Goal: Task Accomplishment & Management: Complete application form

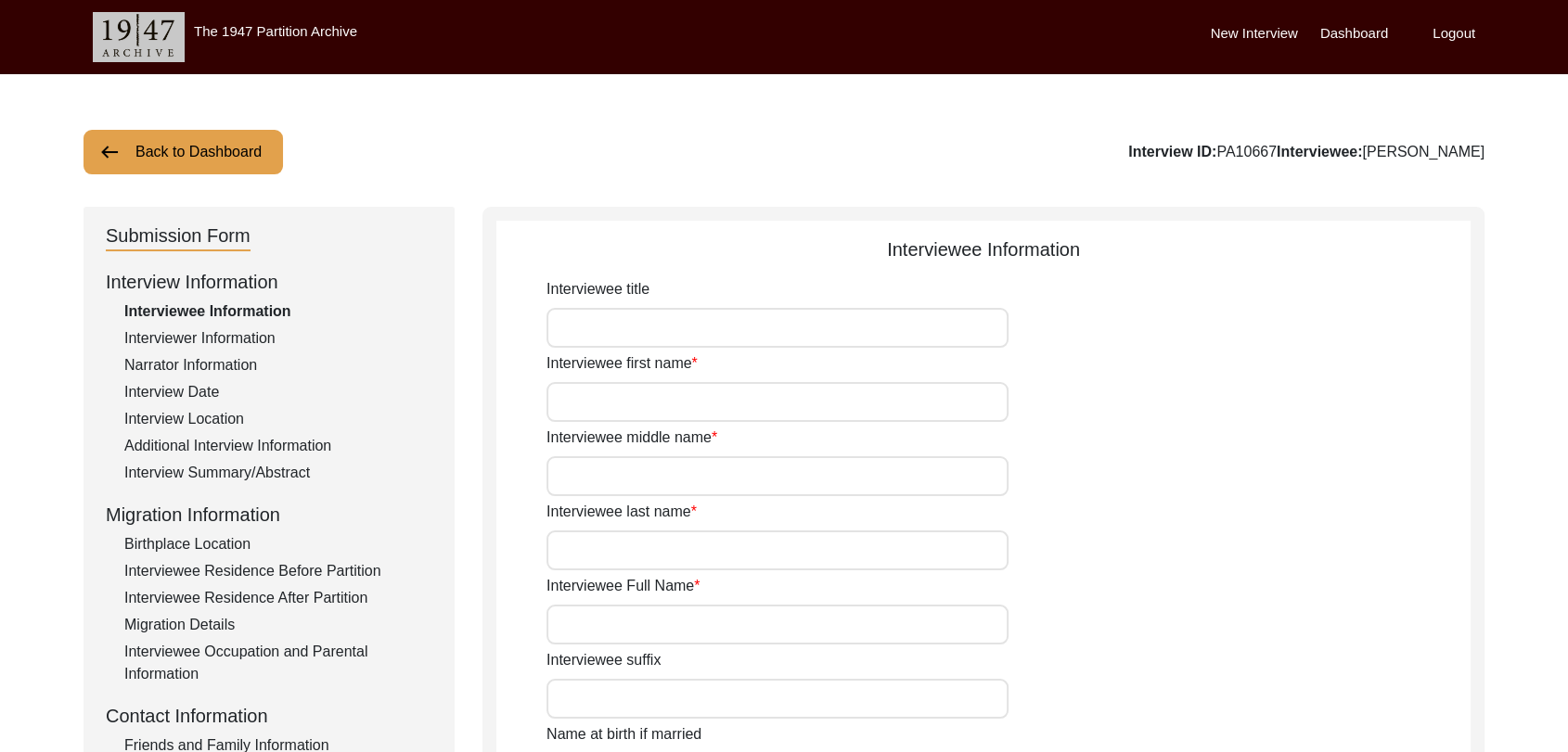
type input "Dara"
type input "[PERSON_NAME]"
type input "N/A"
type input "[PERSON_NAME]"
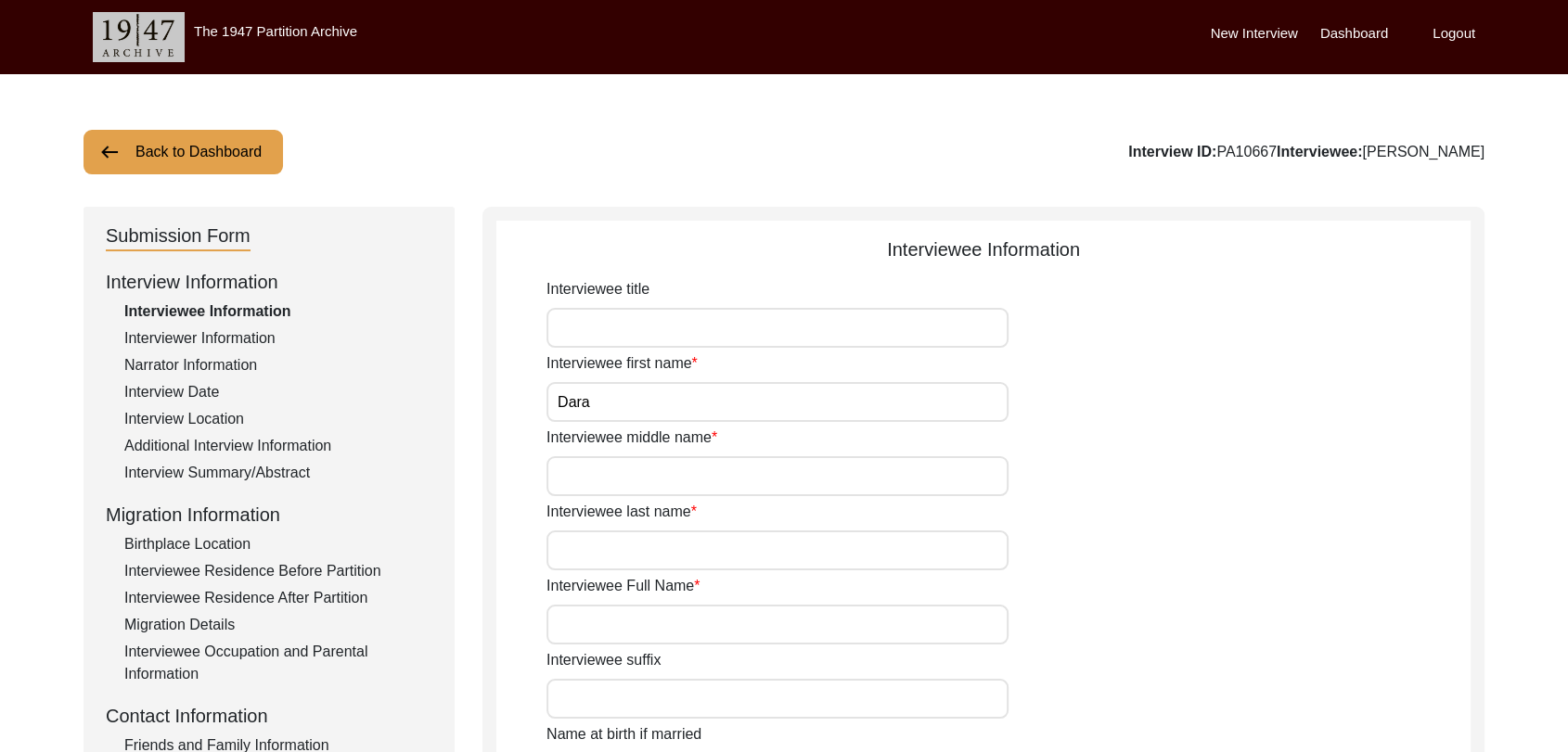
type input "1940"
type input "81"
type input "[DEMOGRAPHIC_DATA]"
type input "Punjabi"
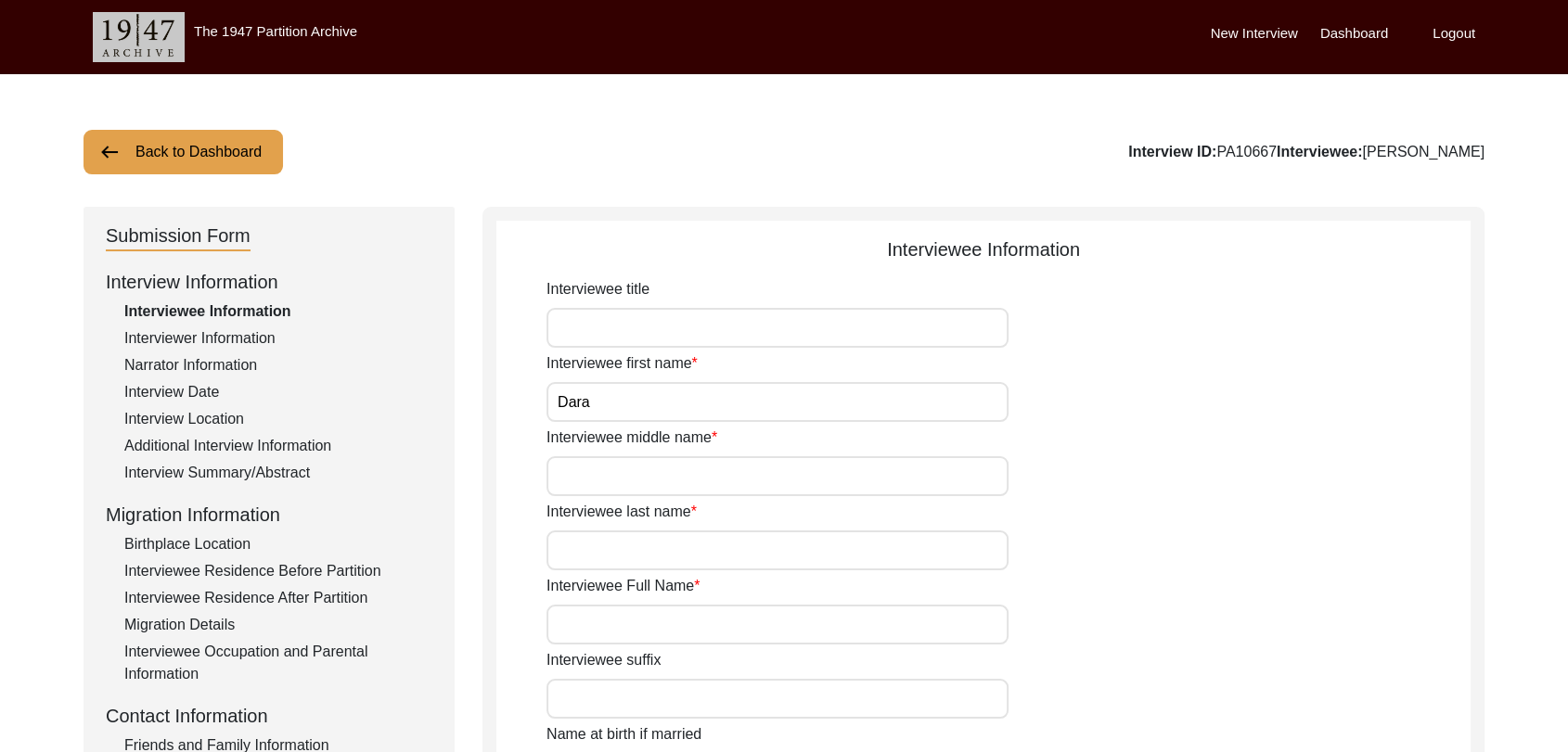
type input "[DEMOGRAPHIC_DATA]"
click at [1338, 28] on label "Dashboard" at bounding box center [1354, 34] width 68 height 22
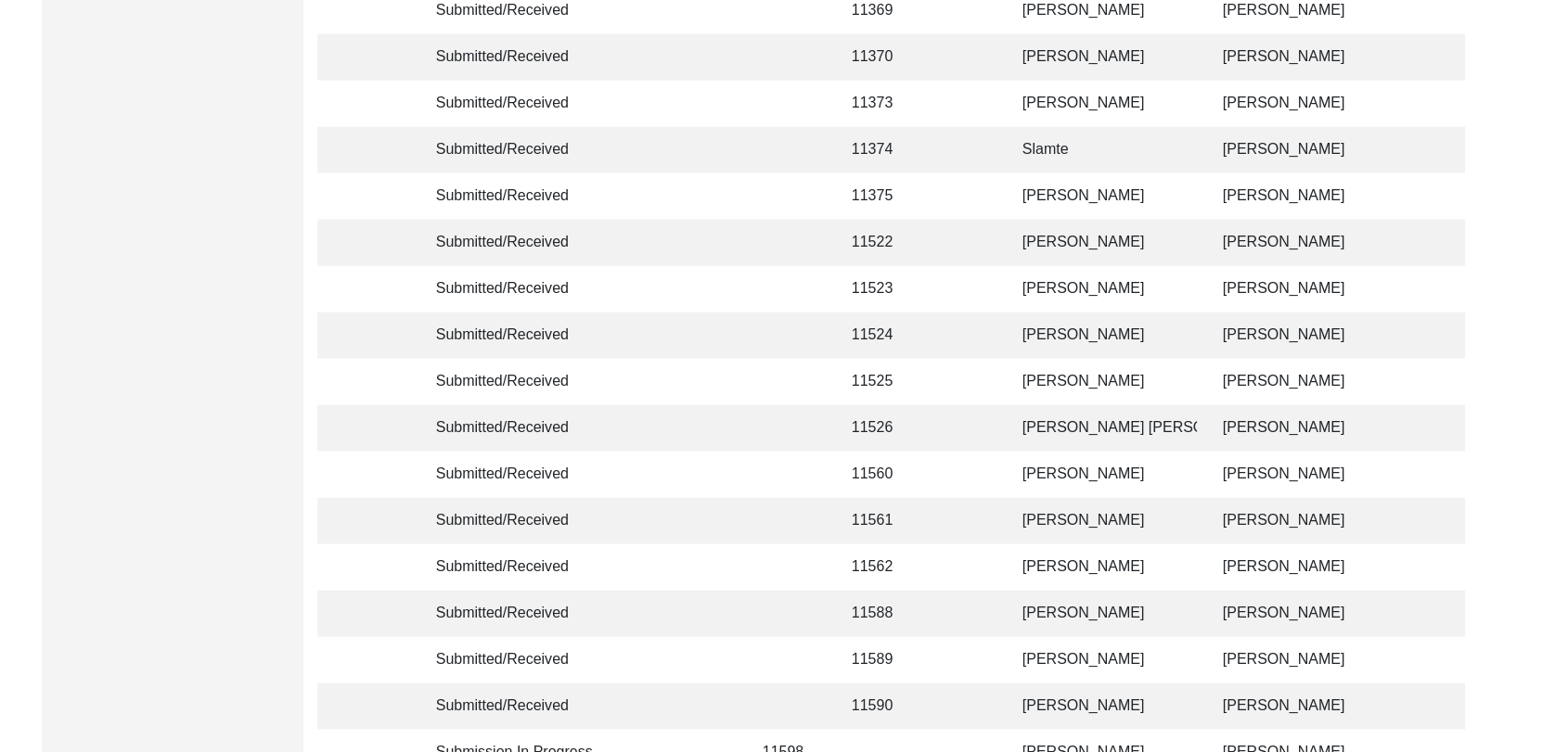
scroll to position [4418, 0]
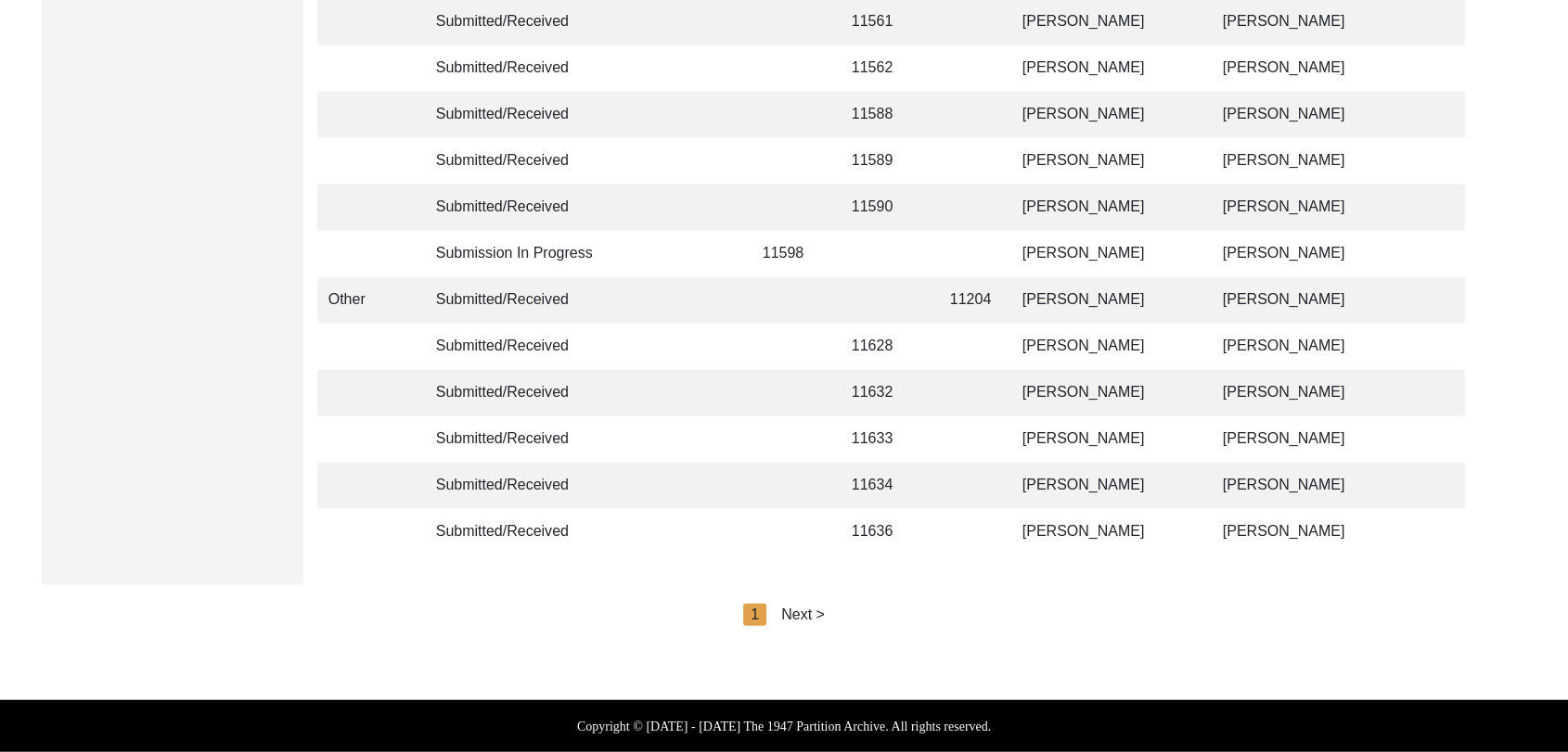
click at [801, 607] on div "Next >" at bounding box center [803, 615] width 43 height 23
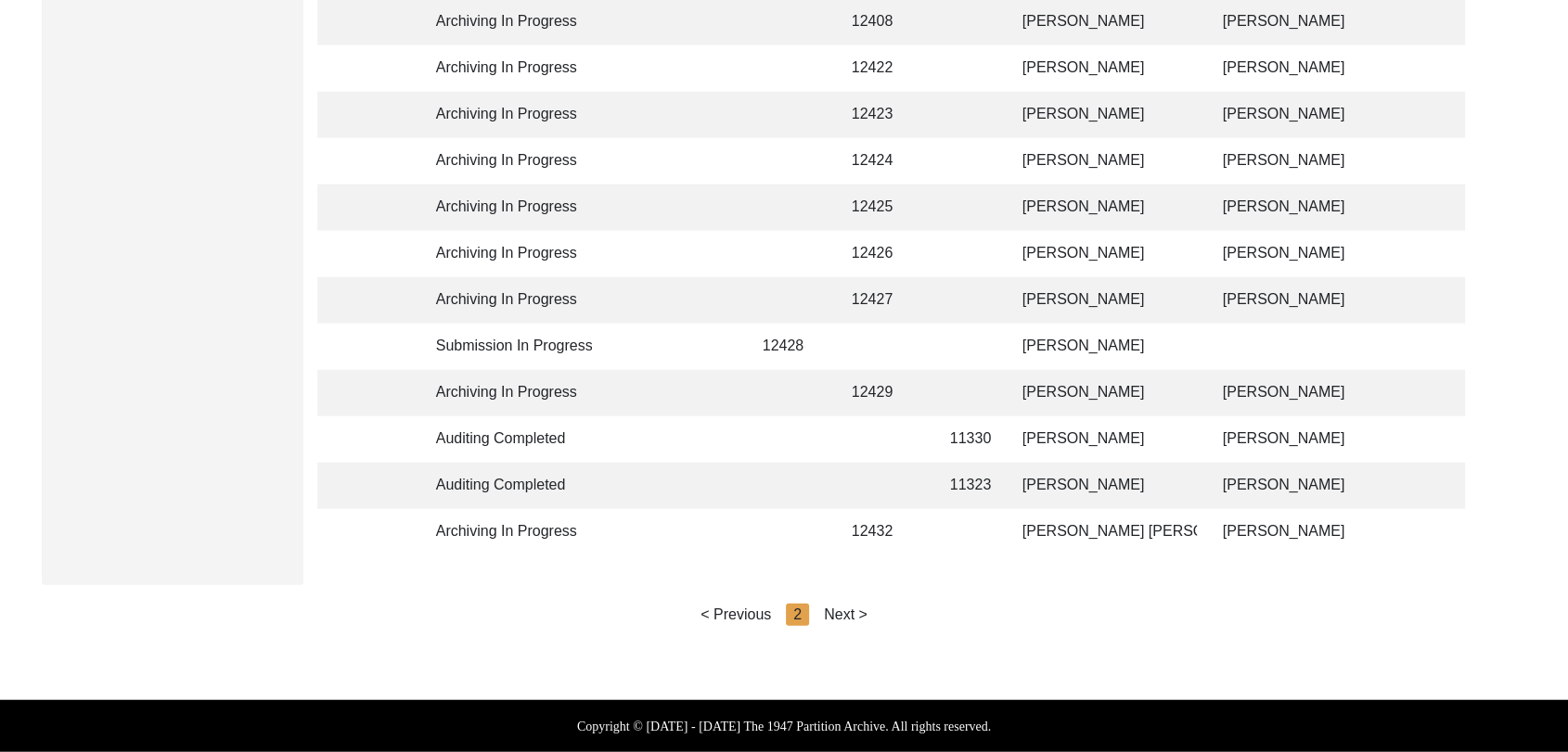
click at [839, 615] on div "Next >" at bounding box center [846, 615] width 43 height 23
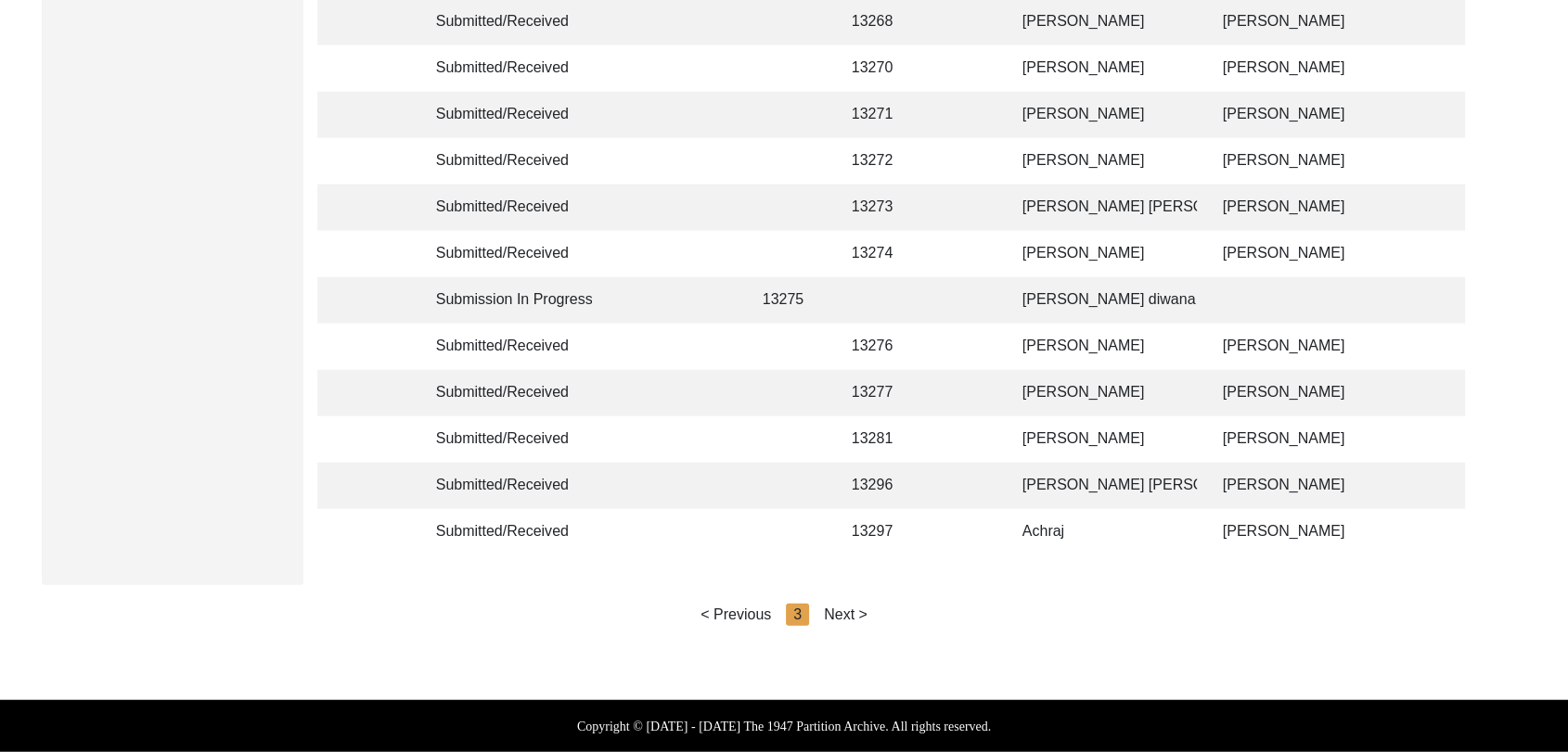
click at [845, 616] on div "Next >" at bounding box center [846, 615] width 43 height 23
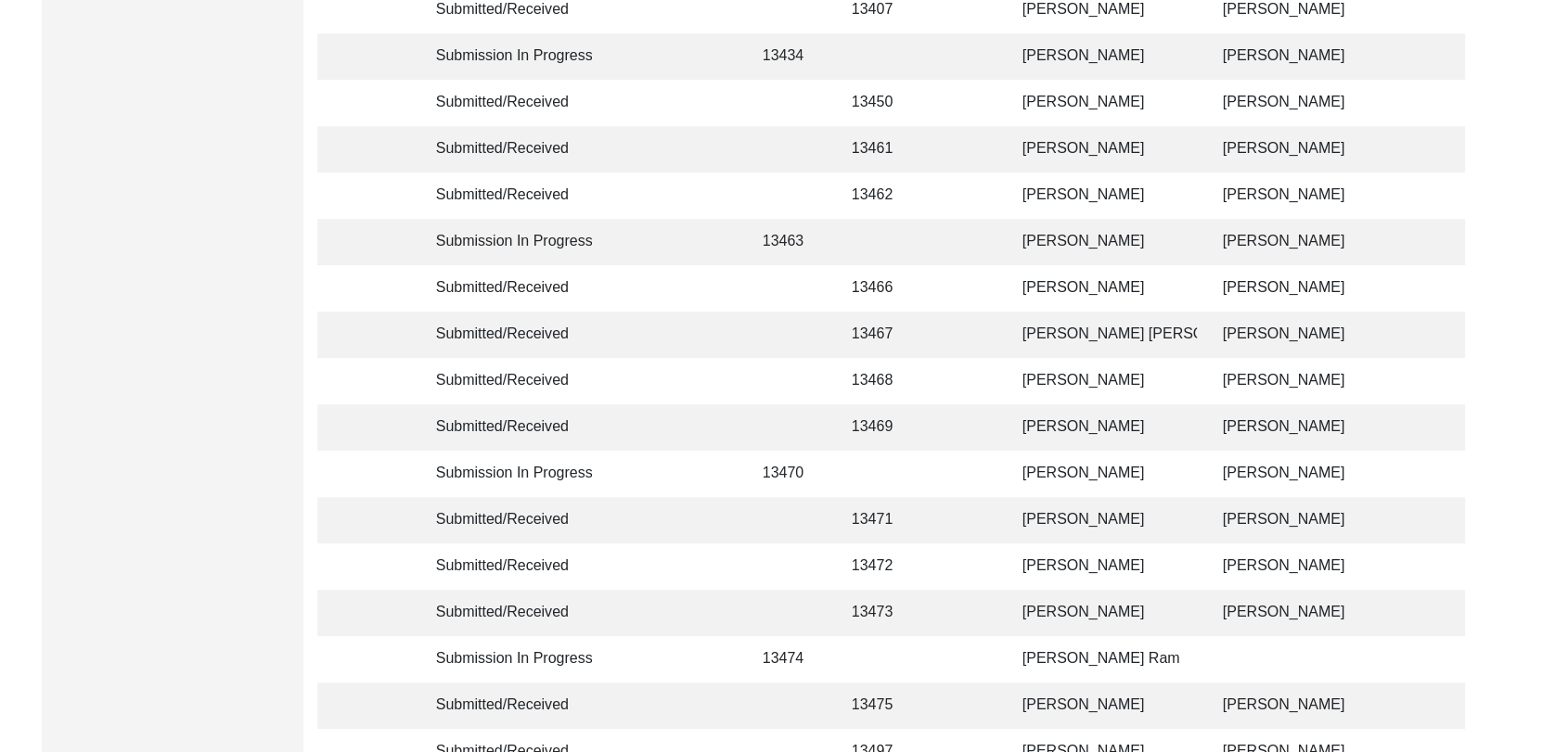
scroll to position [742, 0]
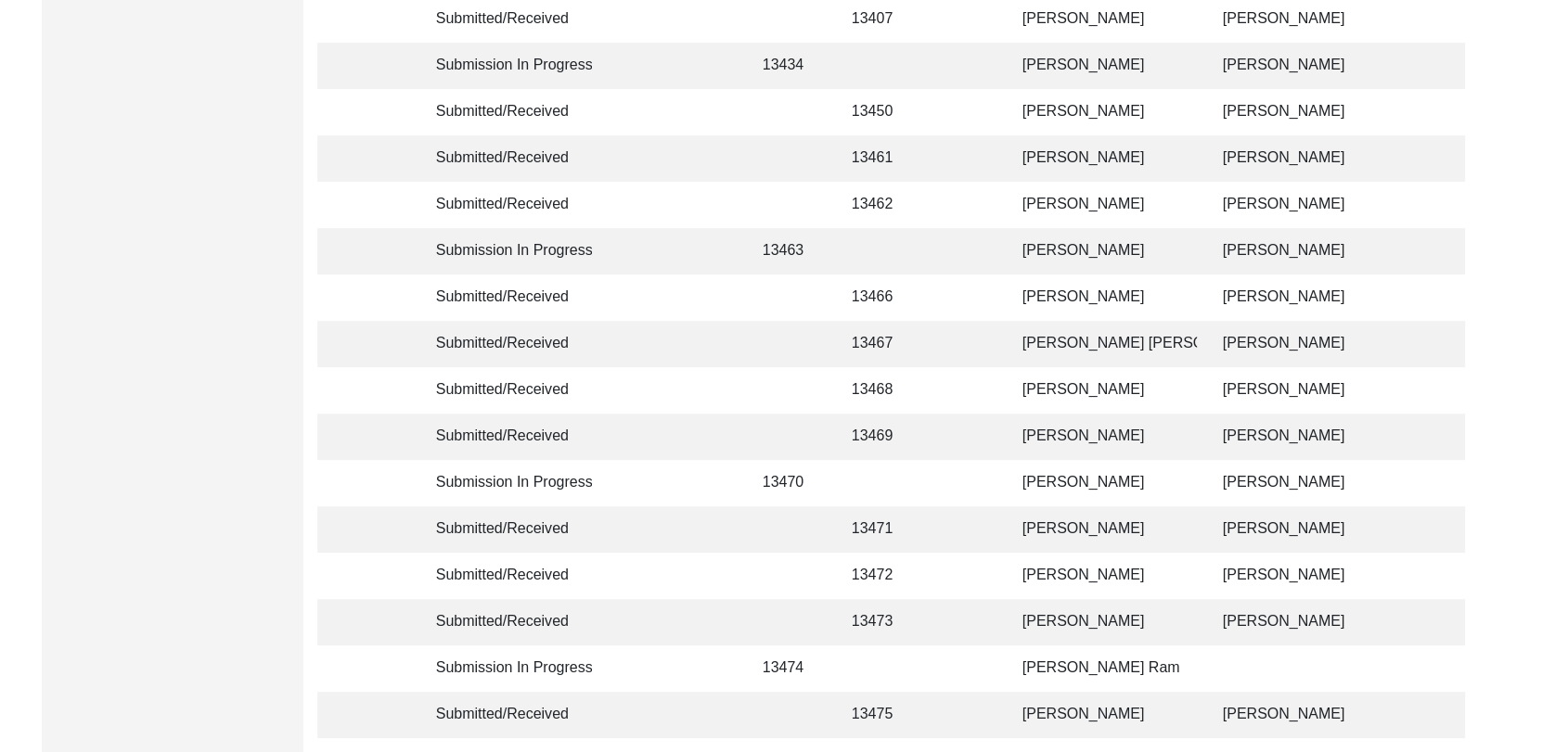
click at [1069, 160] on td "[PERSON_NAME]" at bounding box center [1103, 158] width 185 height 46
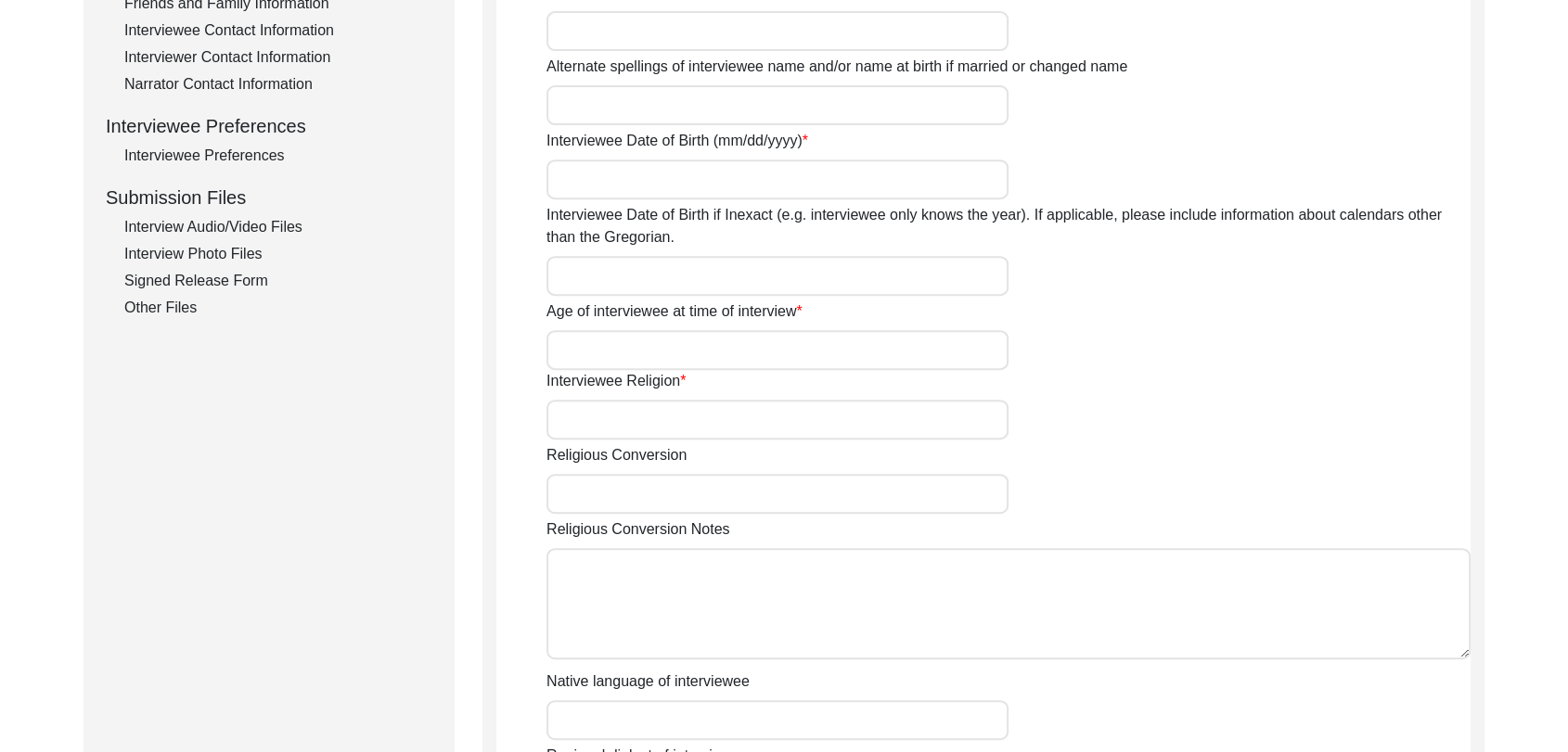
type input "[PERSON_NAME]"
type input "NA"
type input "[PERSON_NAME]"
type input "[DATE]"
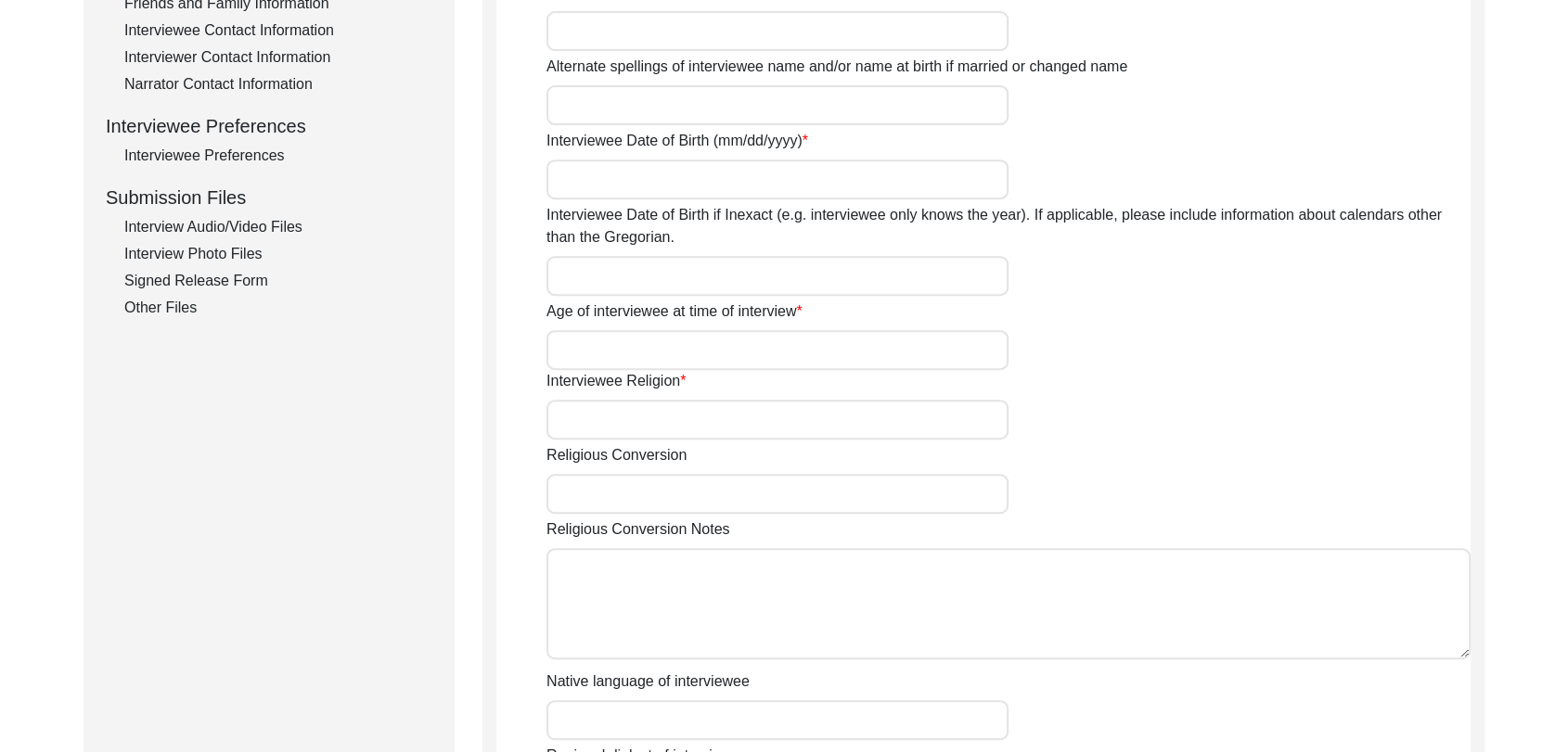
type input "83 years"
type input "[DEMOGRAPHIC_DATA]"
type input "Panjabi"
type input "[DEMOGRAPHIC_DATA]"
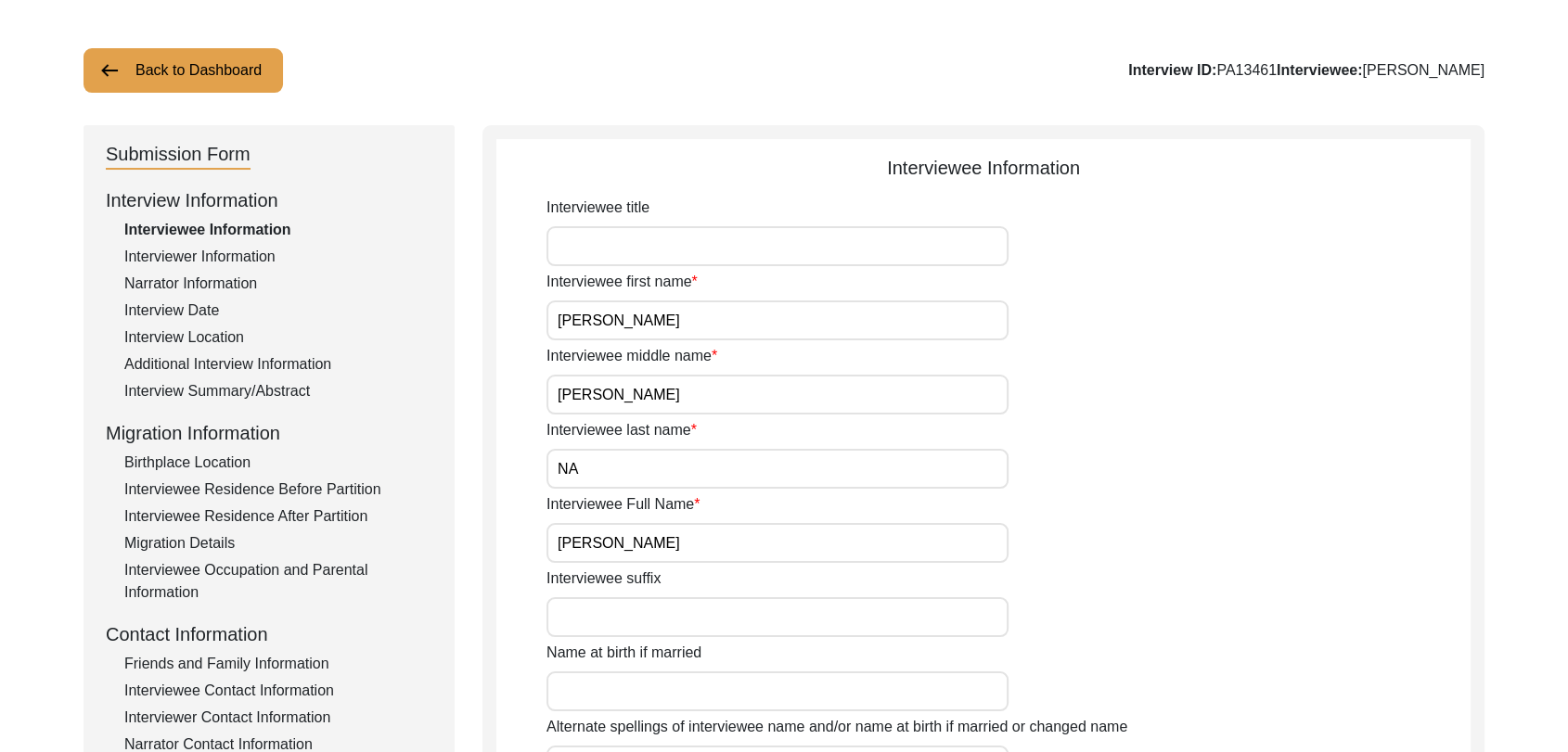
scroll to position [99, 0]
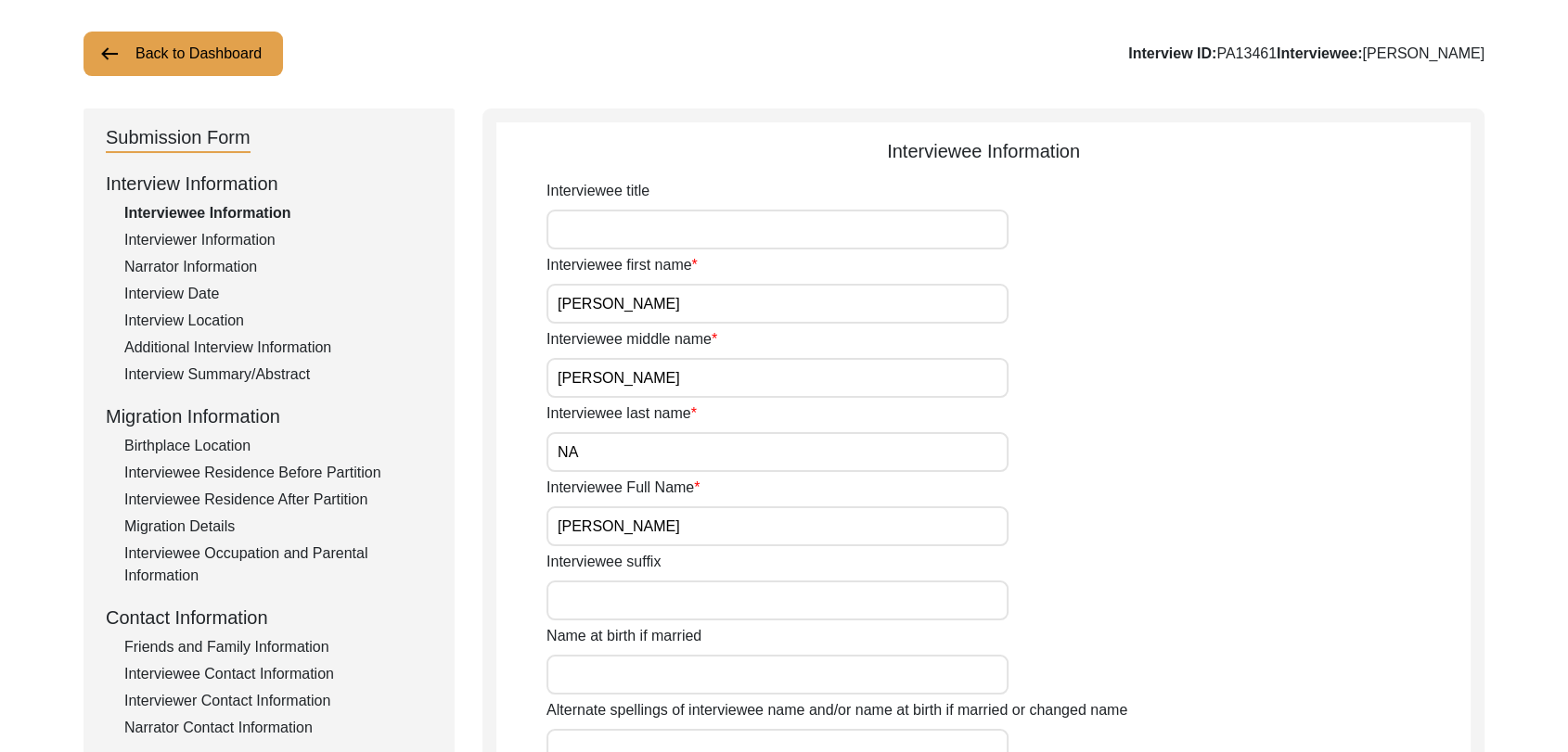
click at [274, 650] on div "Friends and Family Information" at bounding box center [278, 648] width 309 height 23
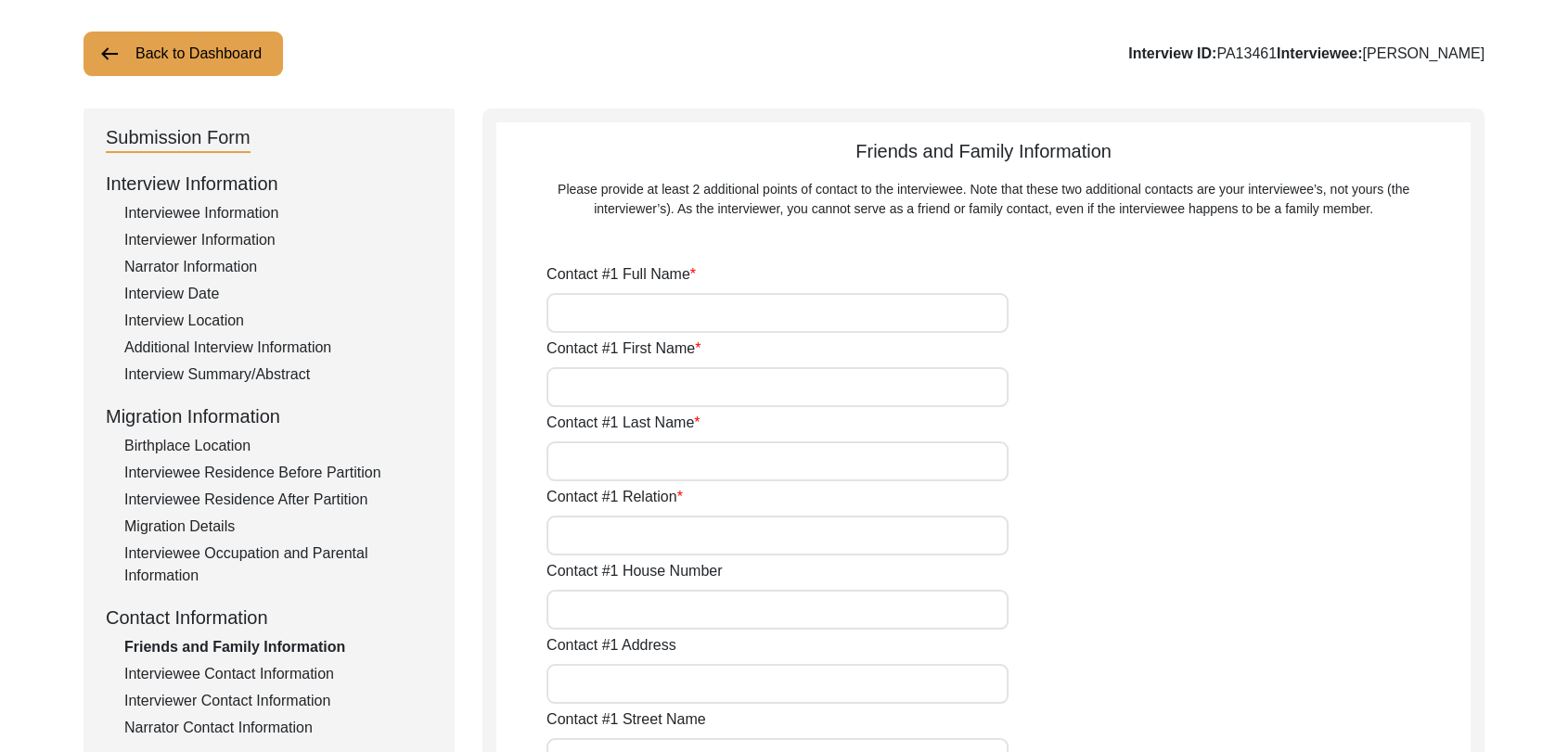
type input "NA"
type input "Na"
type input "NA"
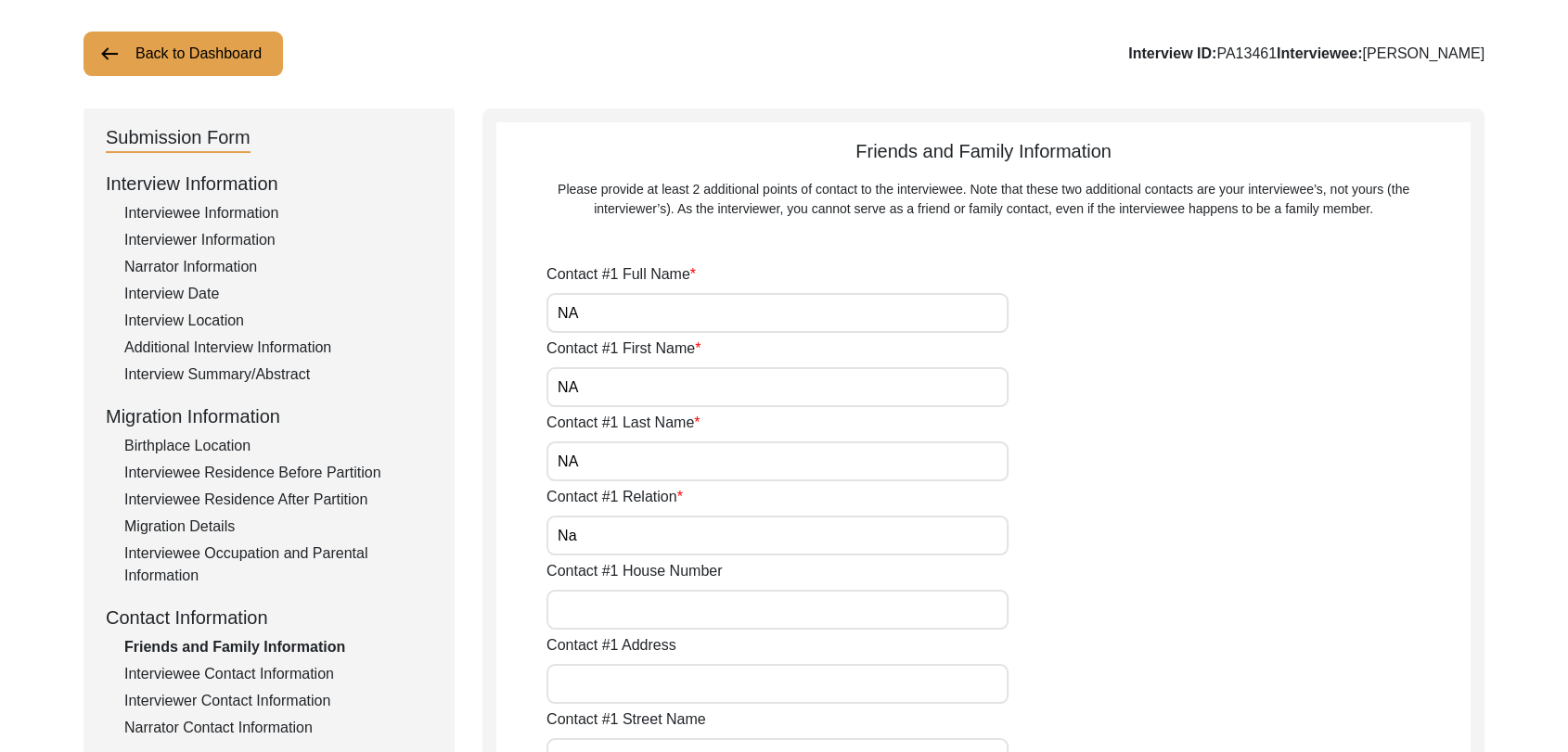
type input "NA"
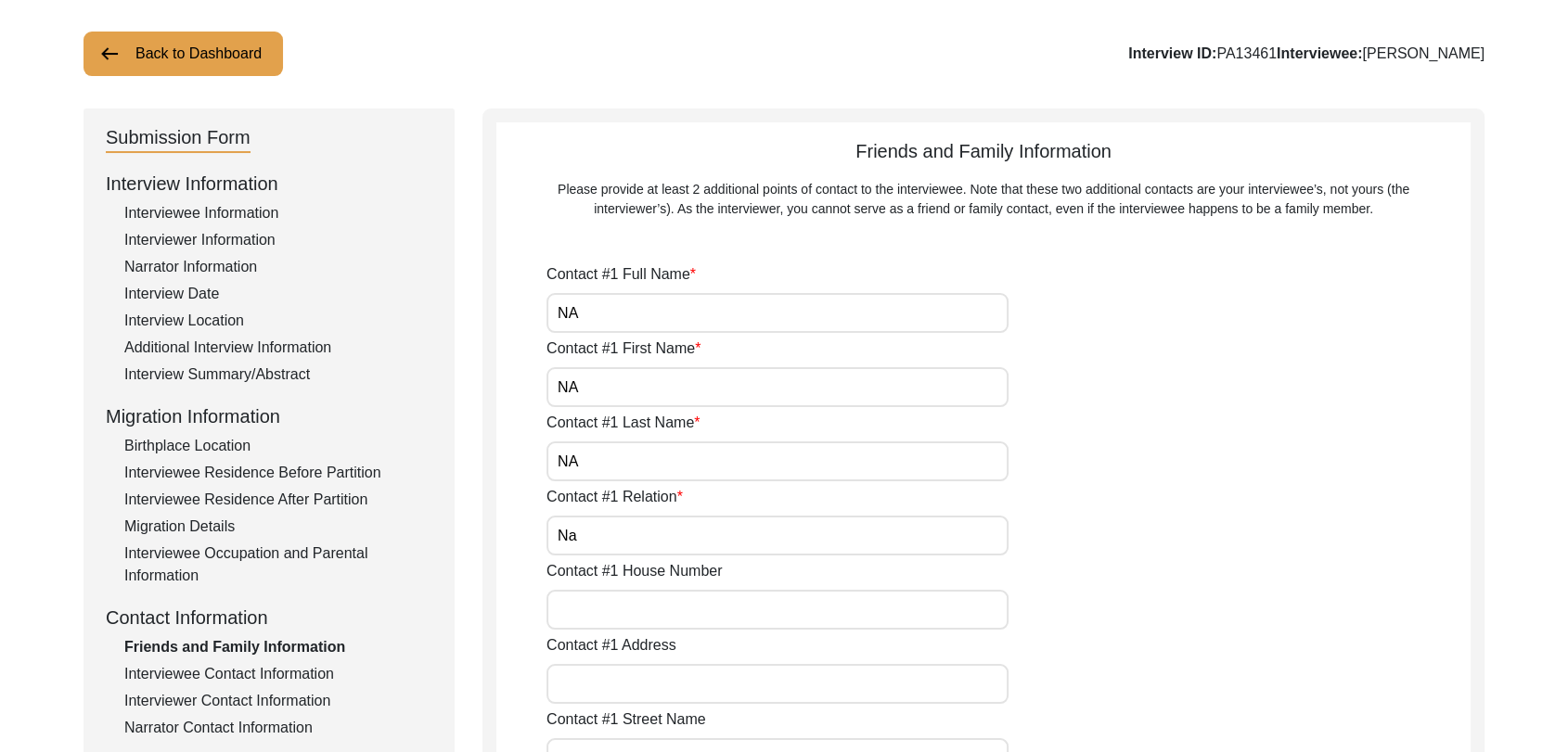
type input "NA"
click at [589, 318] on input "NA" at bounding box center [777, 313] width 462 height 39
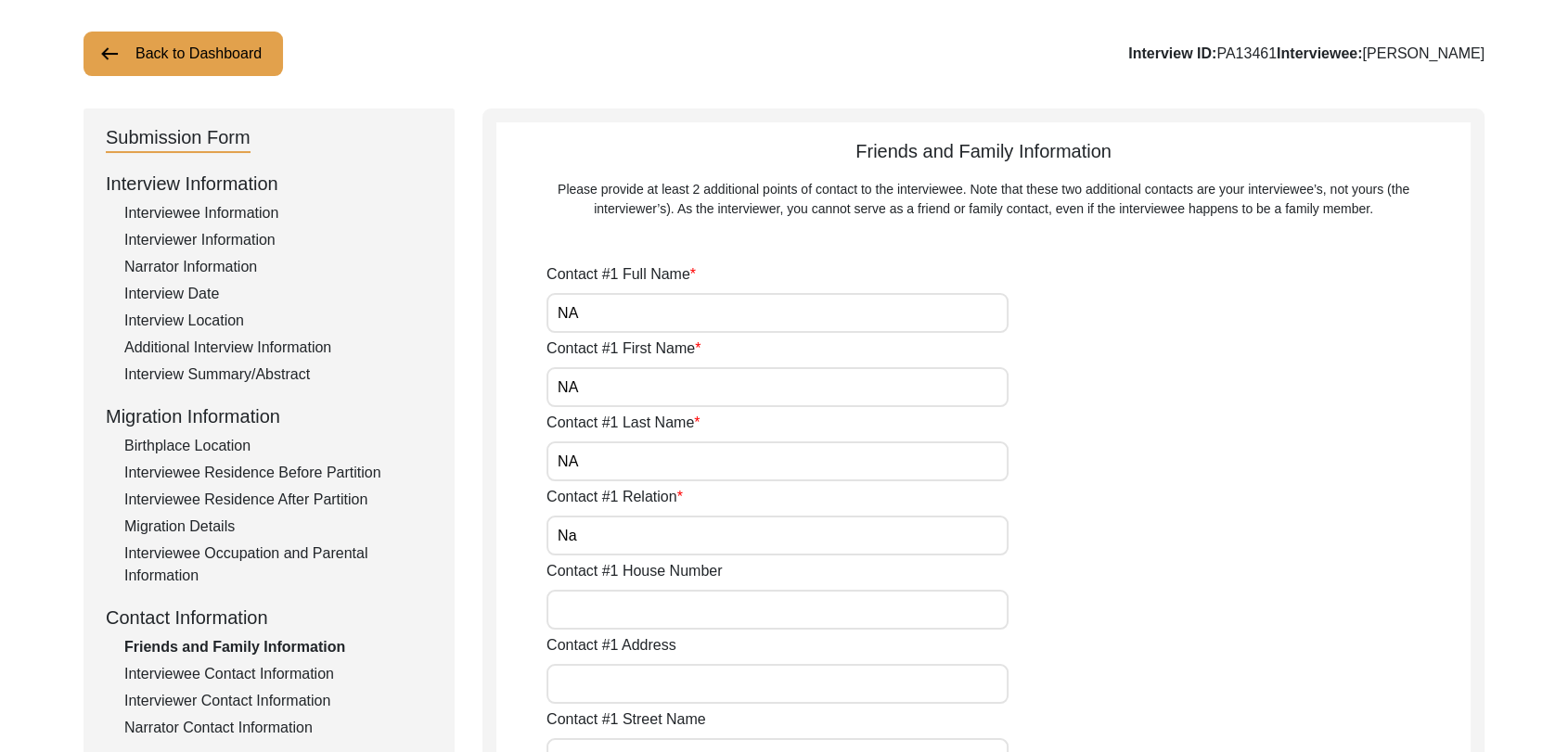
type input "N"
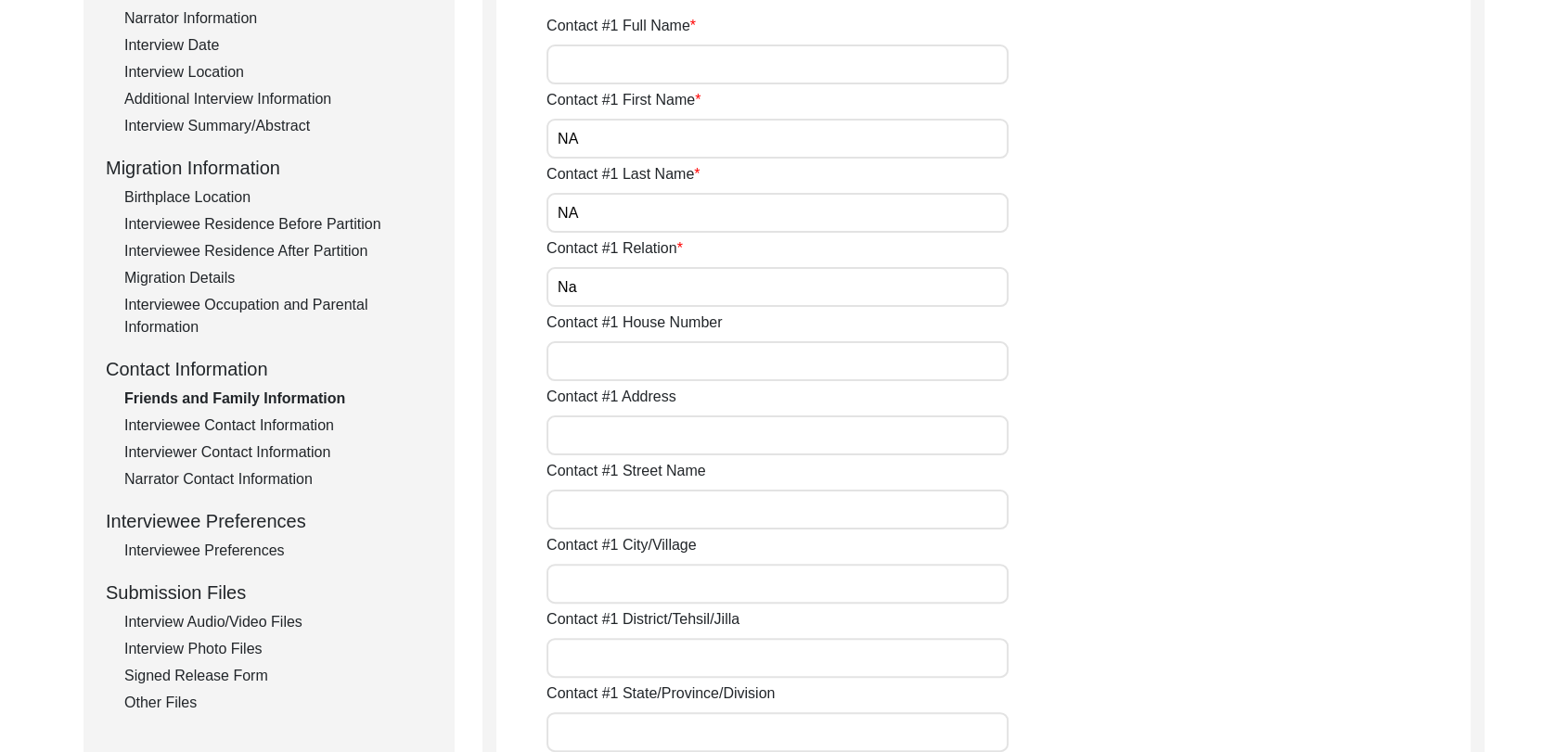
scroll to position [349, 0]
click at [245, 418] on div "Interviewee Contact Information" at bounding box center [278, 424] width 309 height 23
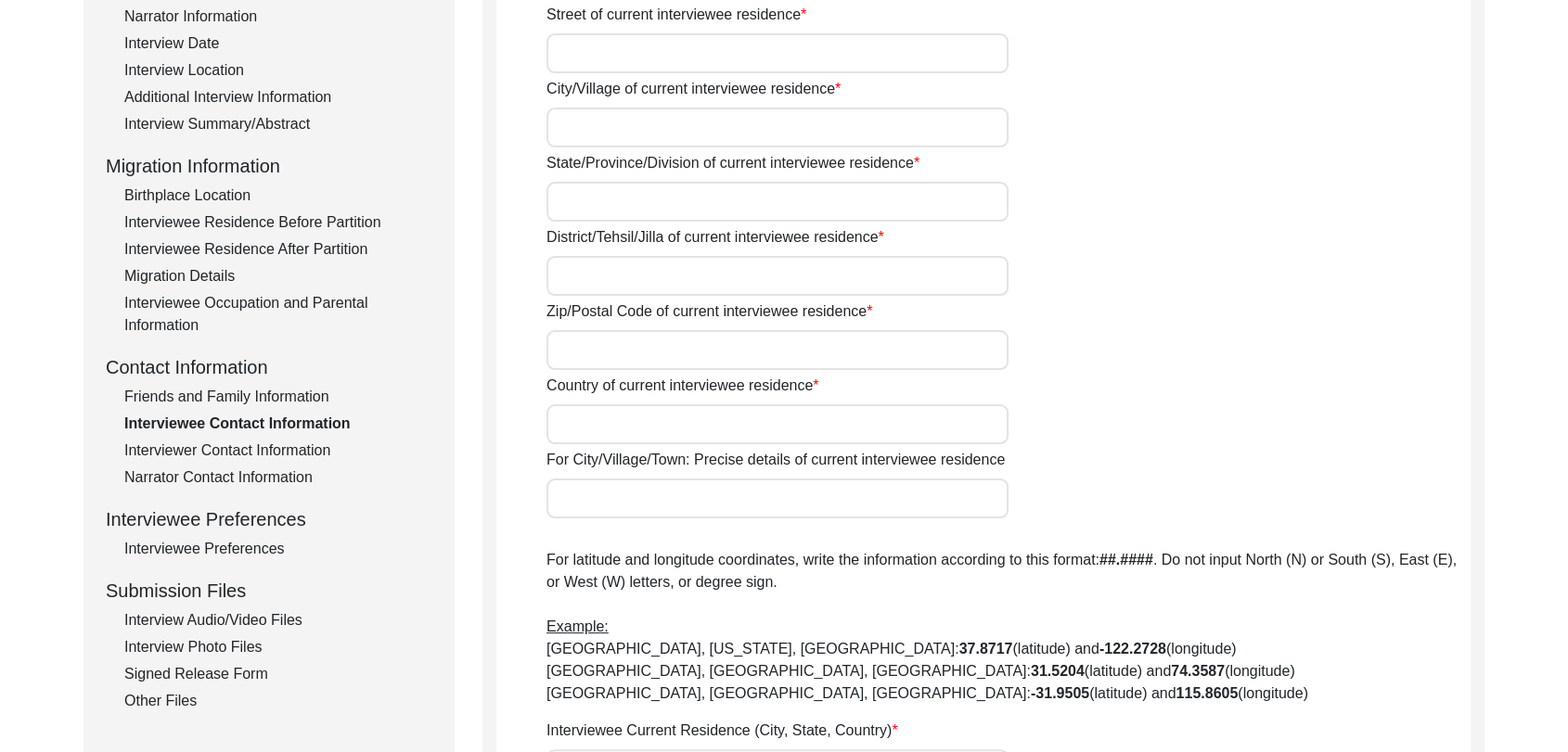
type input "Na"
type input "[PERSON_NAME]"
type input "[GEOGRAPHIC_DATA]"
type input "Mansa"
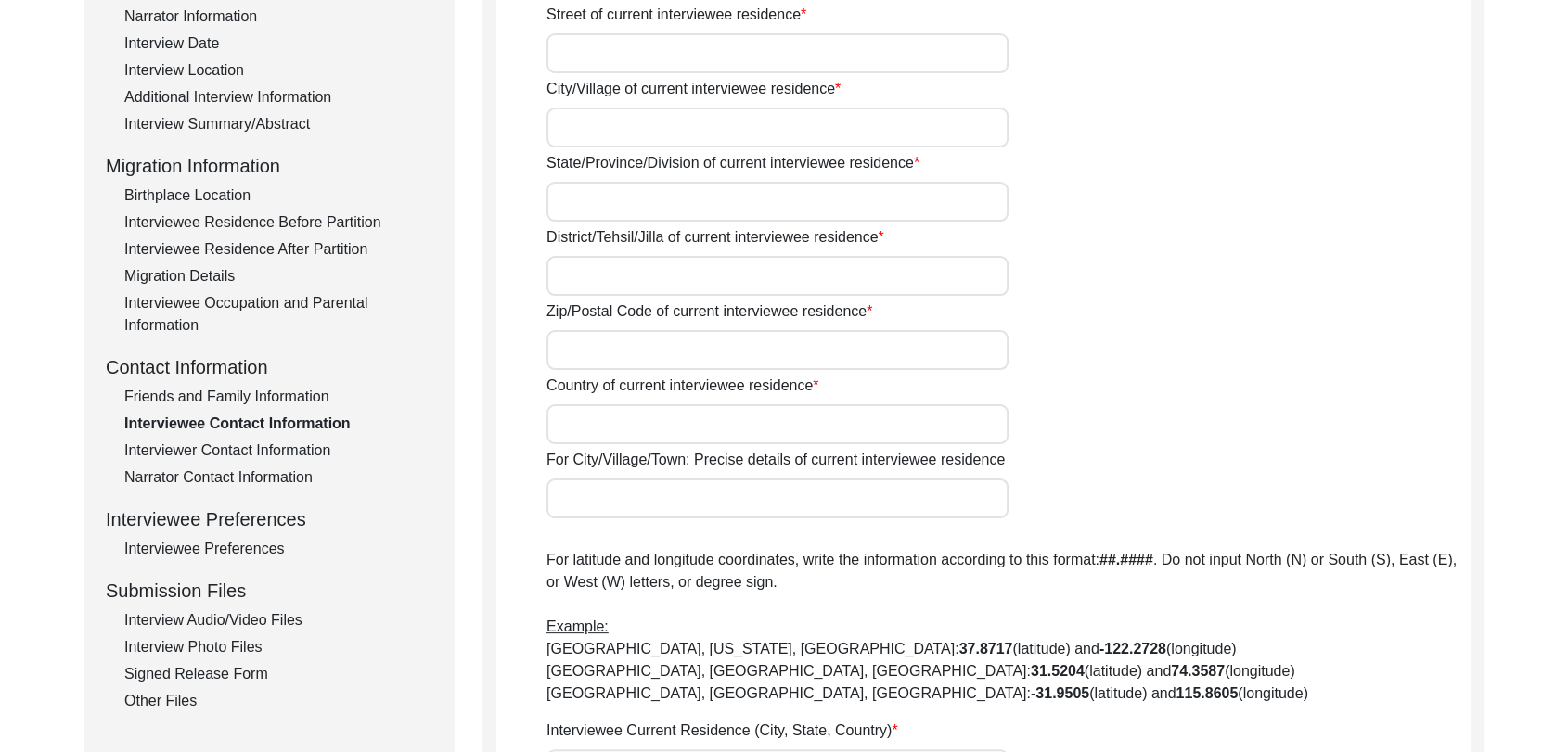
type input "151505"
type input "[GEOGRAPHIC_DATA]"
type input "[PERSON_NAME], [GEOGRAPHIC_DATA], [GEOGRAPHIC_DATA], [GEOGRAPHIC_DATA]"
type input "30.052847"
type input "75.490109"
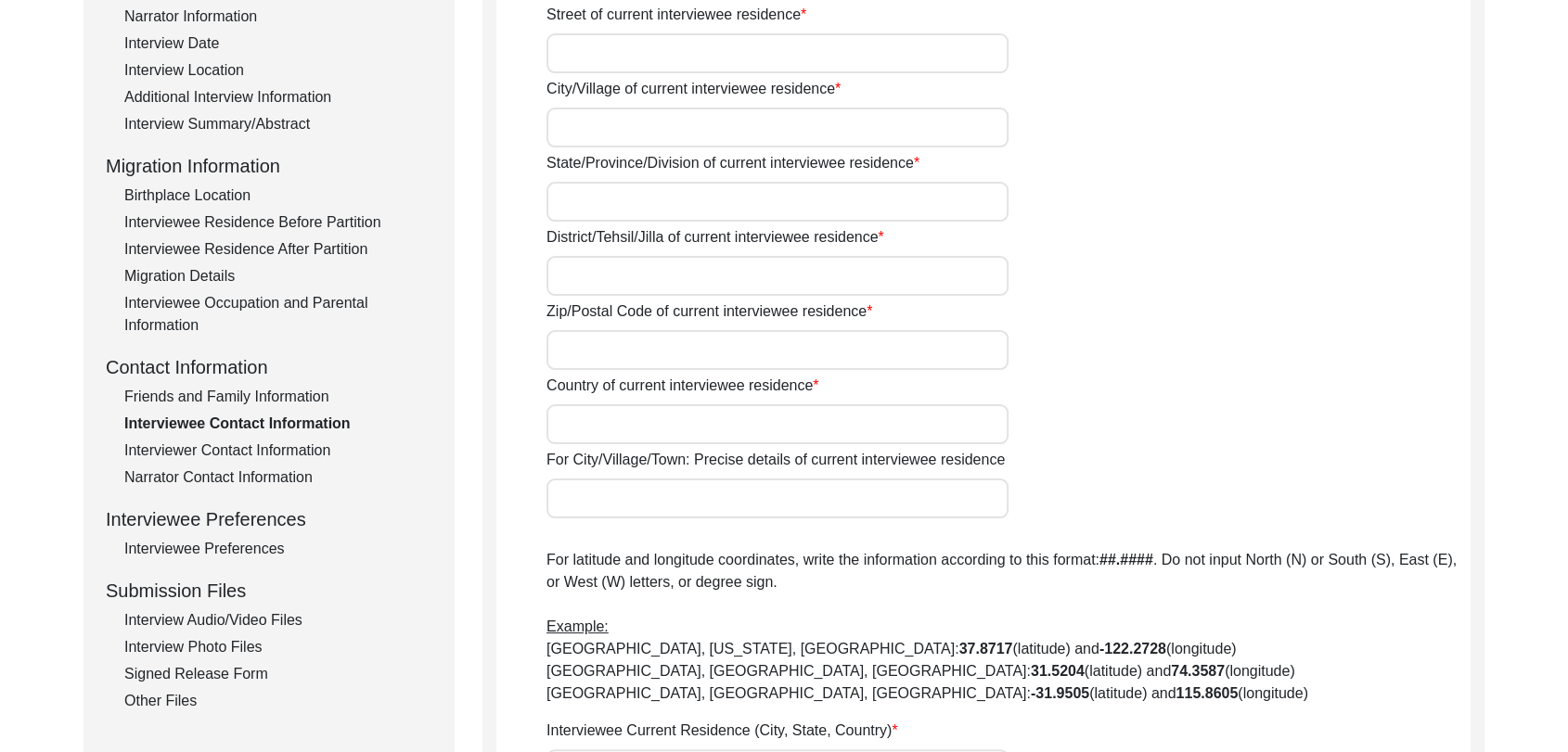
type input "7589320227"
type input "NA"
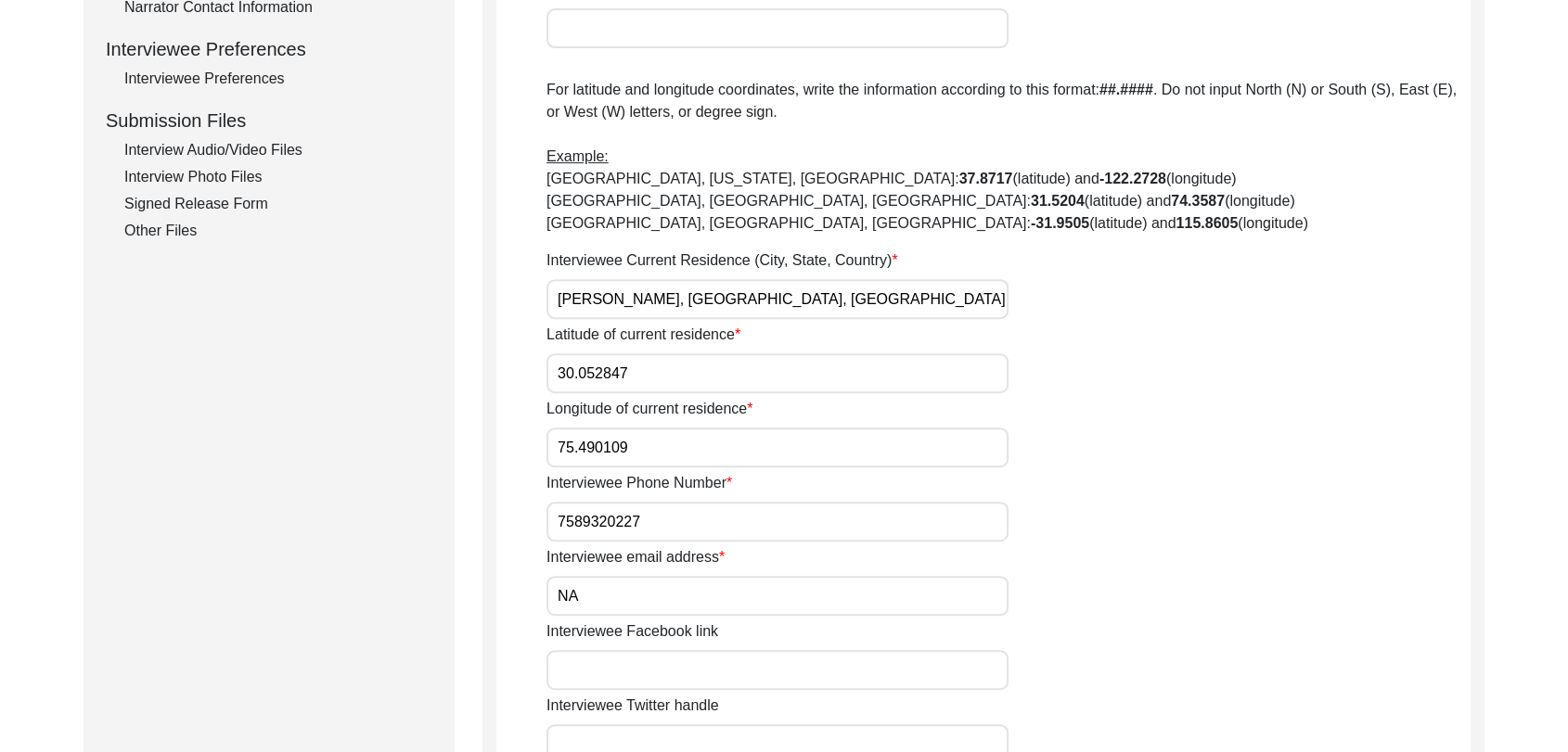
scroll to position [808, 0]
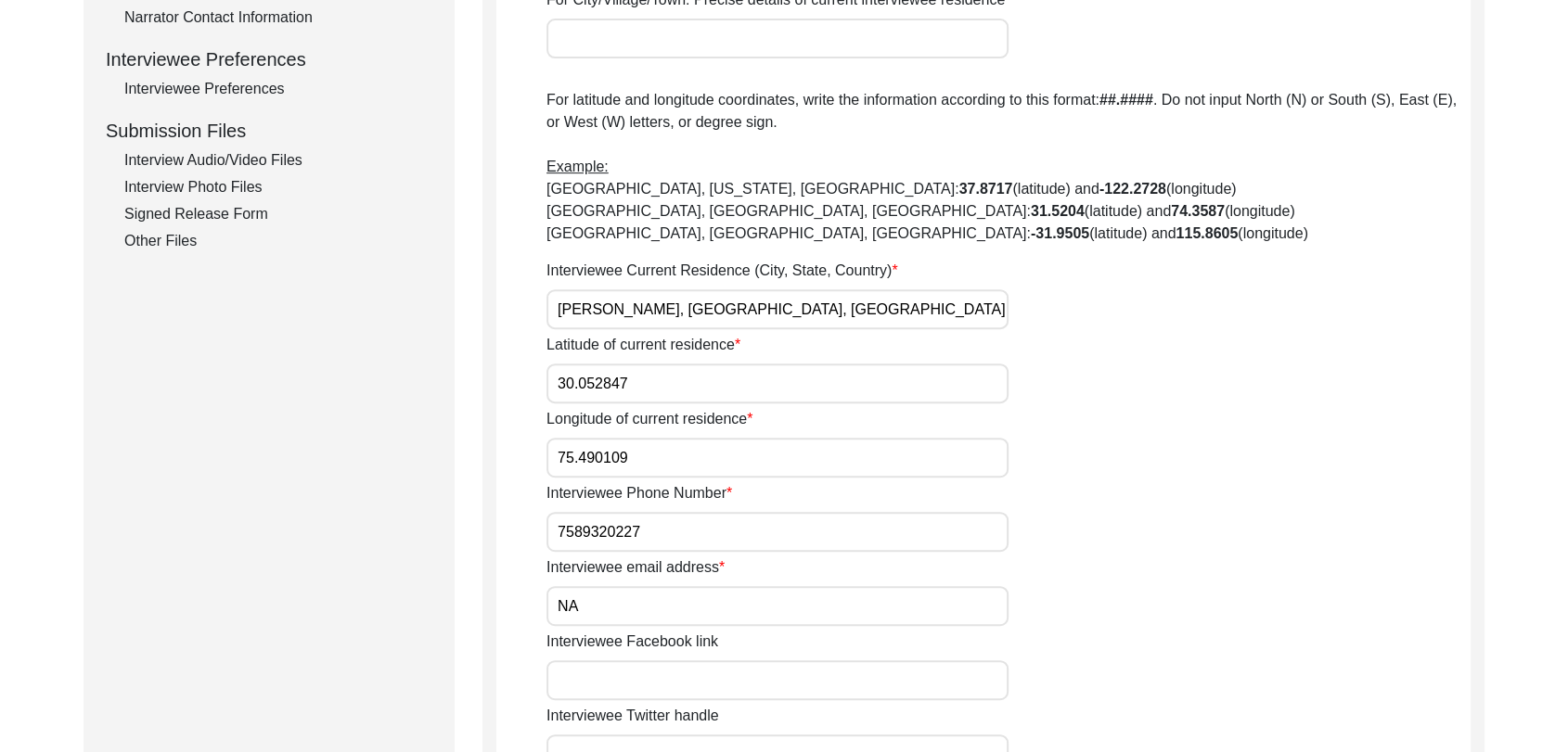
click at [654, 541] on input "7589320227" at bounding box center [777, 532] width 462 height 39
type input "7"
type input "0"
type input "7589320227"
click at [629, 619] on input "NA" at bounding box center [777, 606] width 462 height 39
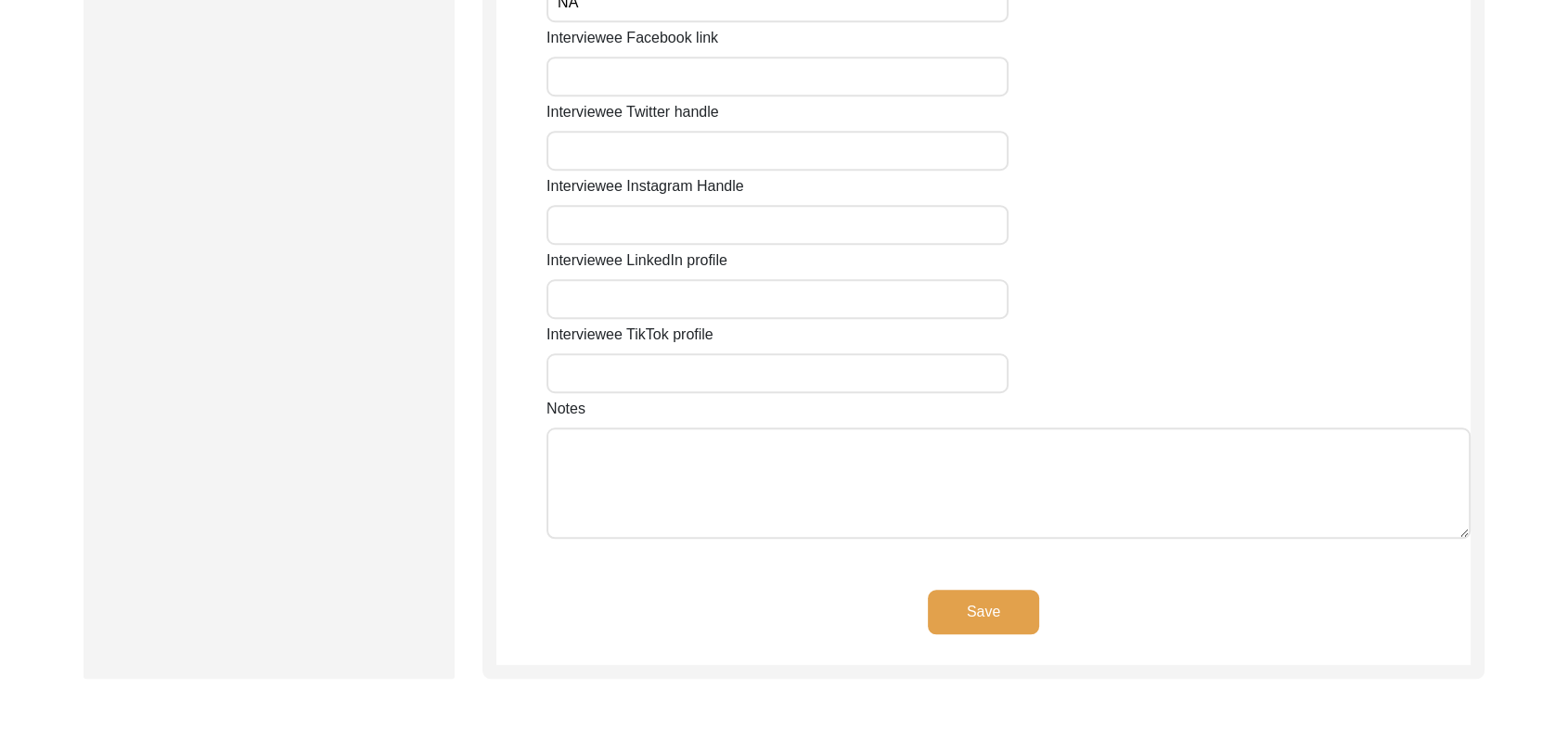
scroll to position [1414, 0]
click at [995, 601] on button "Save" at bounding box center [984, 611] width 111 height 44
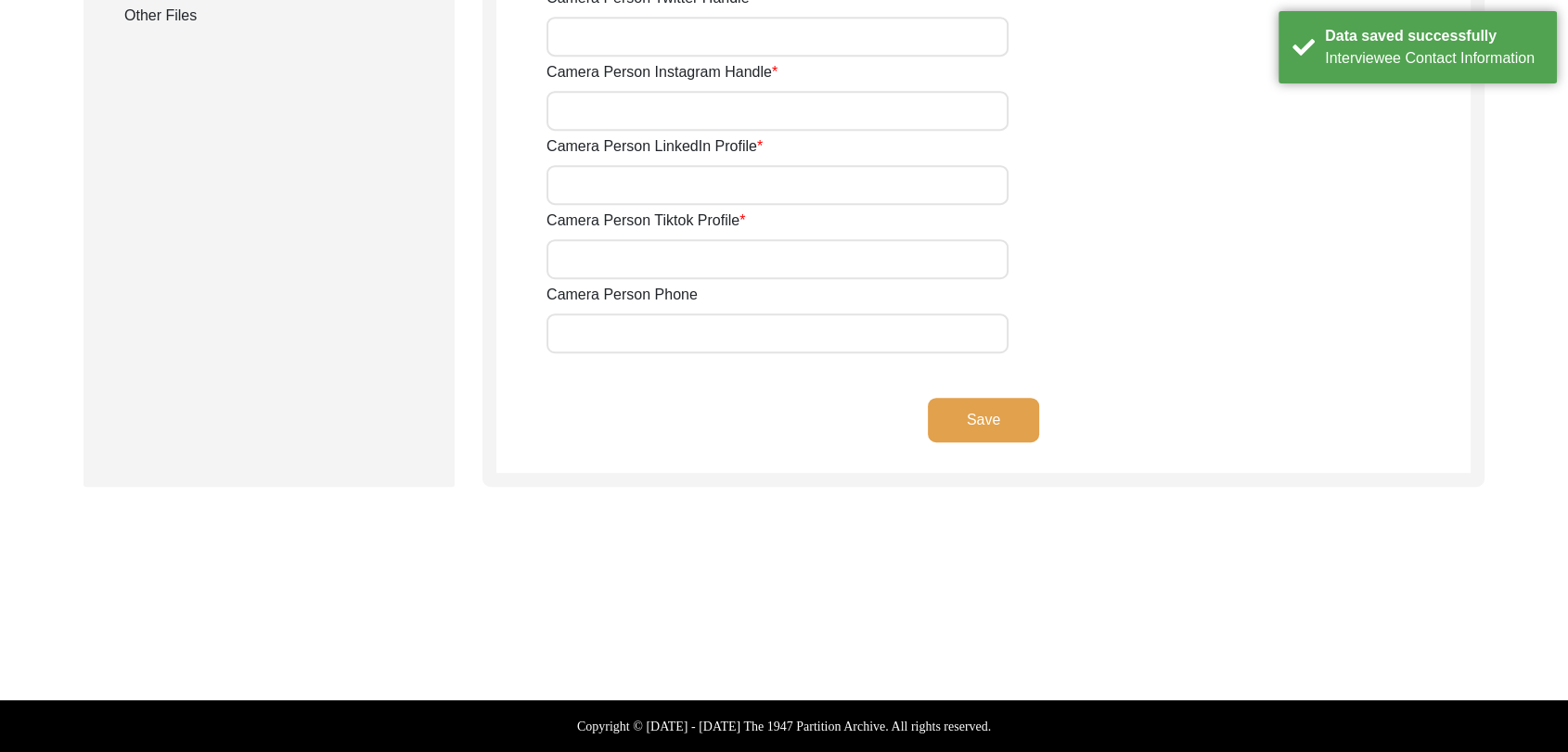
scroll to position [1032, 0]
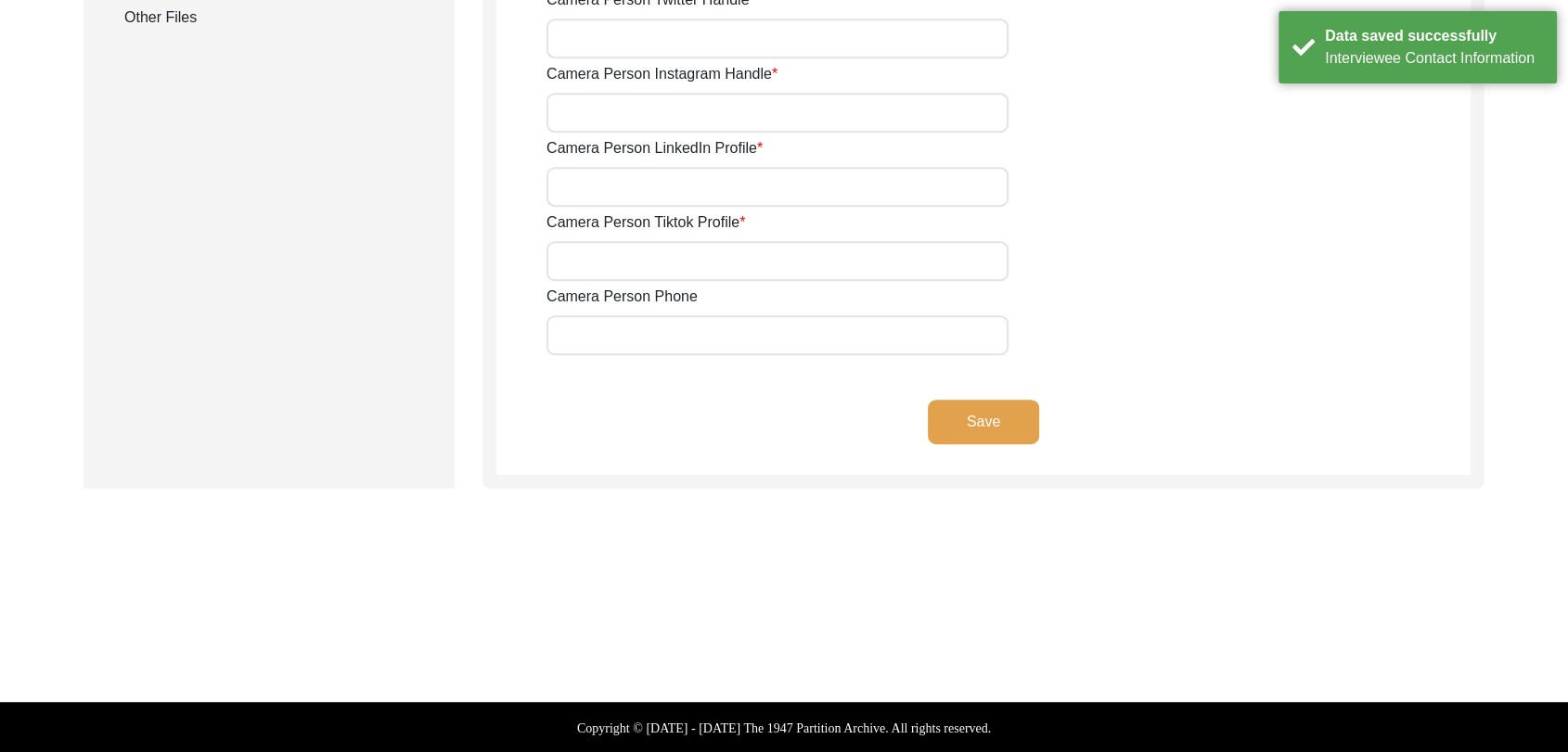
type input "9780788027"
type input "[PERSON_NAME][EMAIL_ADDRESS][PERSON_NAME][DOMAIN_NAME]"
type input "NA"
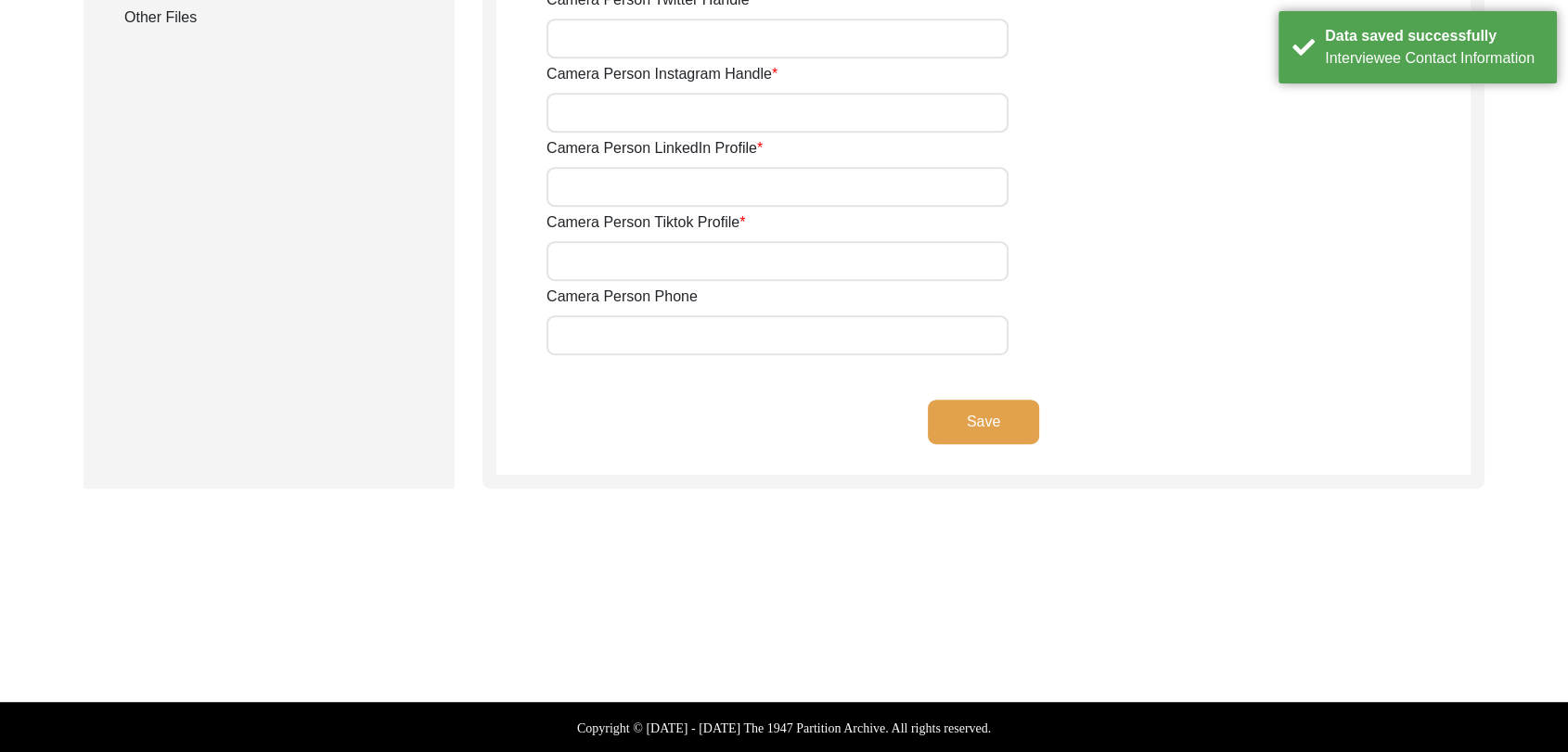
type input "NA"
type input "[PERSON_NAME][EMAIL_ADDRESS][PERSON_NAME][DOMAIN_NAME]"
type input "NA"
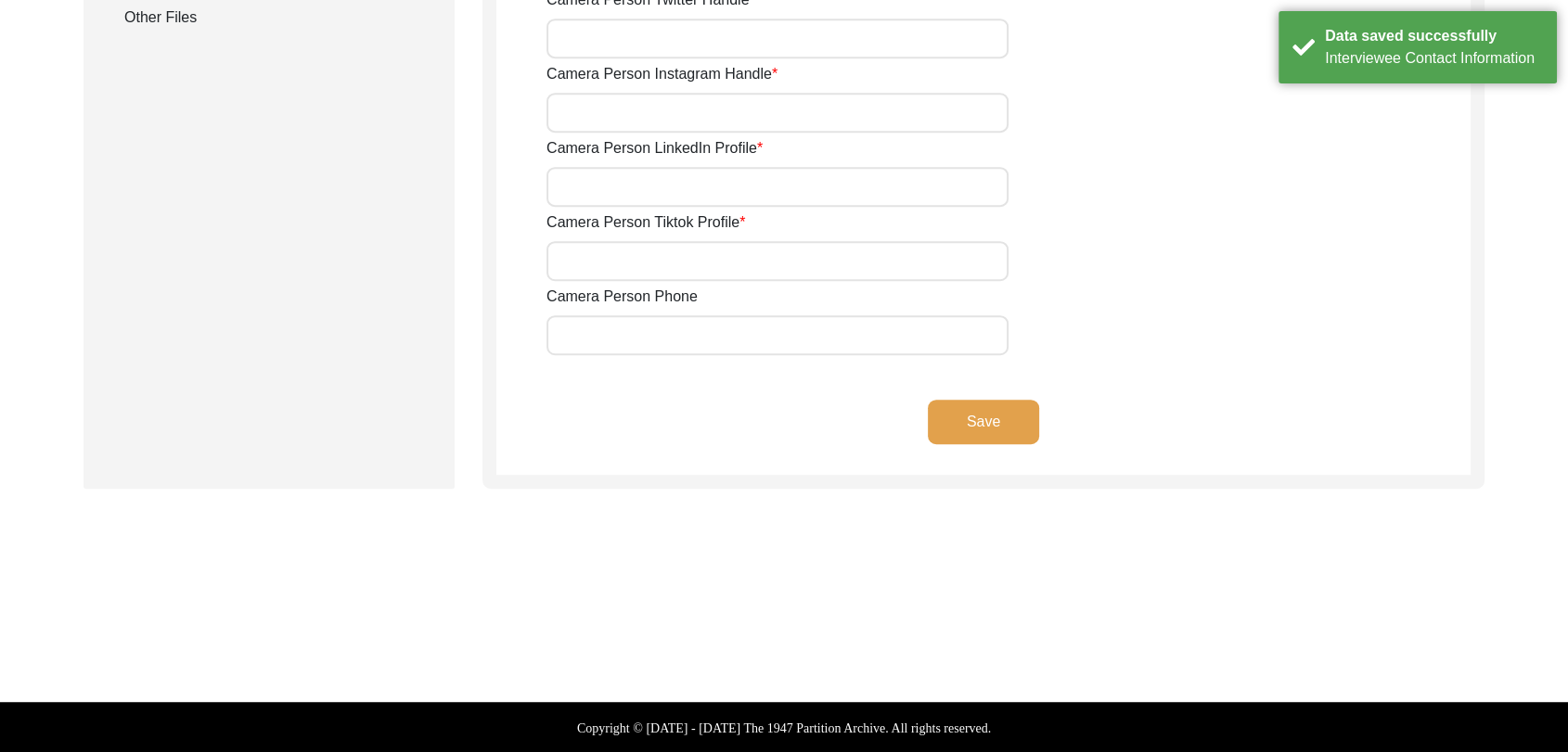
type input "NA"
type input "9780788027"
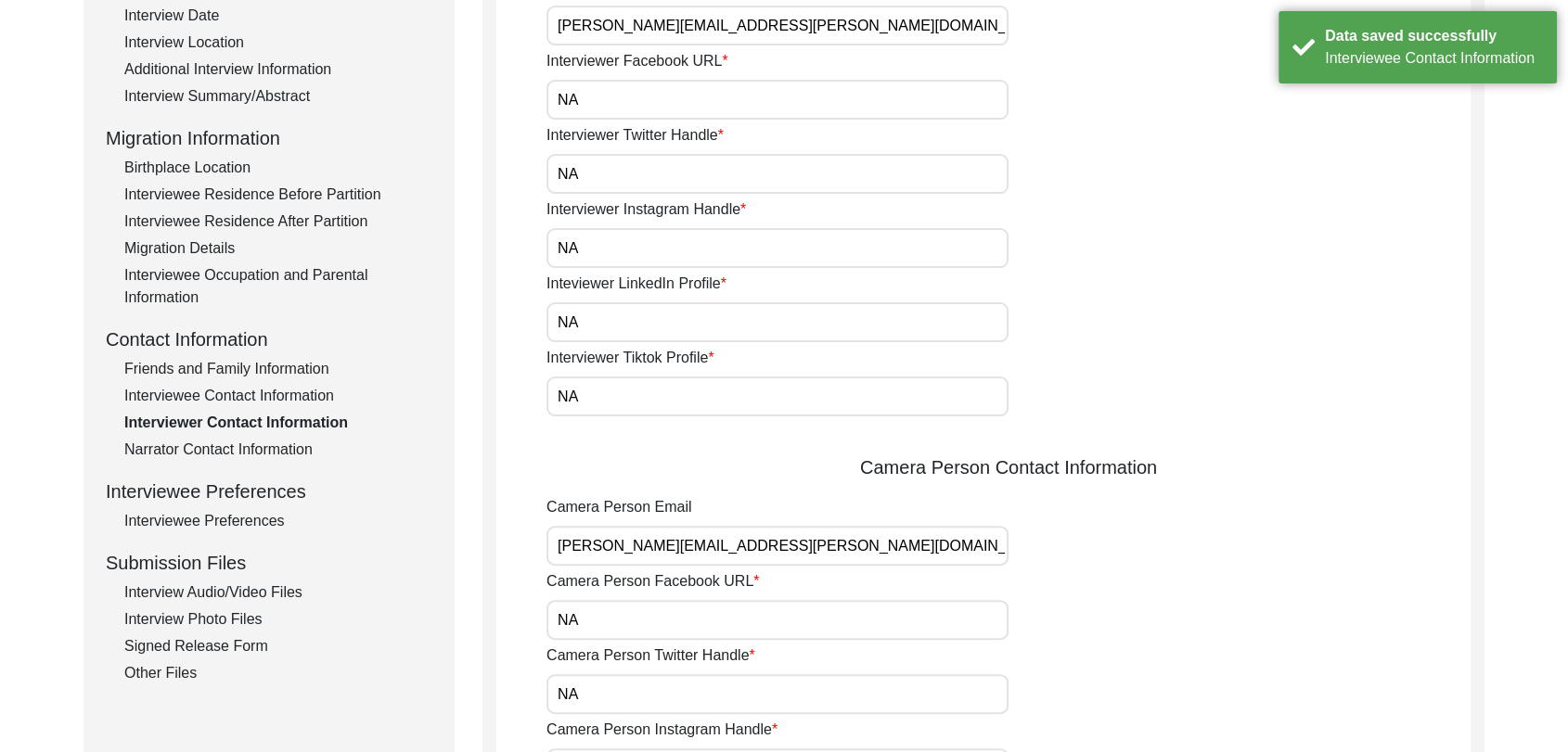
scroll to position [374, 0]
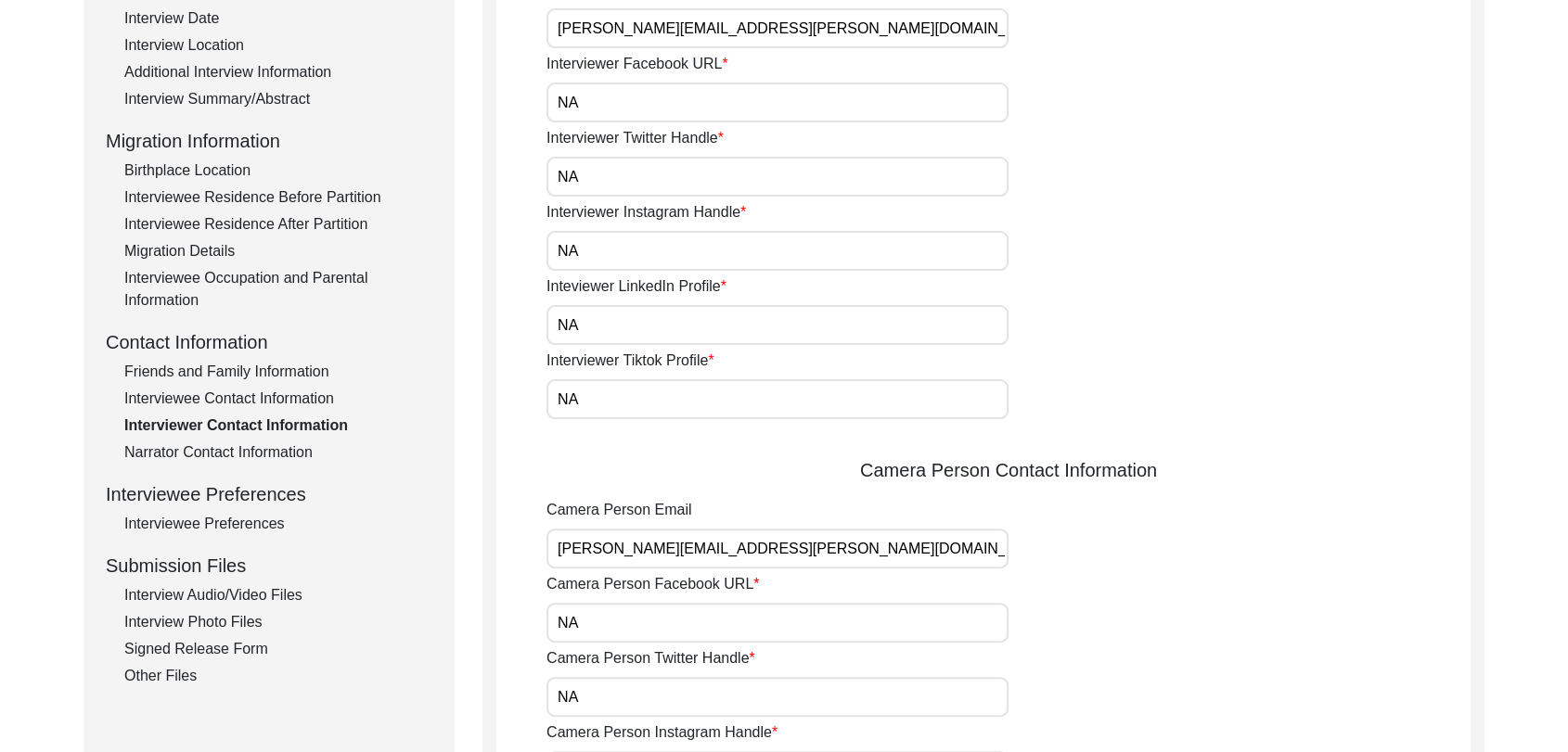
click at [231, 372] on div "Friends and Family Information" at bounding box center [278, 372] width 309 height 23
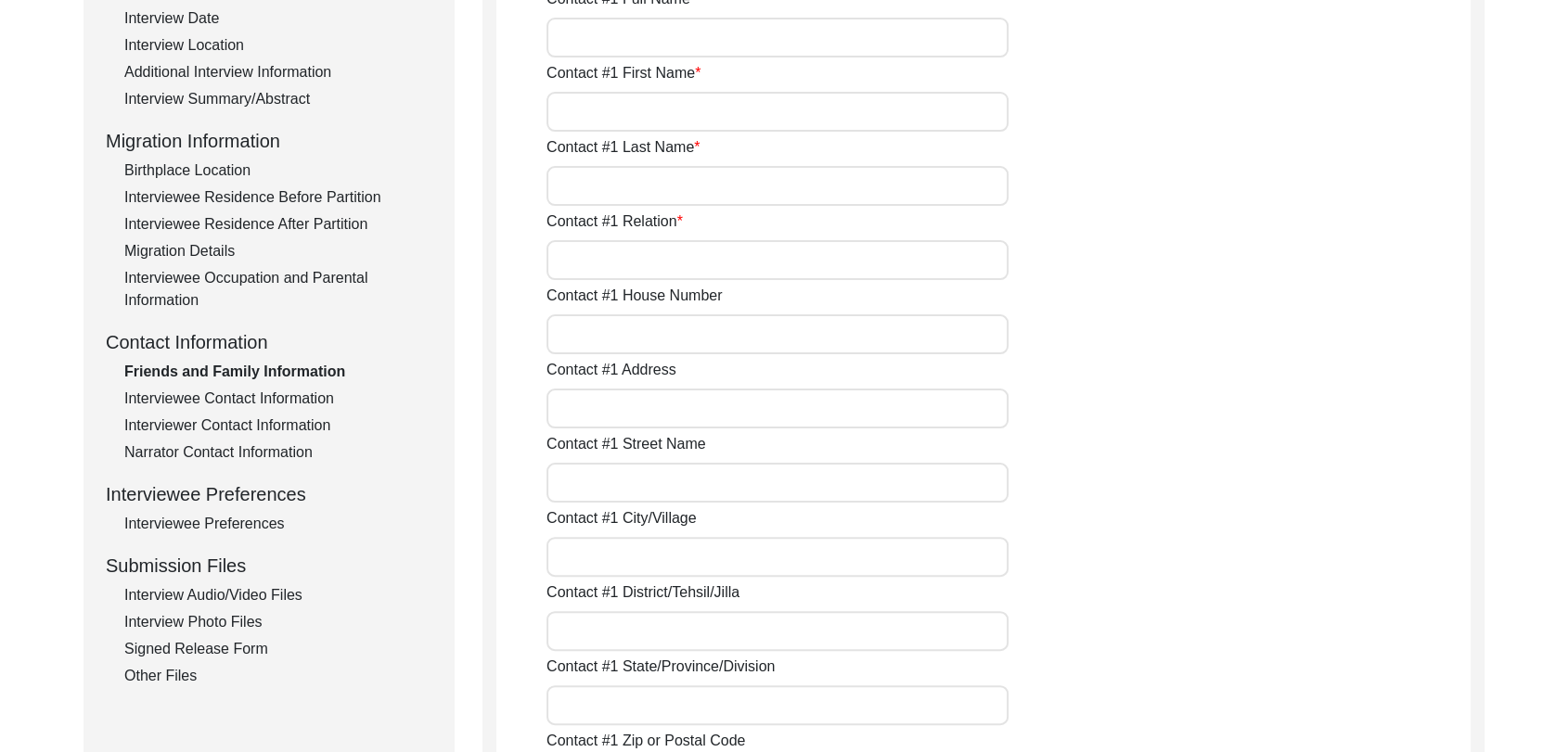
type input "NA"
type input "Na"
type input "NA"
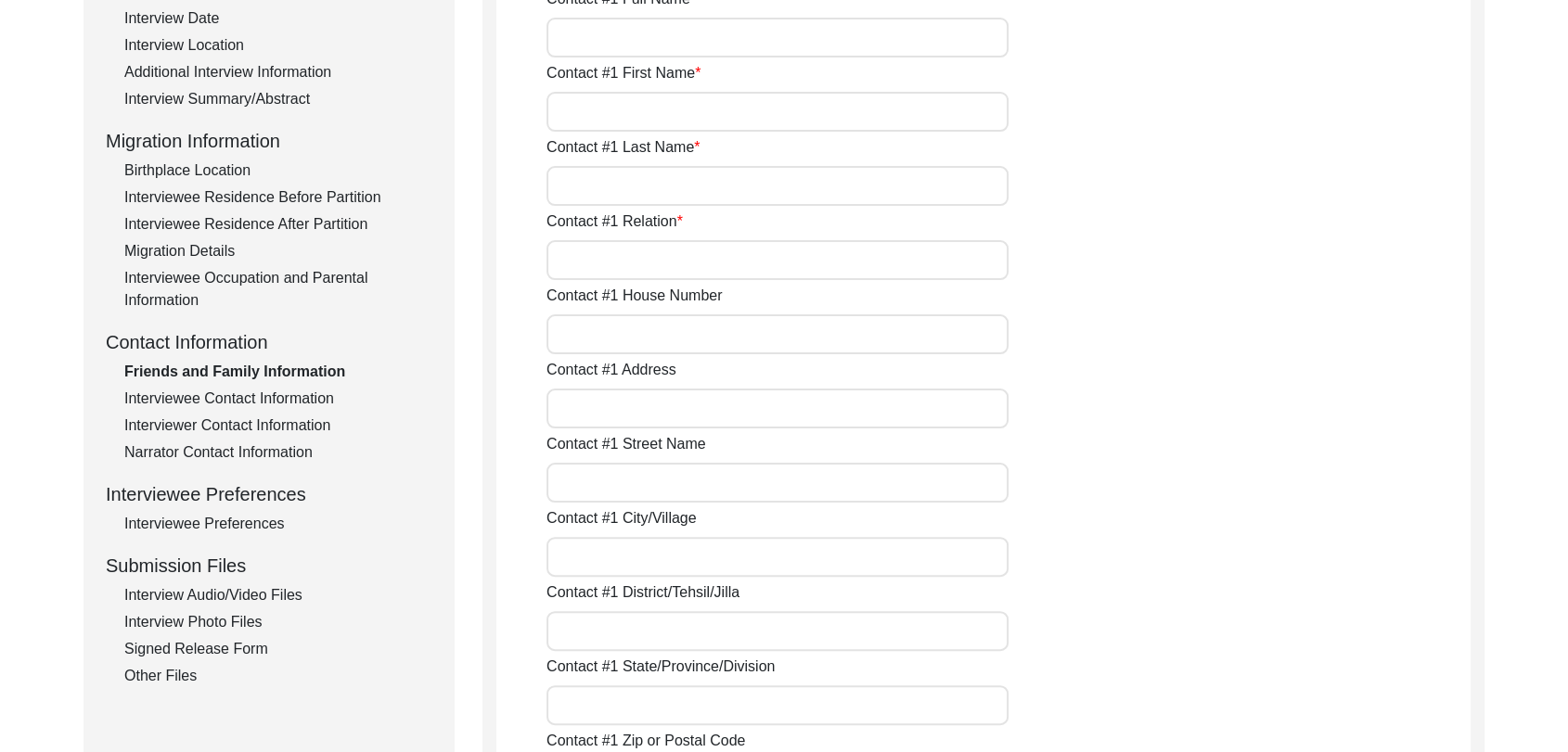
type input "NA"
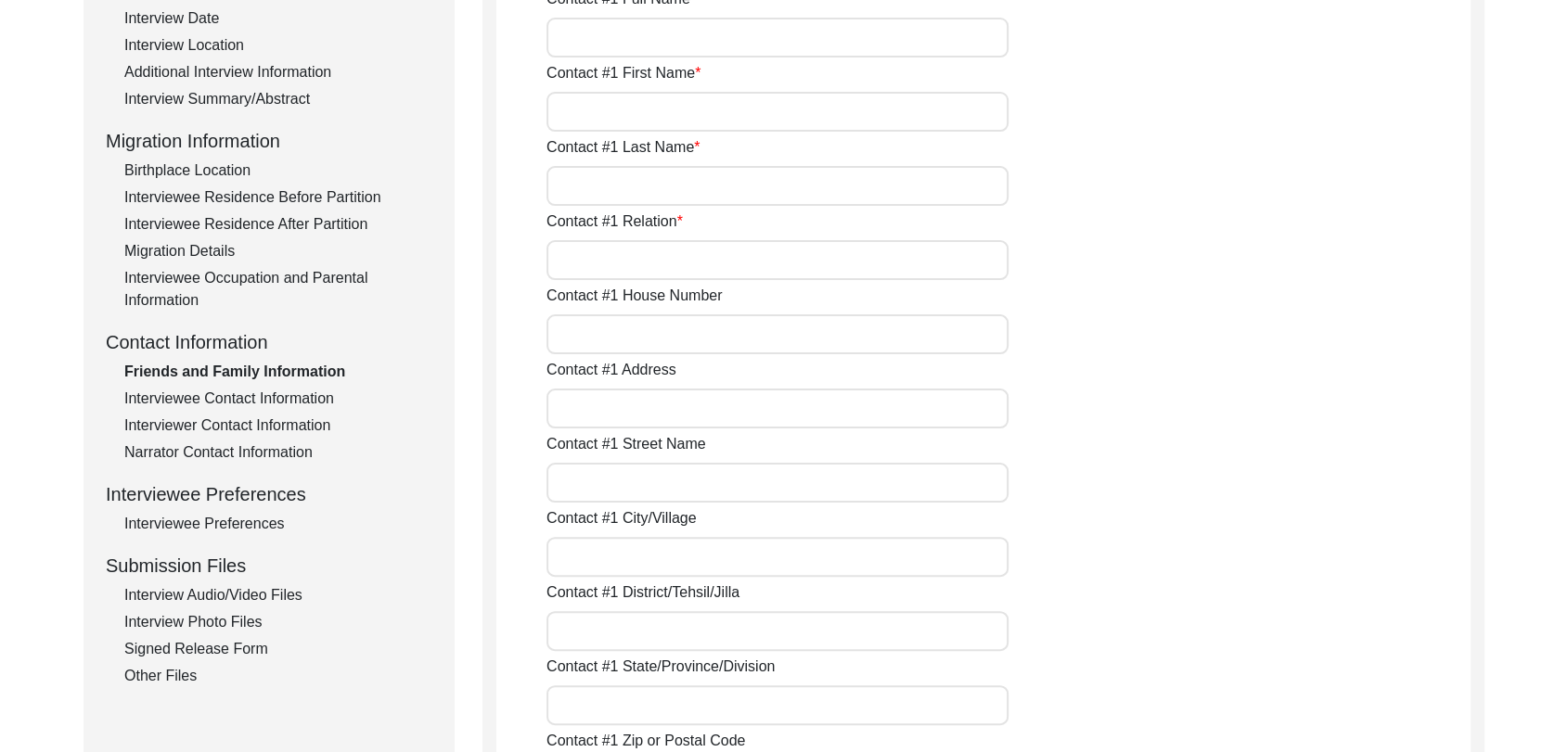
type input "NA"
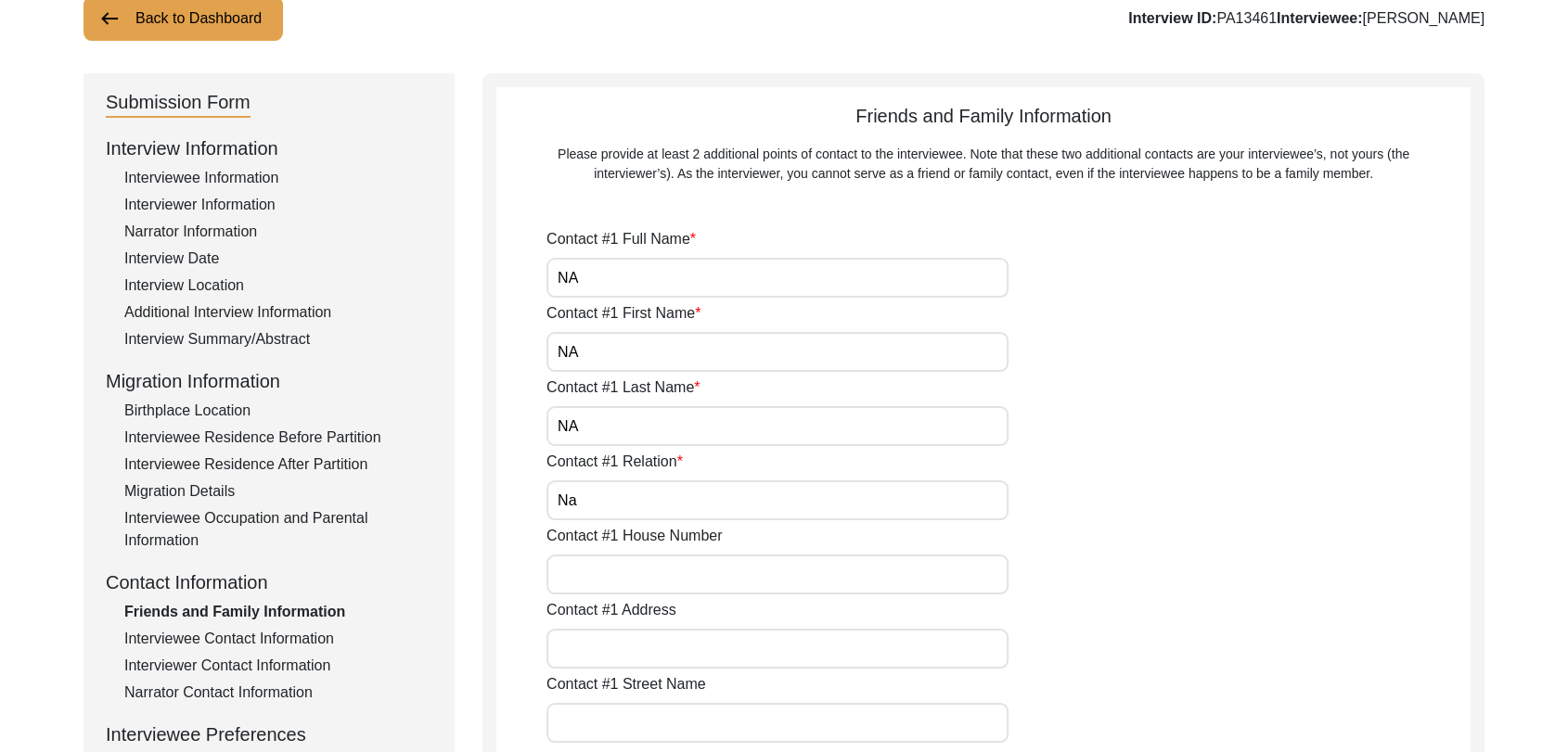
scroll to position [133, 0]
click at [619, 284] on input "NA" at bounding box center [777, 278] width 462 height 39
type input "N"
type input "[PERSON_NAME]"
click at [586, 356] on input "NA" at bounding box center [777, 352] width 462 height 39
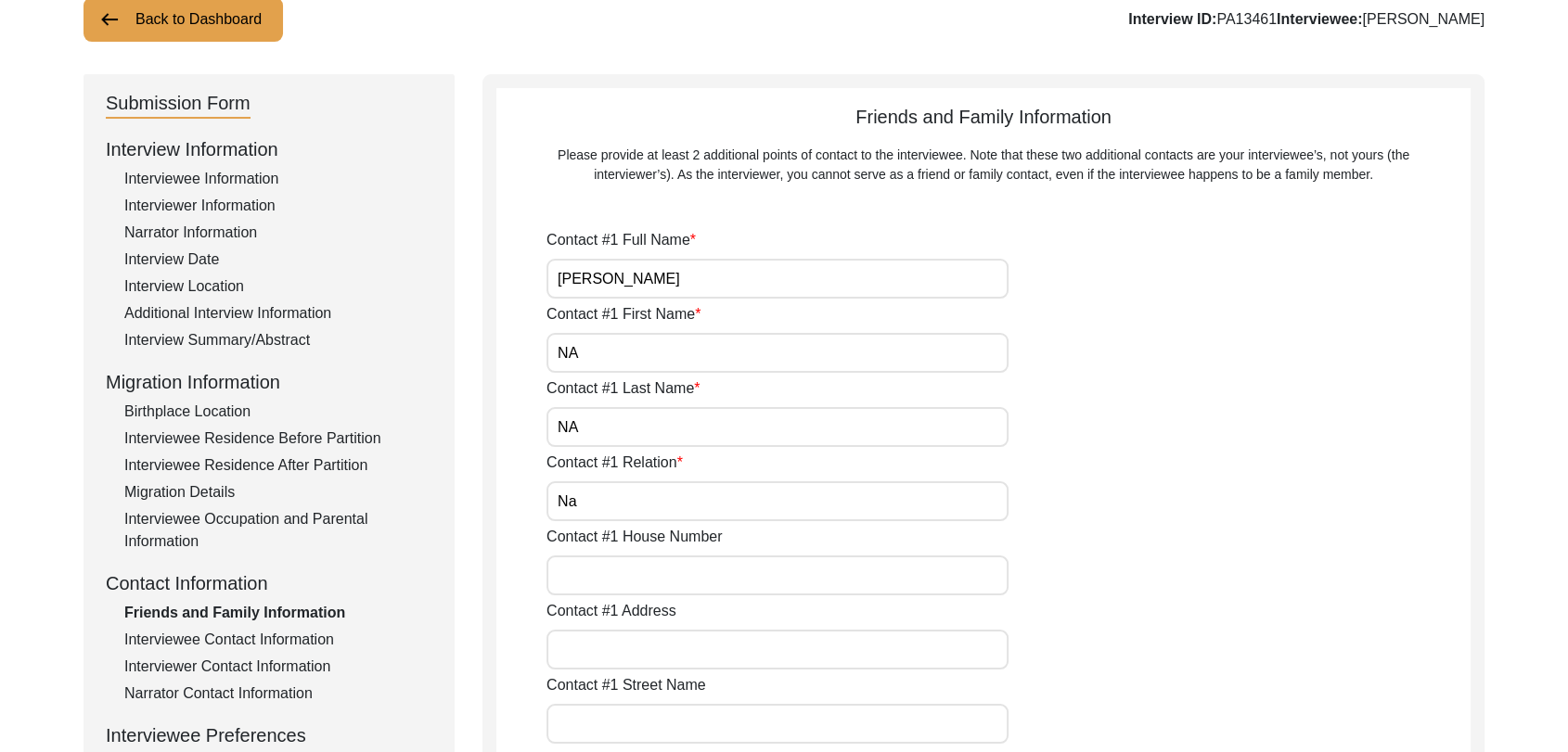
type input "N"
type input "[PERSON_NAME]"
click at [602, 432] on input "NA" at bounding box center [777, 427] width 462 height 39
type input "N"
type input "[PERSON_NAME]"
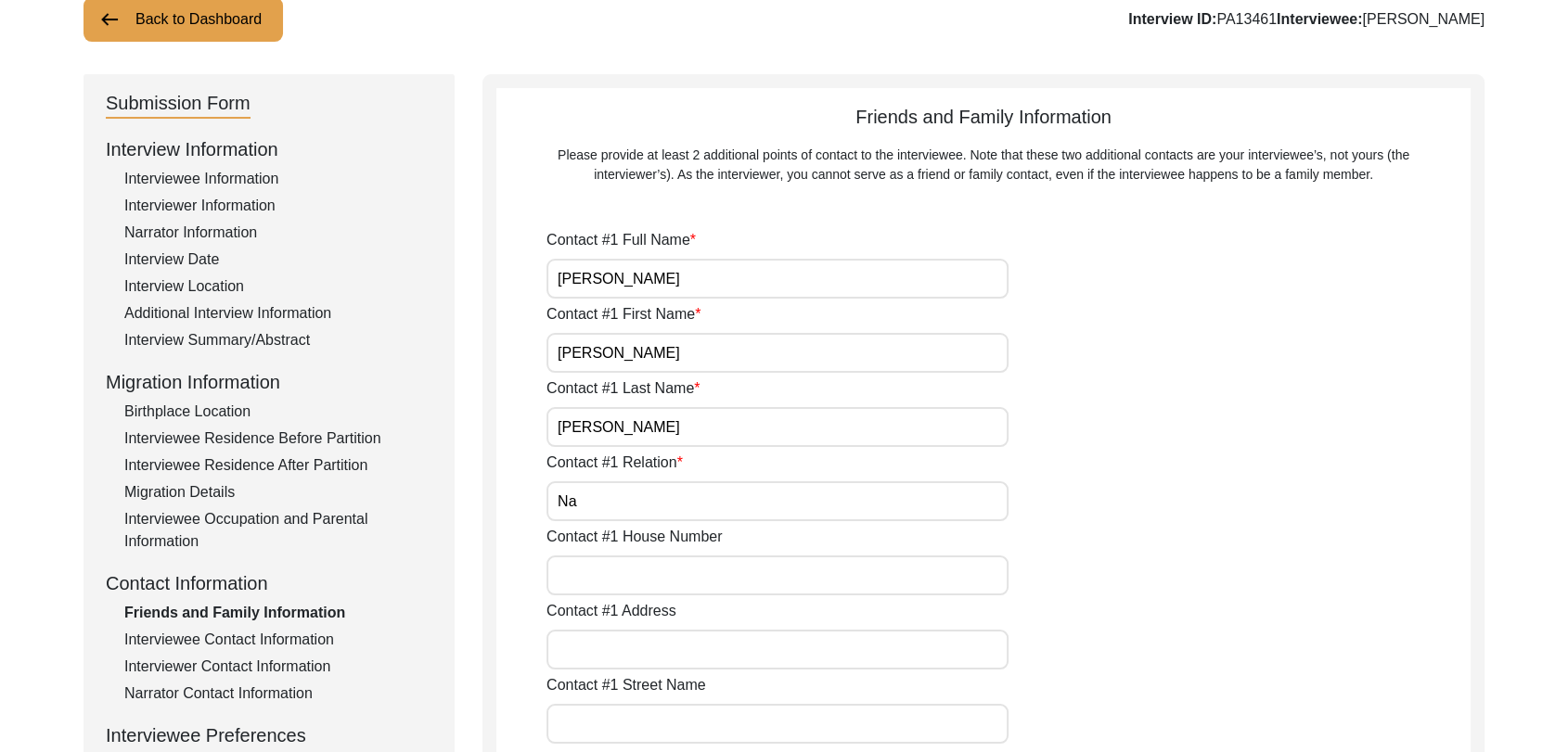
click at [601, 504] on input "Na" at bounding box center [777, 501] width 462 height 39
type input "N"
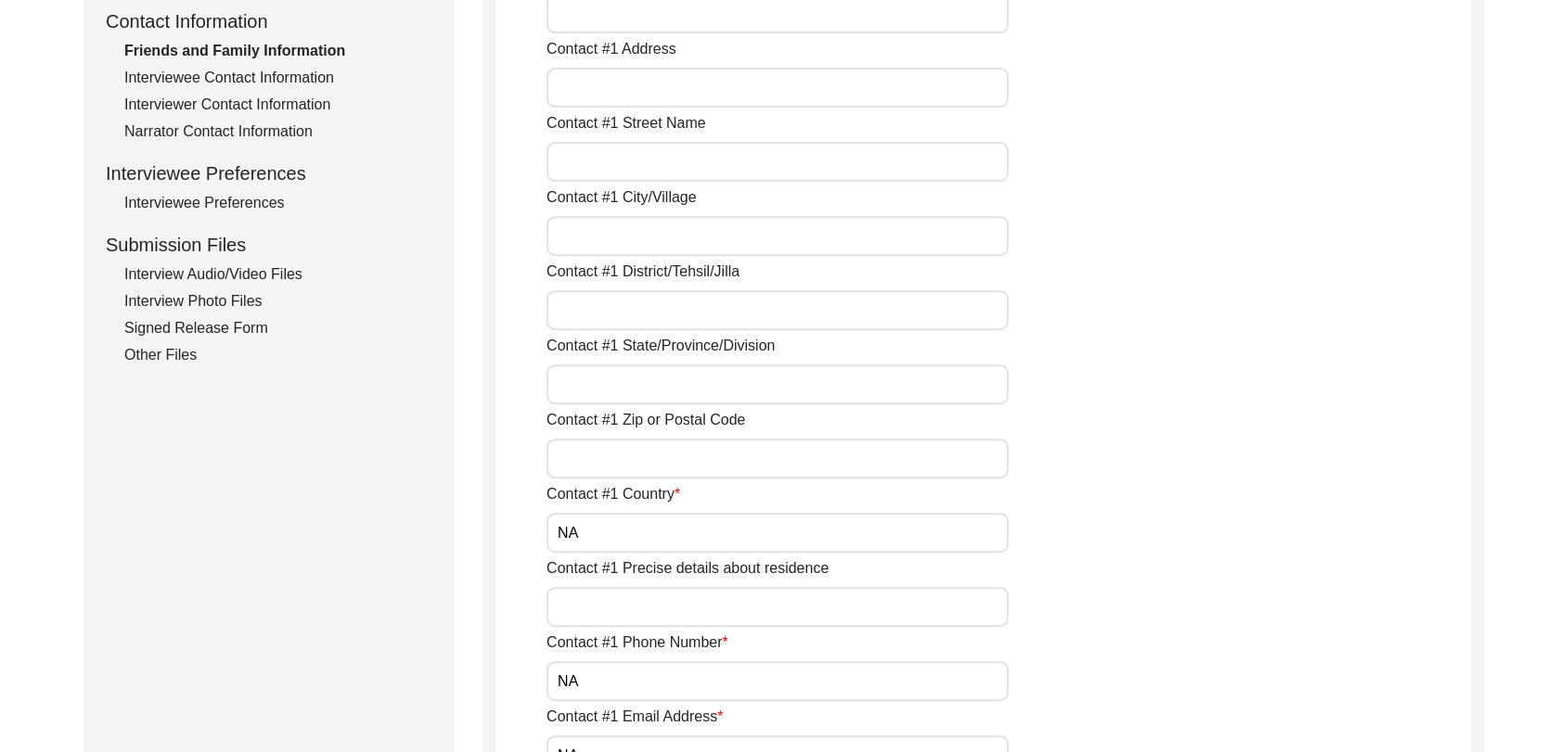
scroll to position [697, 0]
type input "Son"
click at [599, 540] on input "NA" at bounding box center [777, 530] width 462 height 39
type input "N"
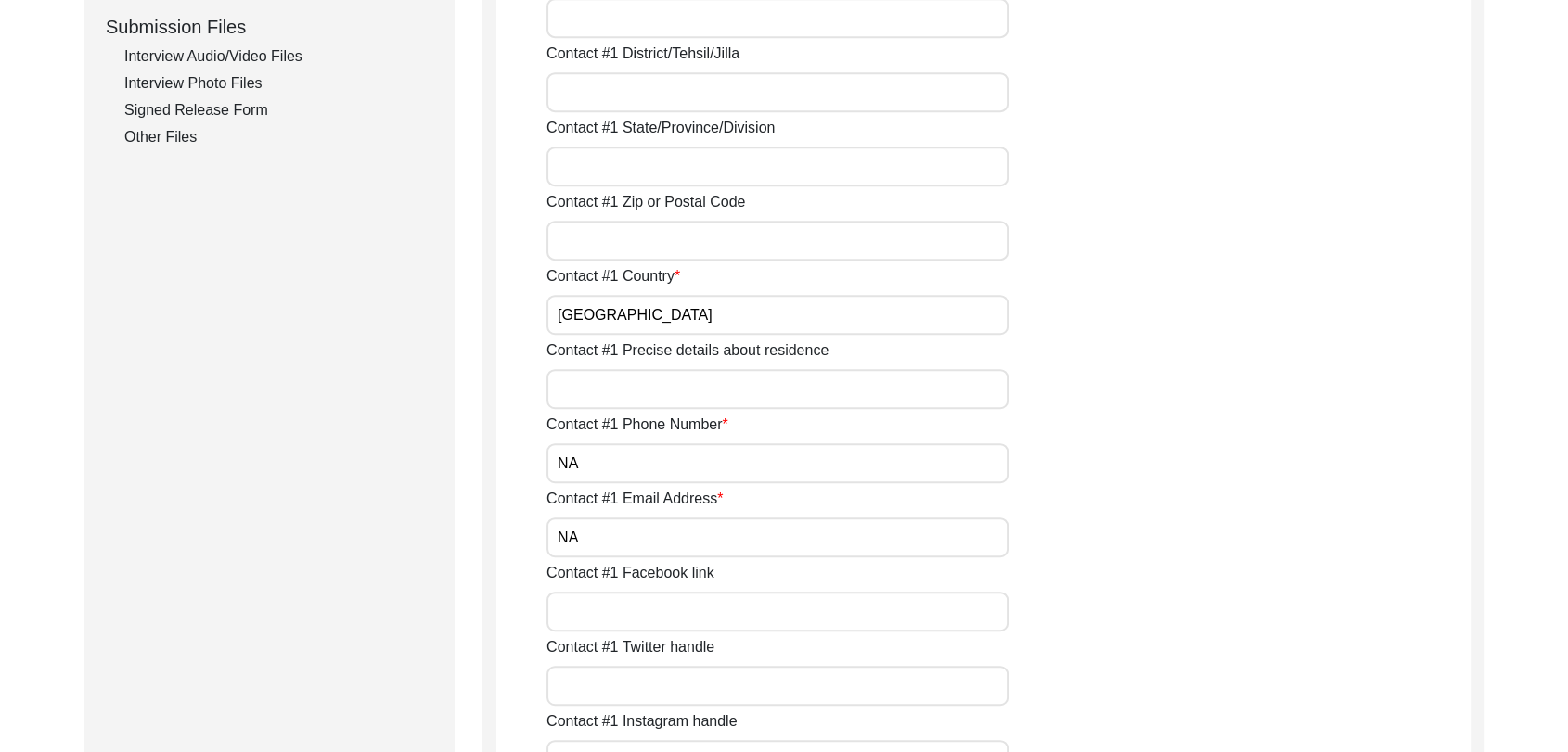
scroll to position [916, 0]
type input "[GEOGRAPHIC_DATA]"
click at [588, 446] on input "NA" at bounding box center [777, 461] width 462 height 39
type input "N"
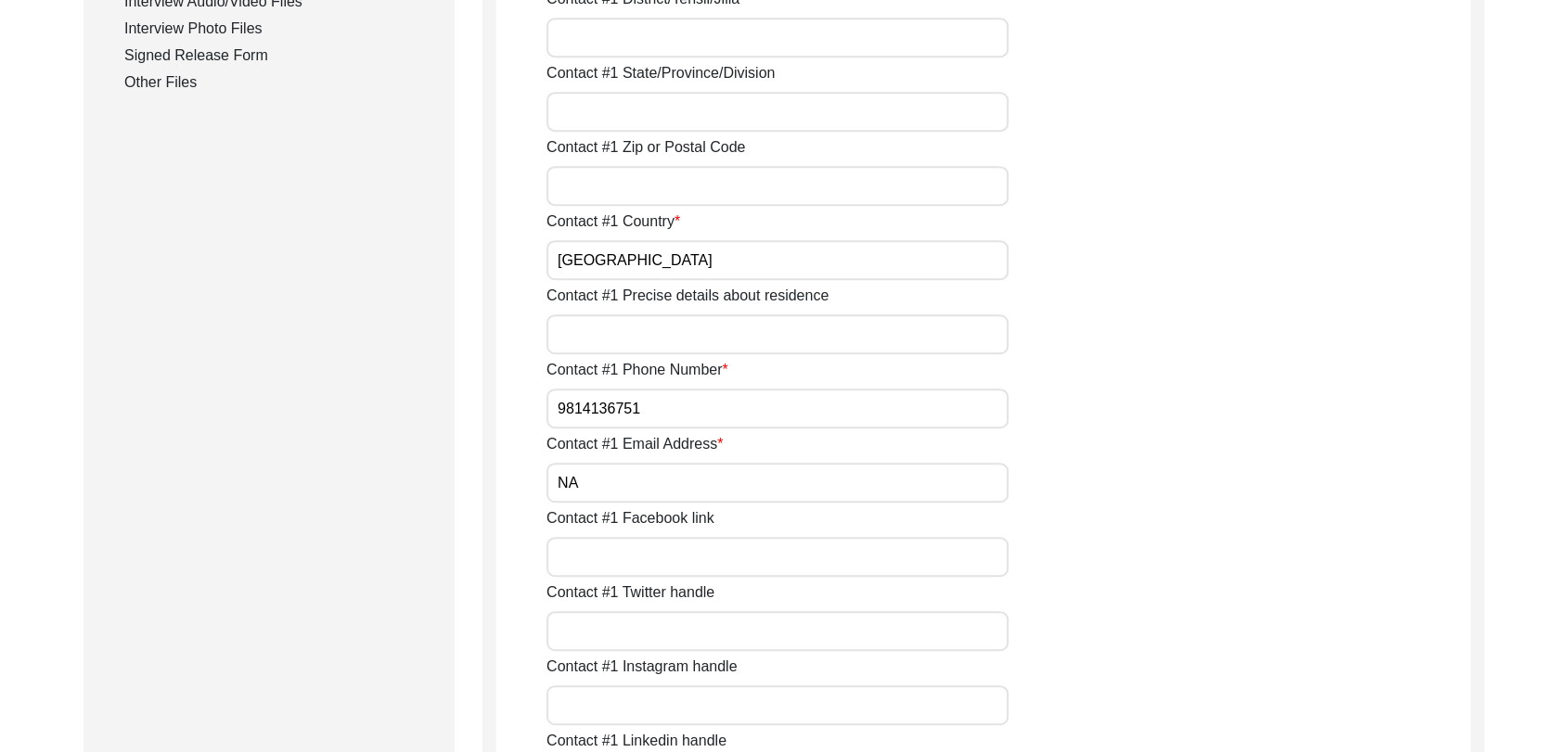
scroll to position [995, 0]
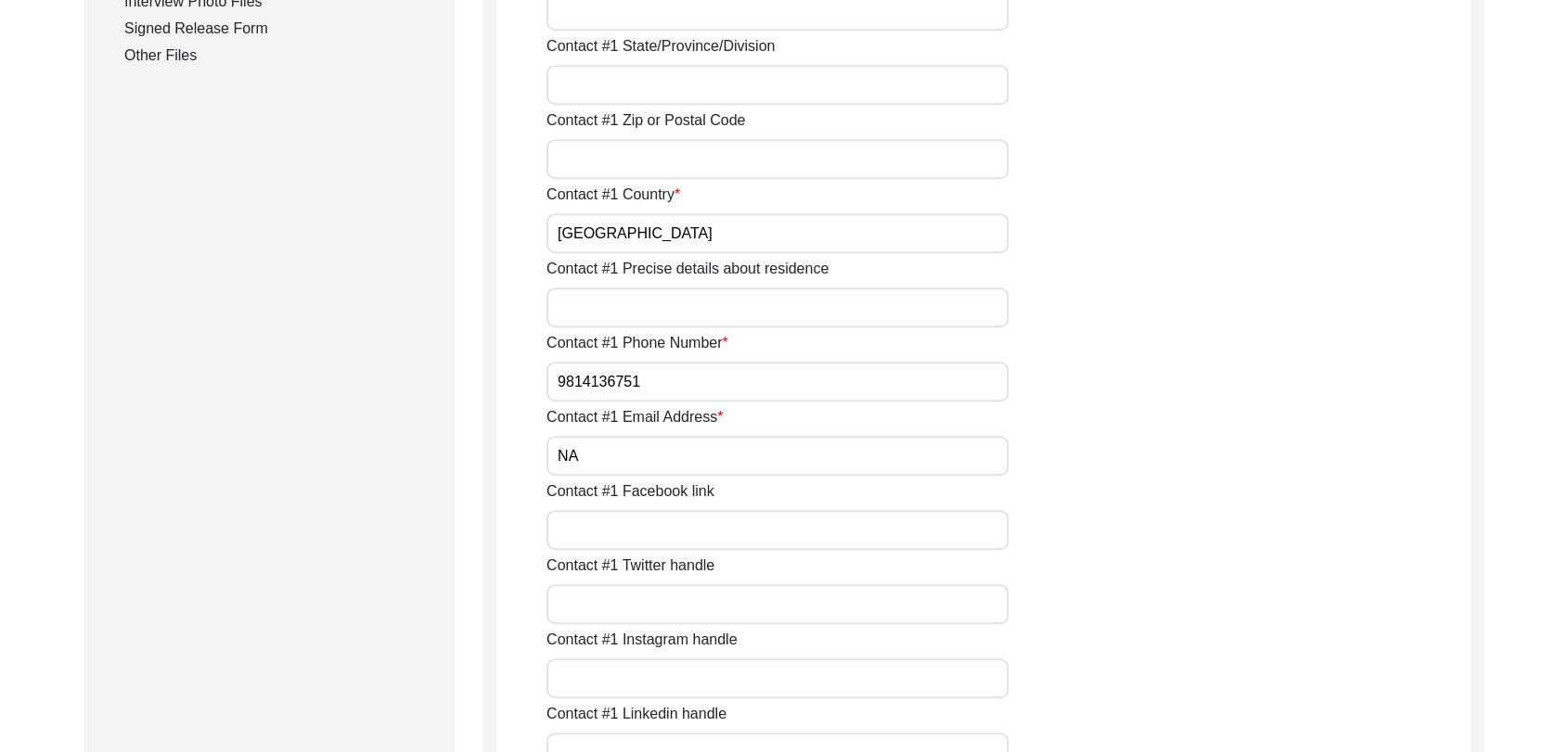
type input "9814136751"
click at [588, 449] on input "NA" at bounding box center [777, 456] width 462 height 39
type input "N"
type input "NA"
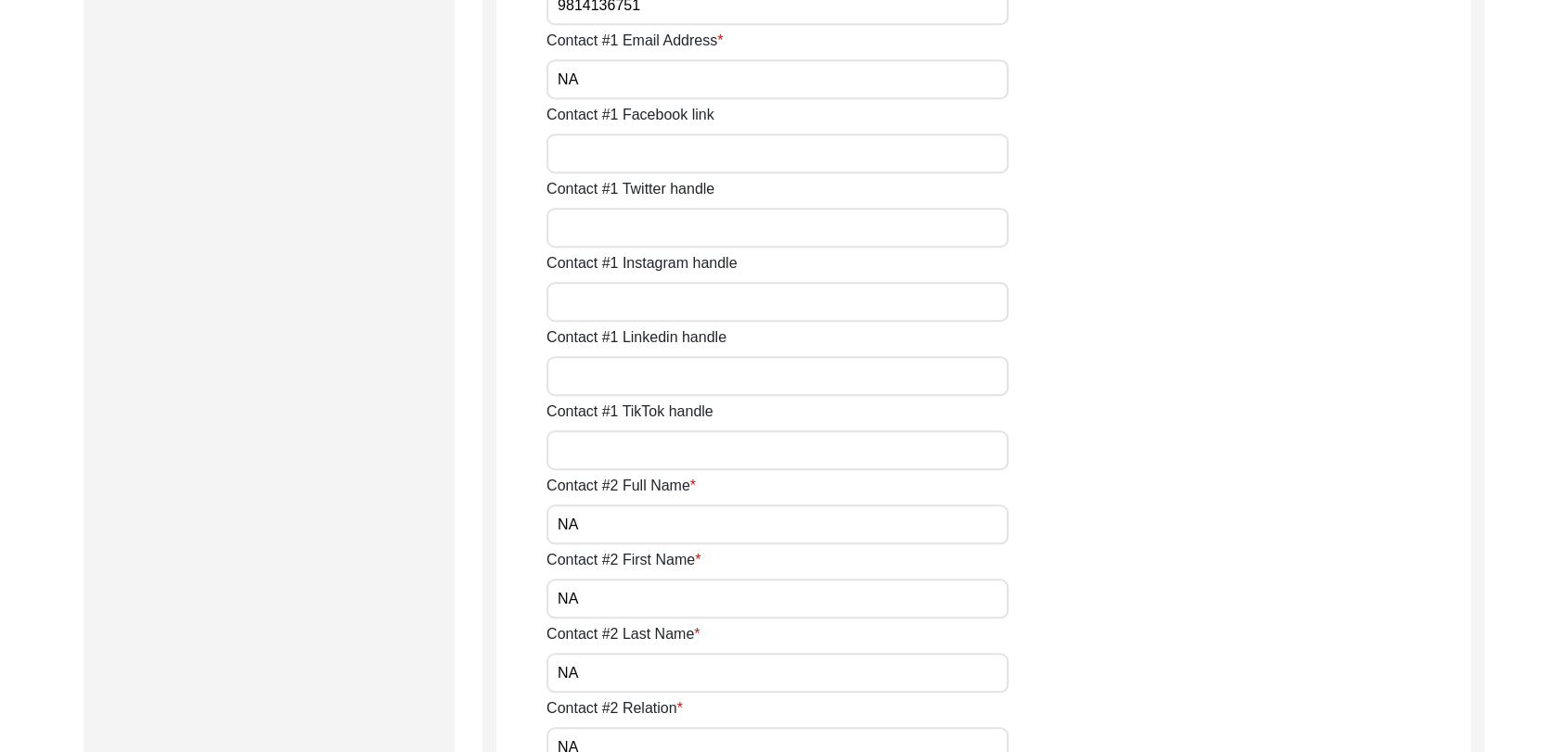
scroll to position [1480, 0]
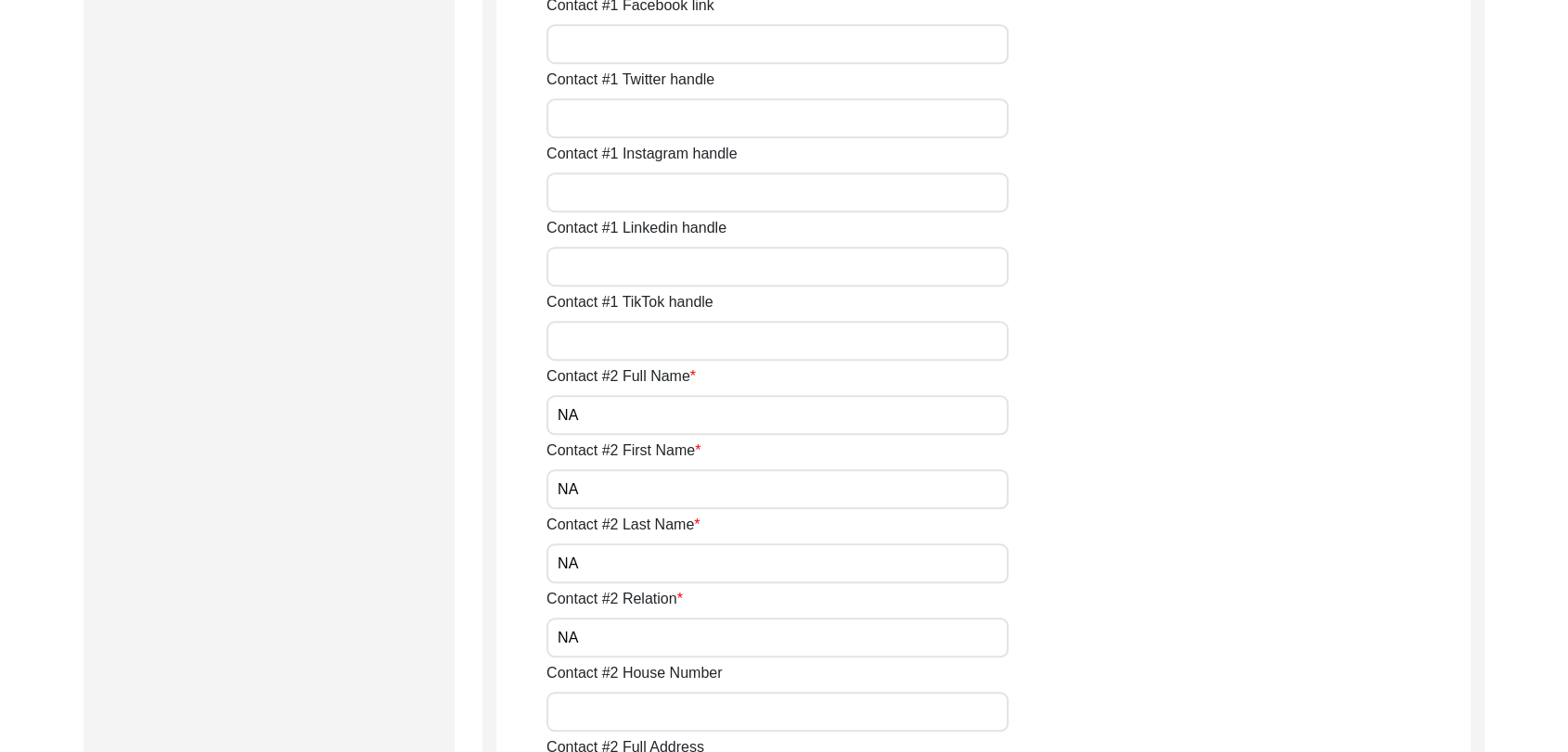
click at [592, 423] on input "NA" at bounding box center [777, 415] width 462 height 39
type input "N"
type input "[PERSON_NAME]"
click at [596, 487] on input "NA" at bounding box center [777, 489] width 462 height 39
type input "N"
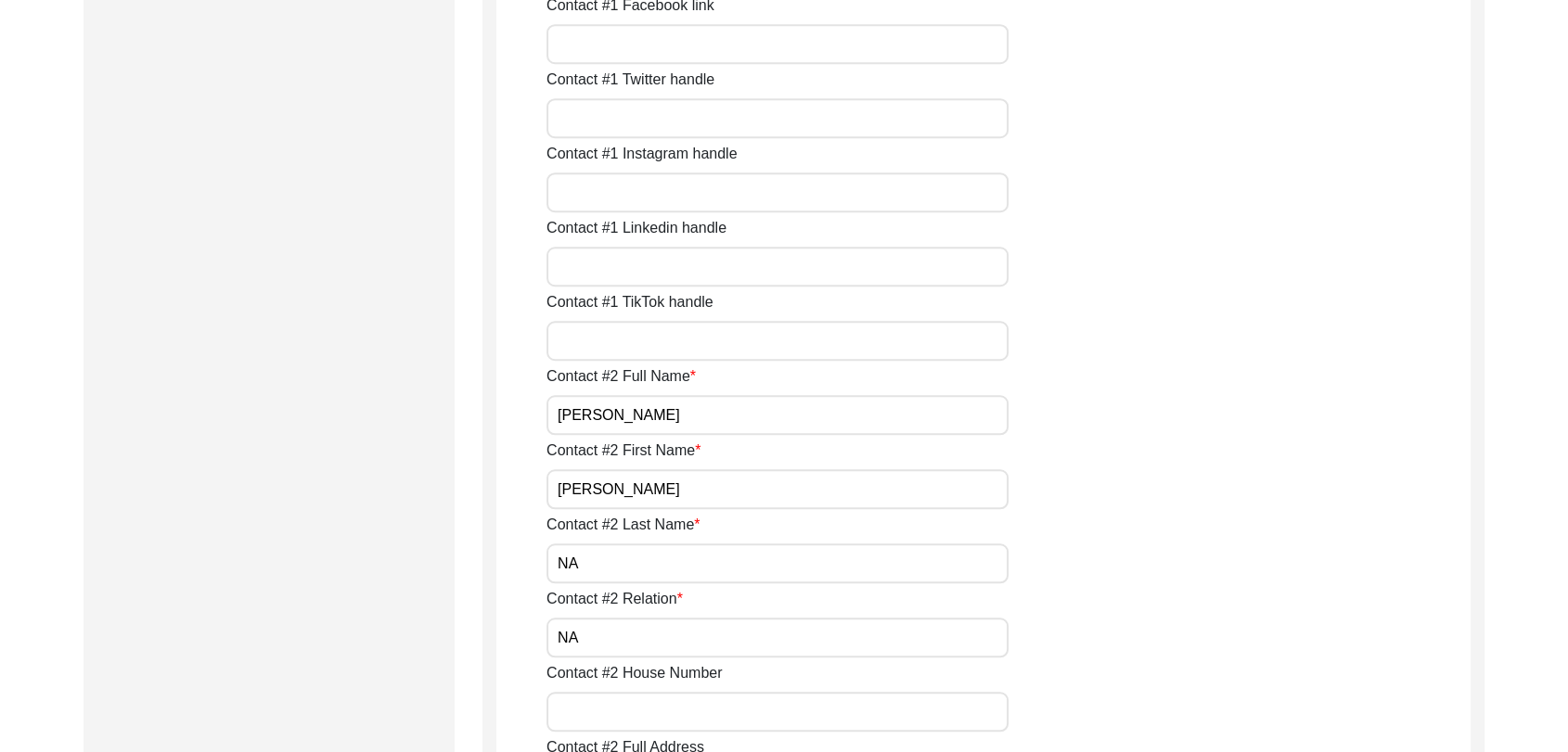
type input "[PERSON_NAME]"
click at [610, 570] on input "NA" at bounding box center [777, 563] width 462 height 39
type input "N"
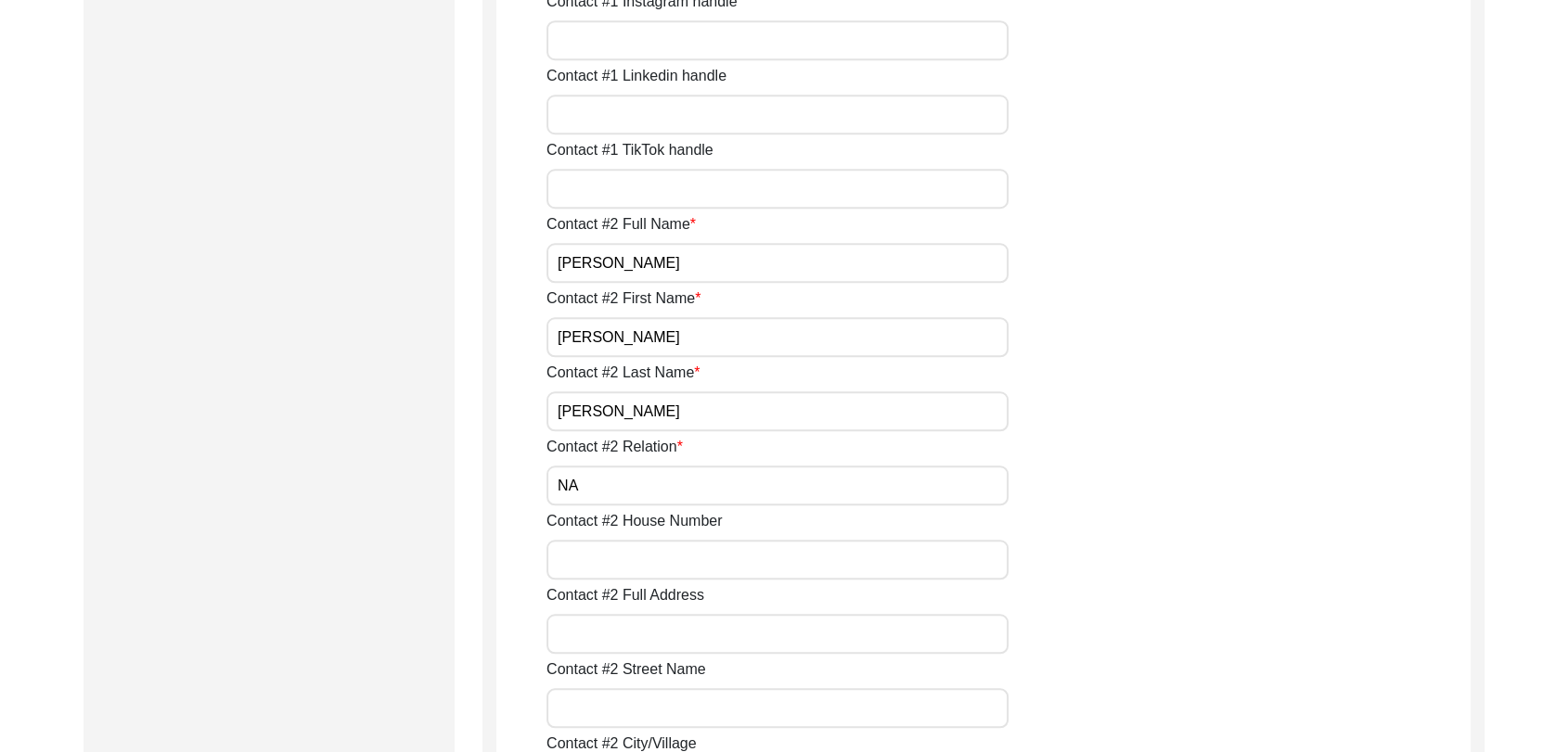
scroll to position [1634, 0]
type input "[PERSON_NAME]"
click at [596, 561] on input "Contact #2 House Number" at bounding box center [777, 558] width 462 height 39
click at [594, 485] on input "NA" at bounding box center [777, 484] width 462 height 39
type input "N"
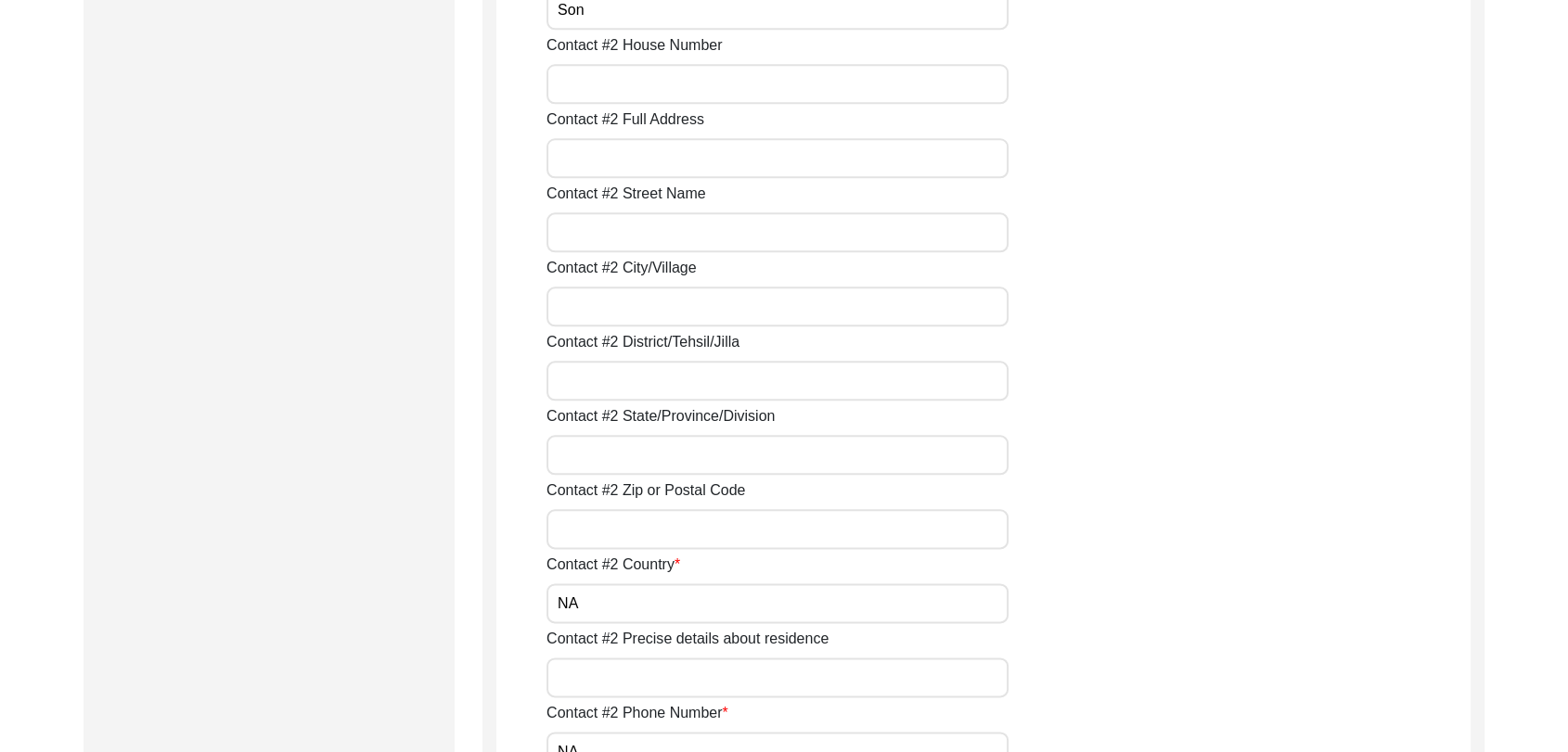
scroll to position [2109, 0]
type input "Son"
click at [593, 603] on input "NA" at bounding box center [777, 603] width 462 height 39
type input "N"
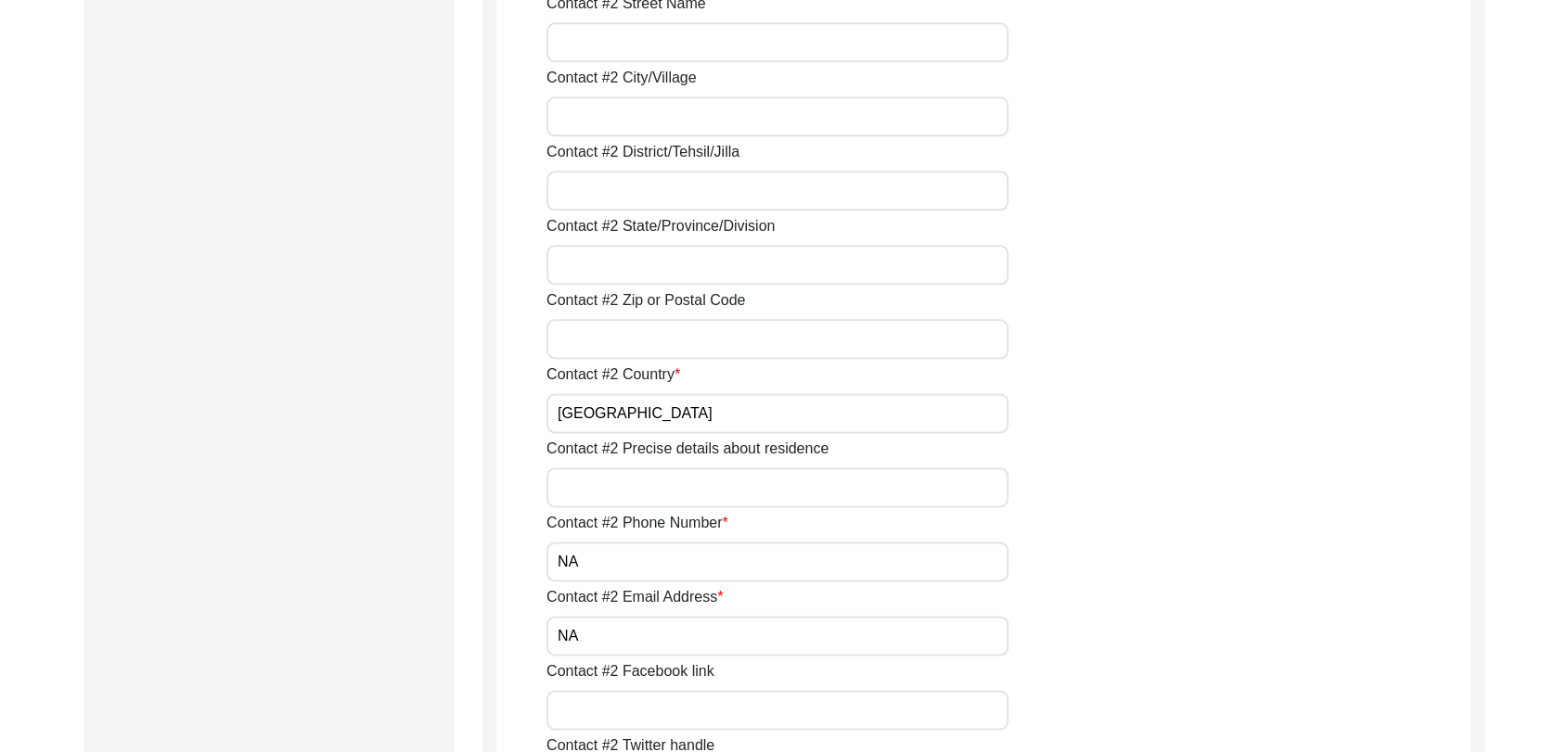
scroll to position [2299, 0]
type input "[GEOGRAPHIC_DATA]"
click at [582, 566] on input "NA" at bounding box center [777, 560] width 462 height 39
type input "N"
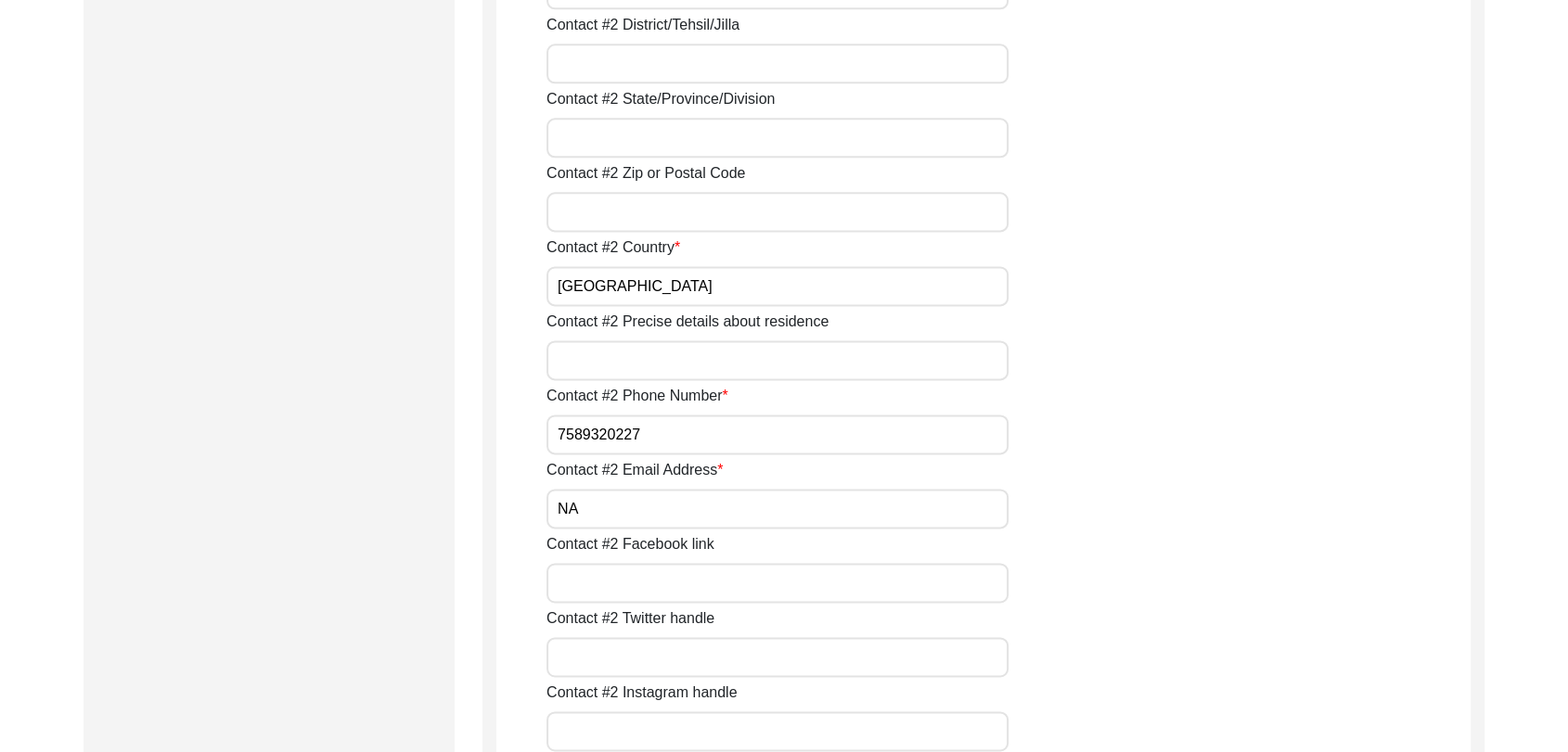
scroll to position [2426, 0]
type input "7589320227"
click at [594, 517] on input "NA" at bounding box center [777, 508] width 462 height 39
type input "N"
type input "NA"
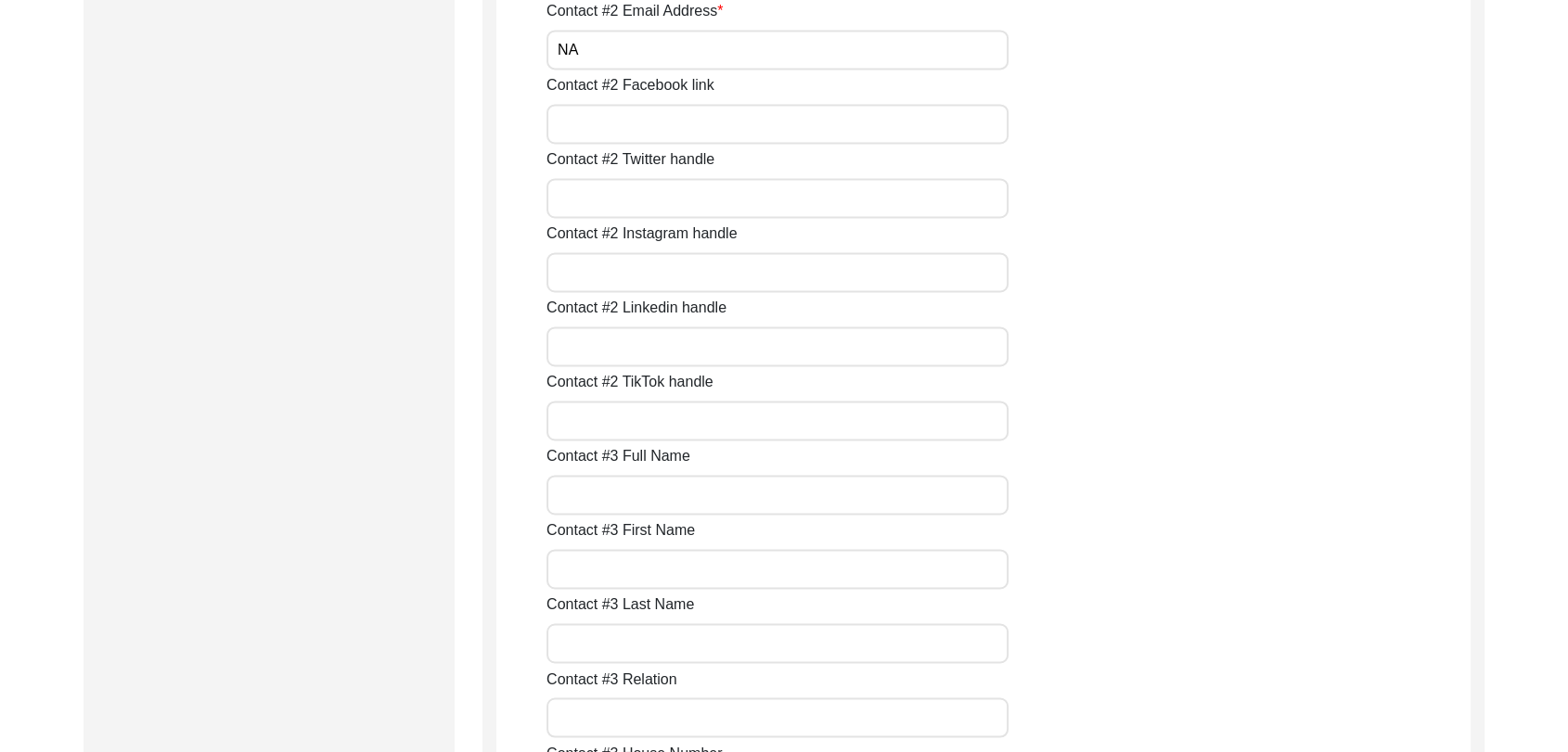
scroll to position [2893, 0]
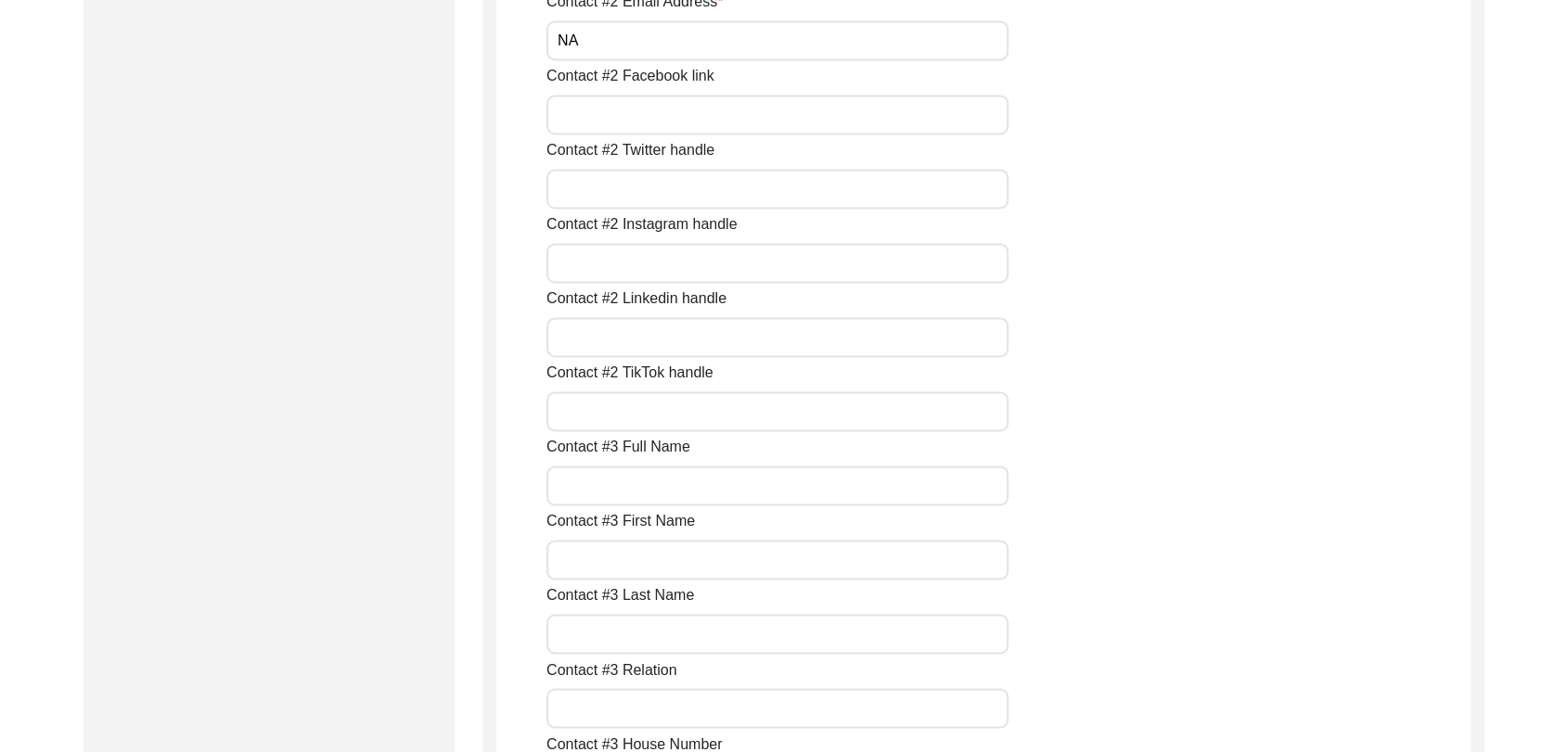
click at [624, 413] on input "Contact #2 TikTok handle" at bounding box center [777, 411] width 462 height 39
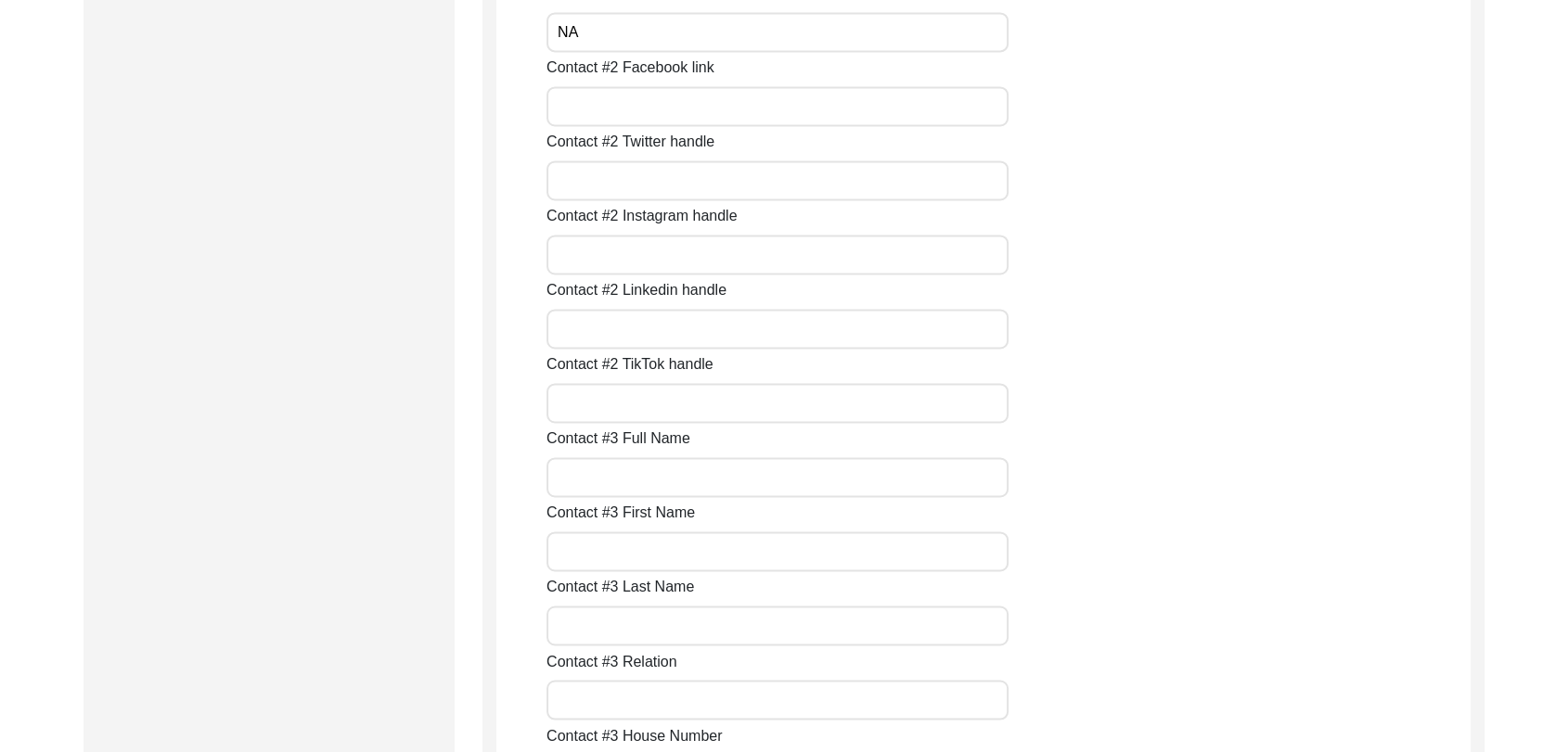
scroll to position [2903, 0]
click at [629, 469] on input "Contact #3 Full Name" at bounding box center [777, 476] width 462 height 39
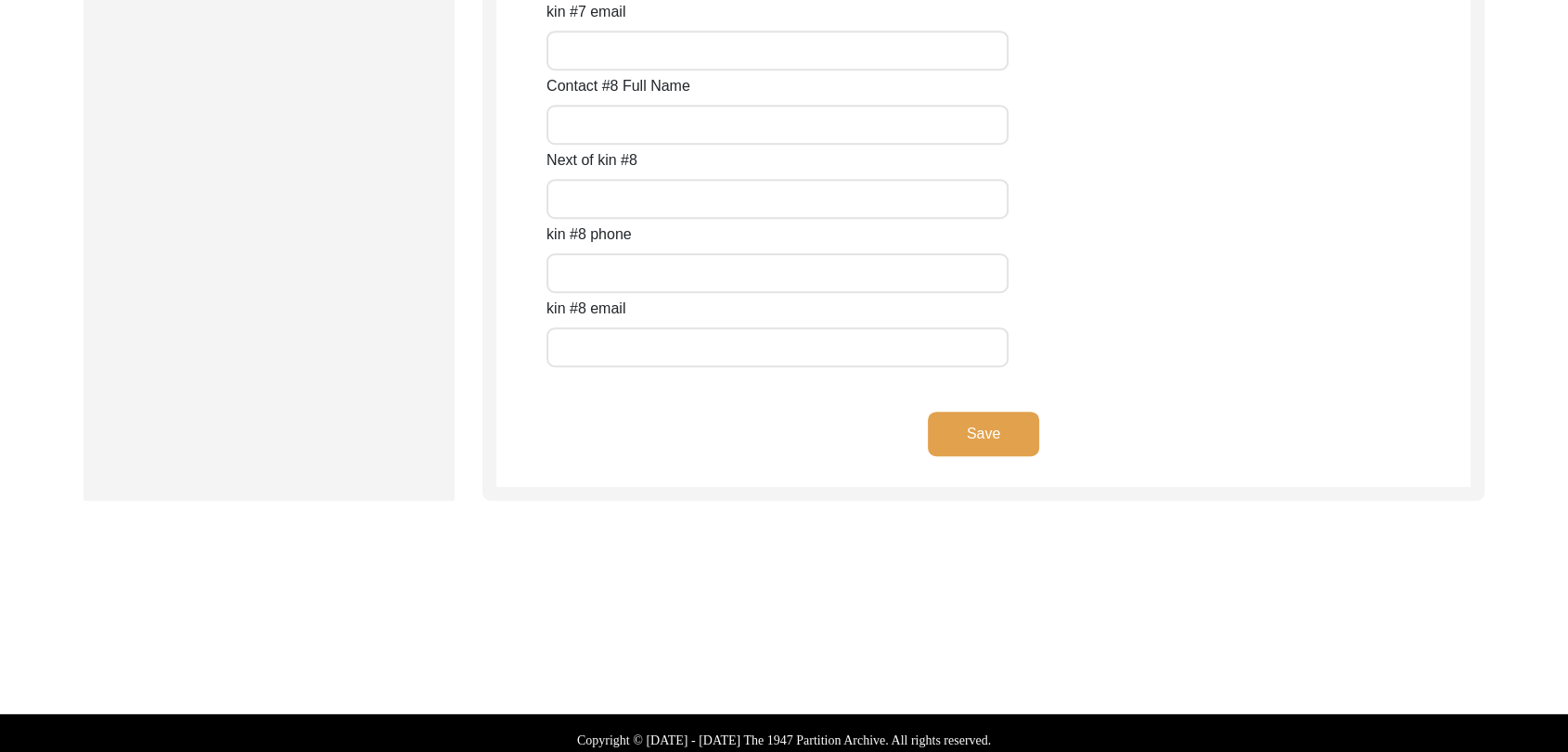
scroll to position [8312, 0]
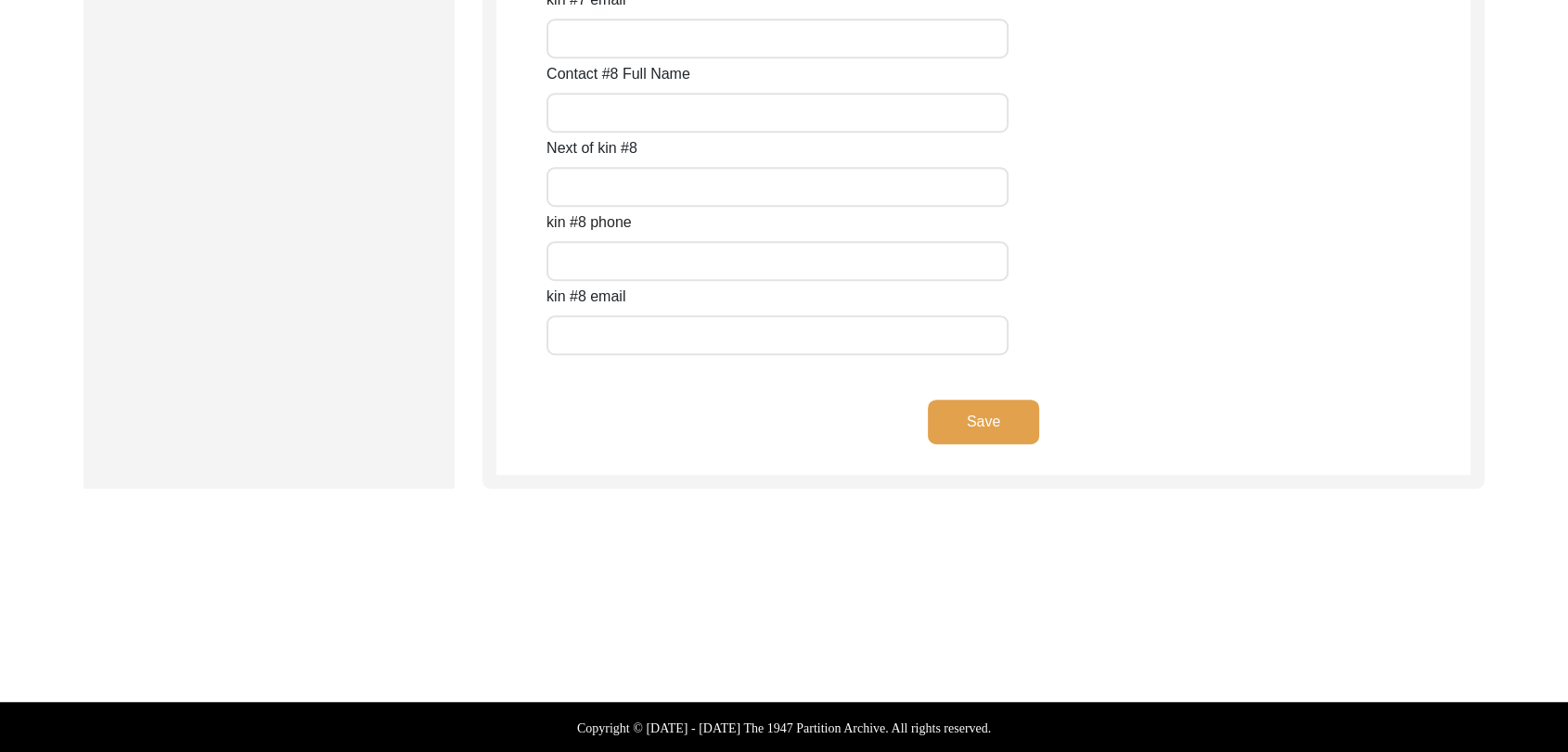
click at [1007, 416] on button "Save" at bounding box center [984, 421] width 111 height 44
type input "Na"
type input "[PERSON_NAME]"
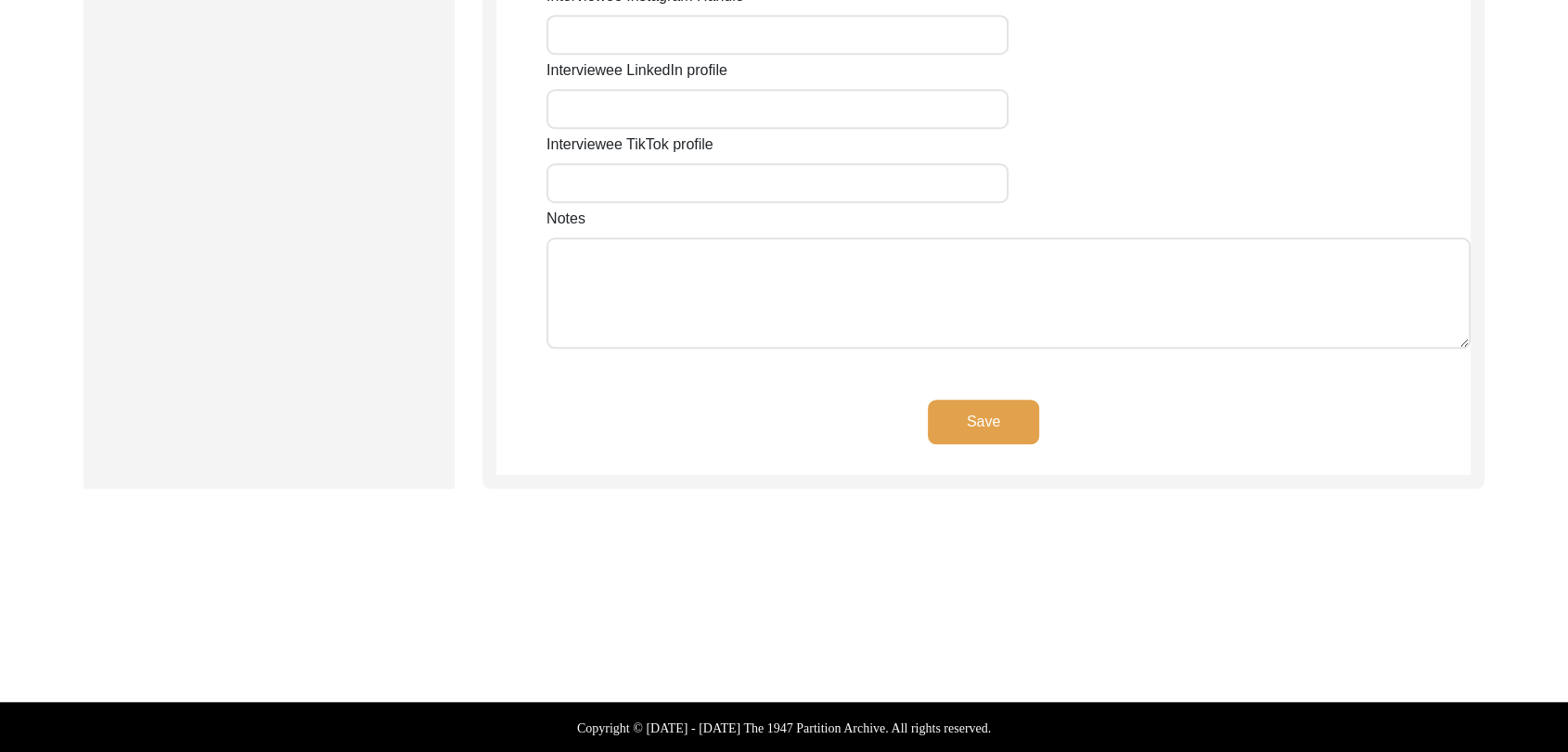
type input "[GEOGRAPHIC_DATA]"
type input "Mansa"
type input "151505"
type input "[GEOGRAPHIC_DATA]"
type input "[PERSON_NAME], [GEOGRAPHIC_DATA], [GEOGRAPHIC_DATA], [GEOGRAPHIC_DATA]"
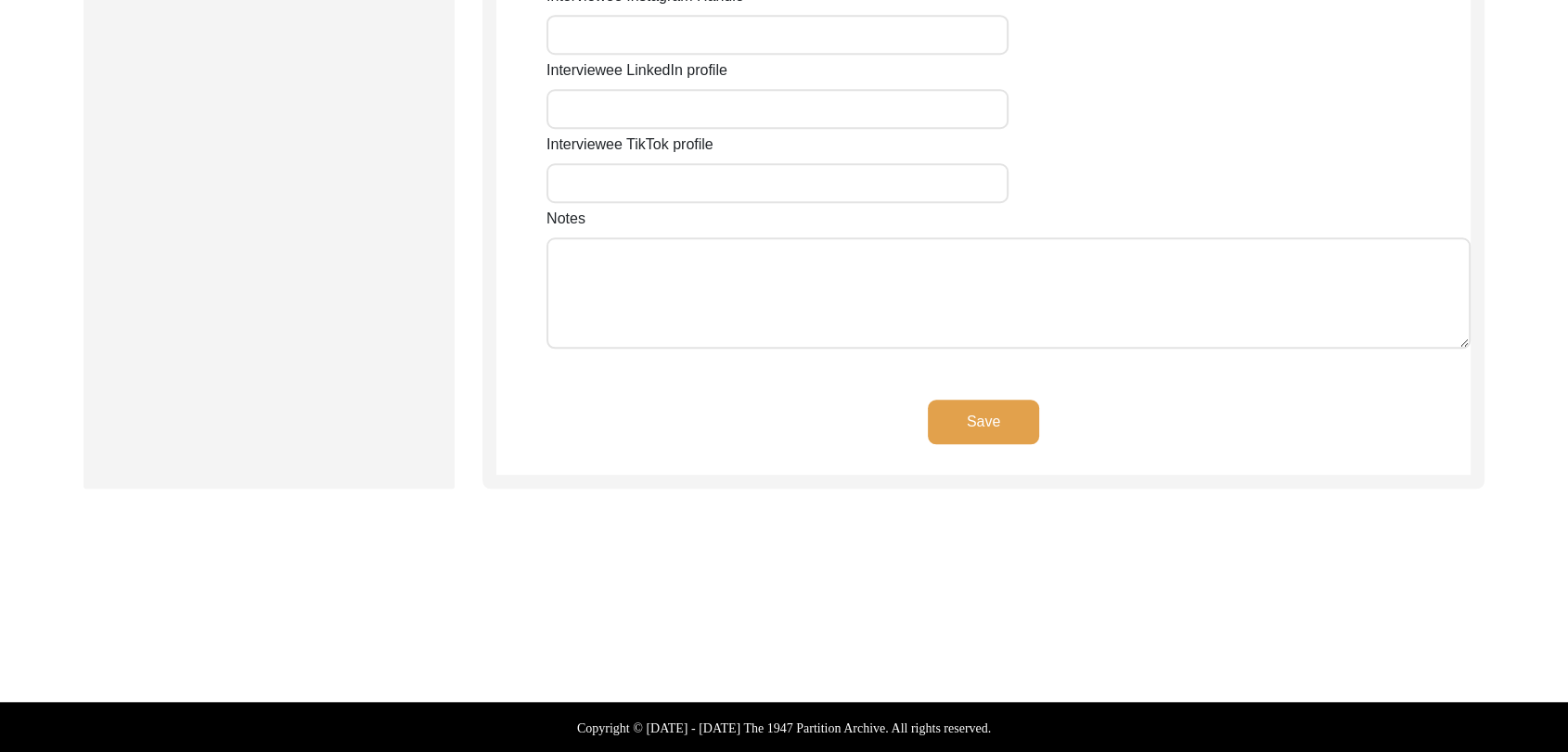
type input "30.052847"
type input "75.490109"
type input "7589320227"
type input "NA"
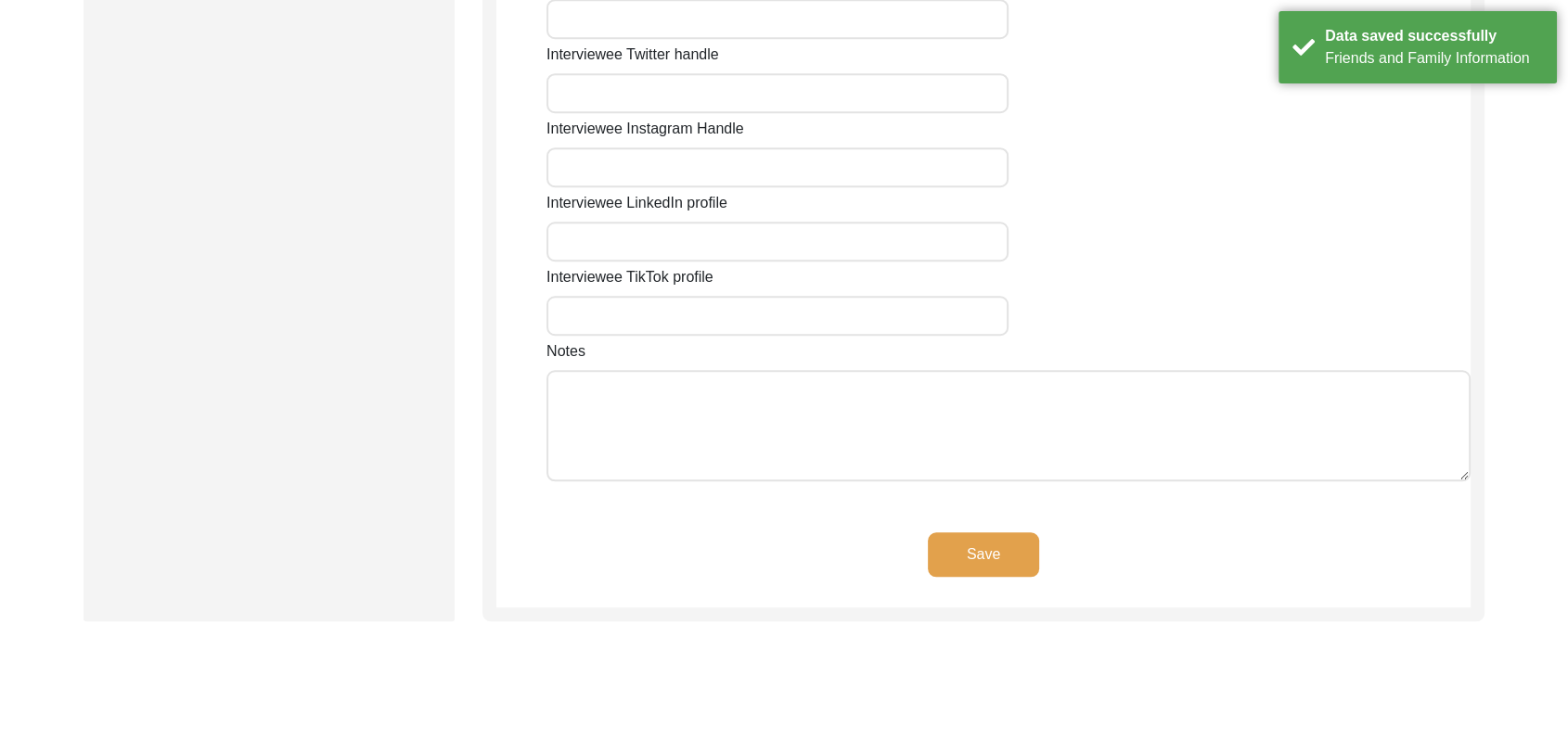
scroll to position [1471, 0]
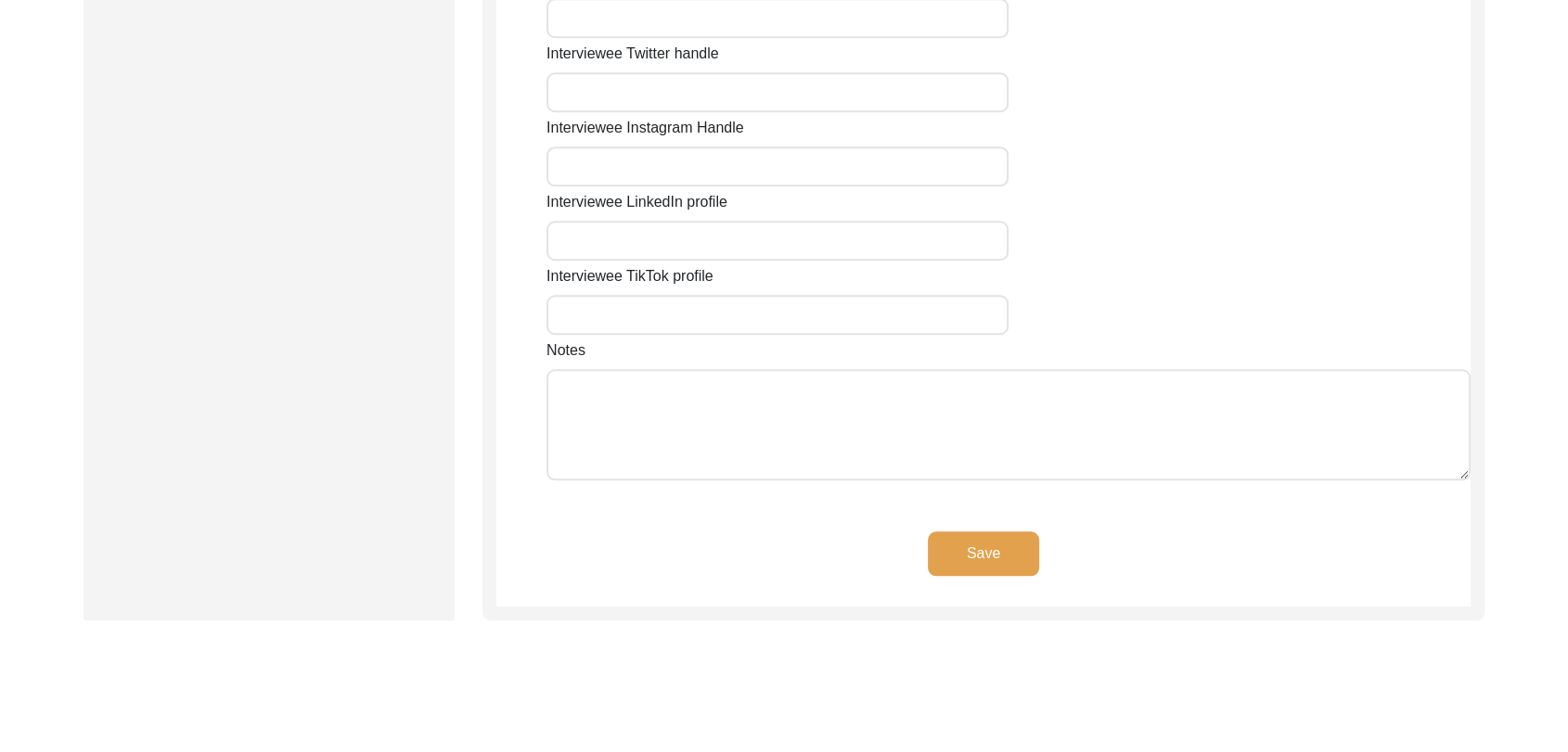
click at [976, 558] on button "Save" at bounding box center [984, 553] width 111 height 44
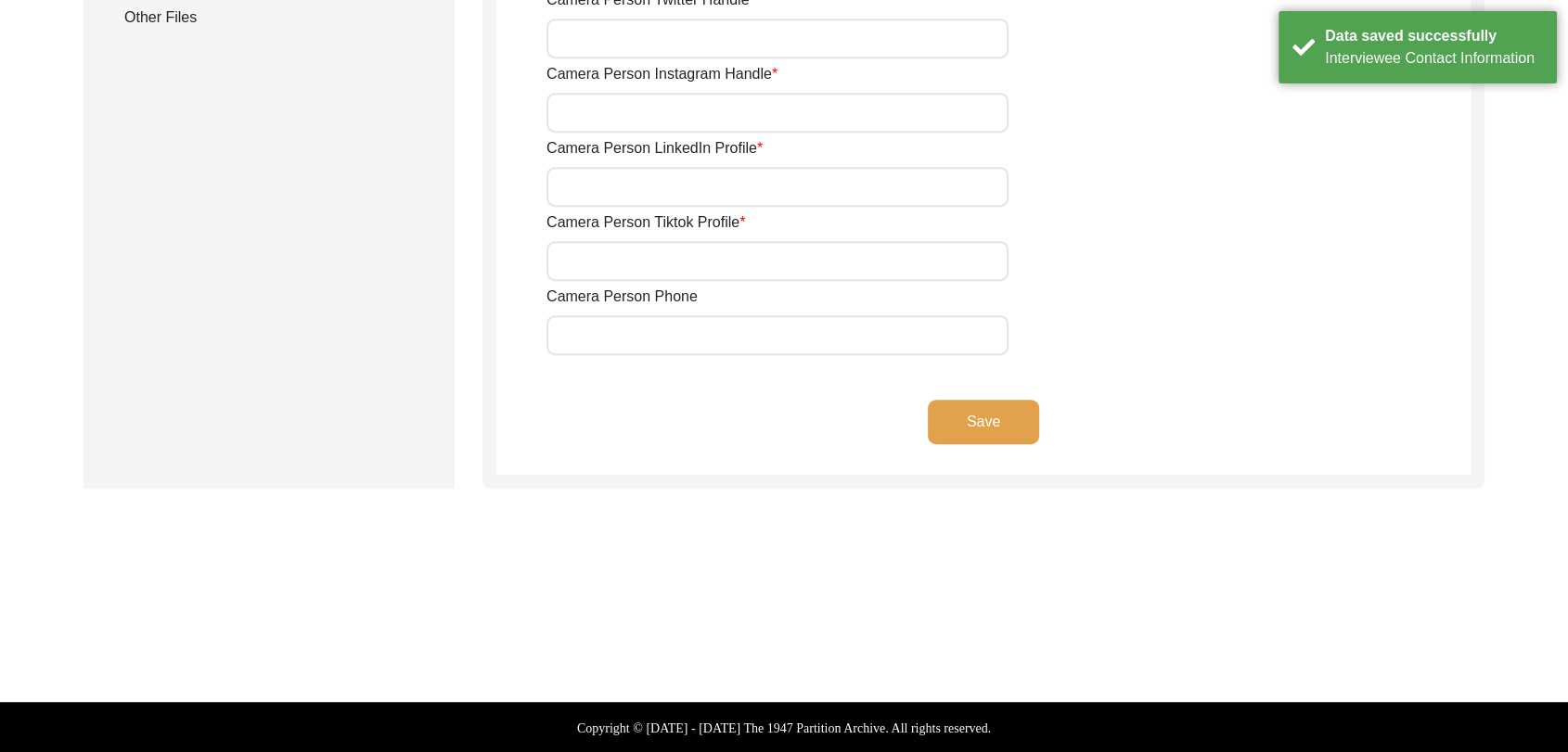
type input "9780788027"
type input "[PERSON_NAME][EMAIL_ADDRESS][PERSON_NAME][DOMAIN_NAME]"
type input "NA"
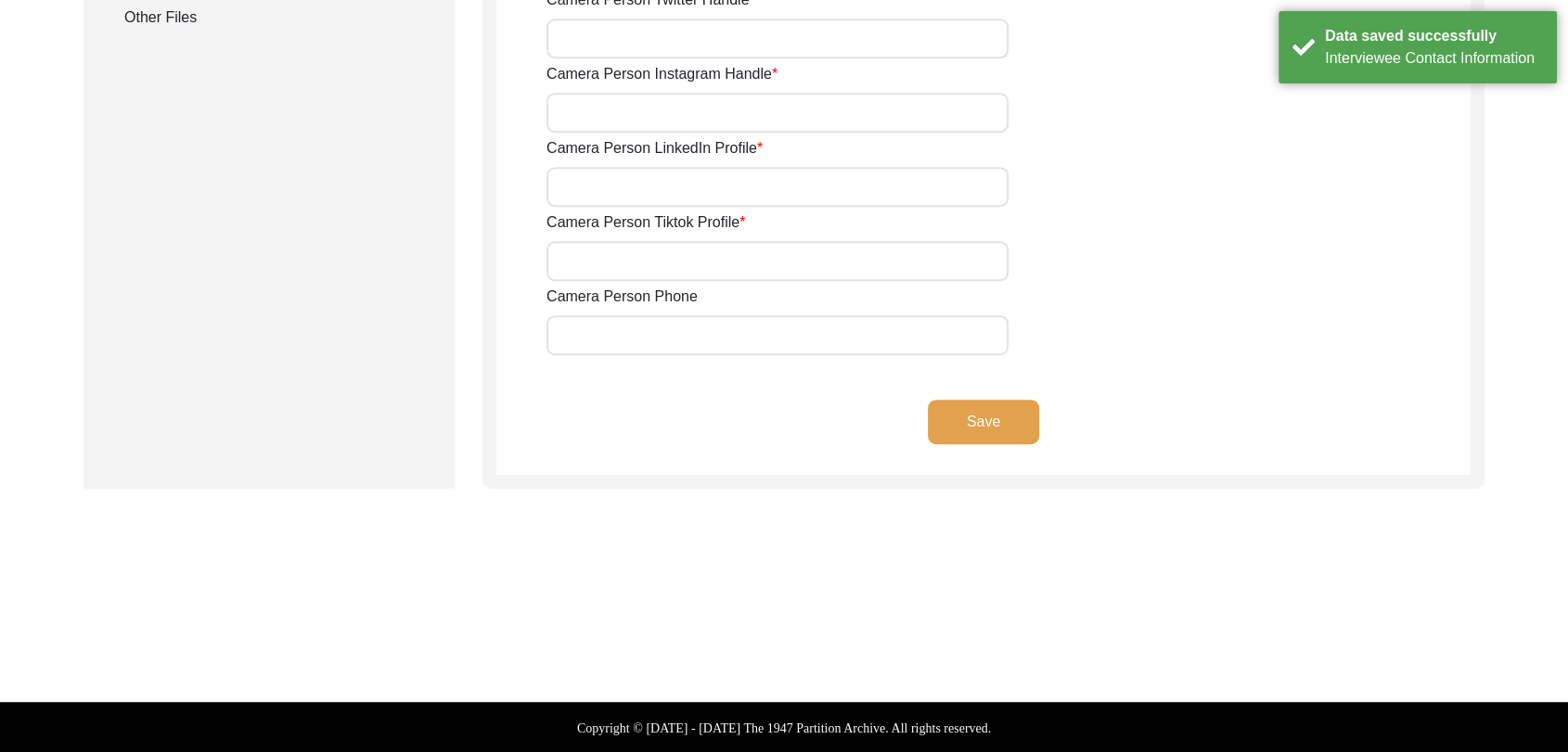
type input "NA"
type input "[PERSON_NAME][EMAIL_ADDRESS][PERSON_NAME][DOMAIN_NAME]"
type input "NA"
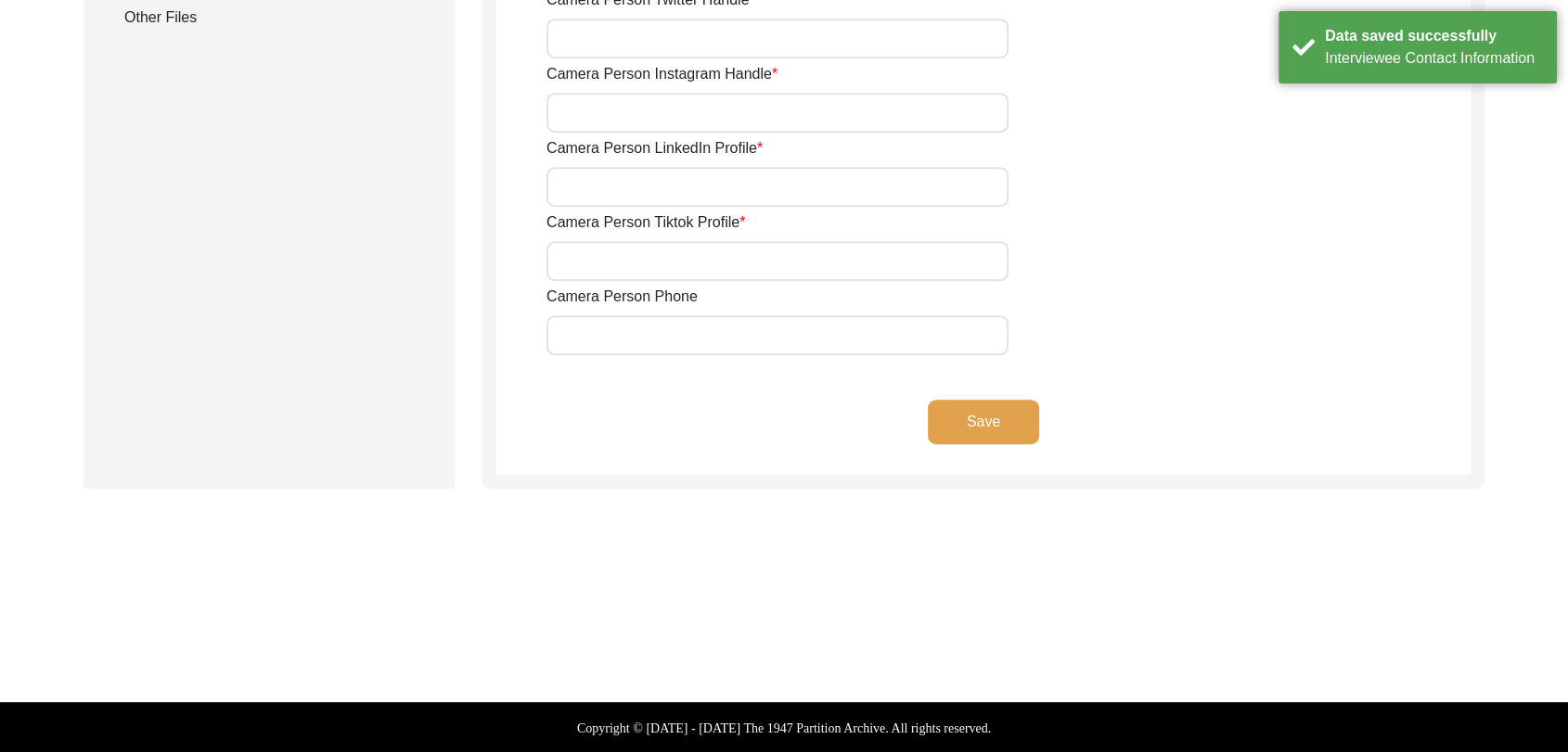
type input "NA"
type input "9780788027"
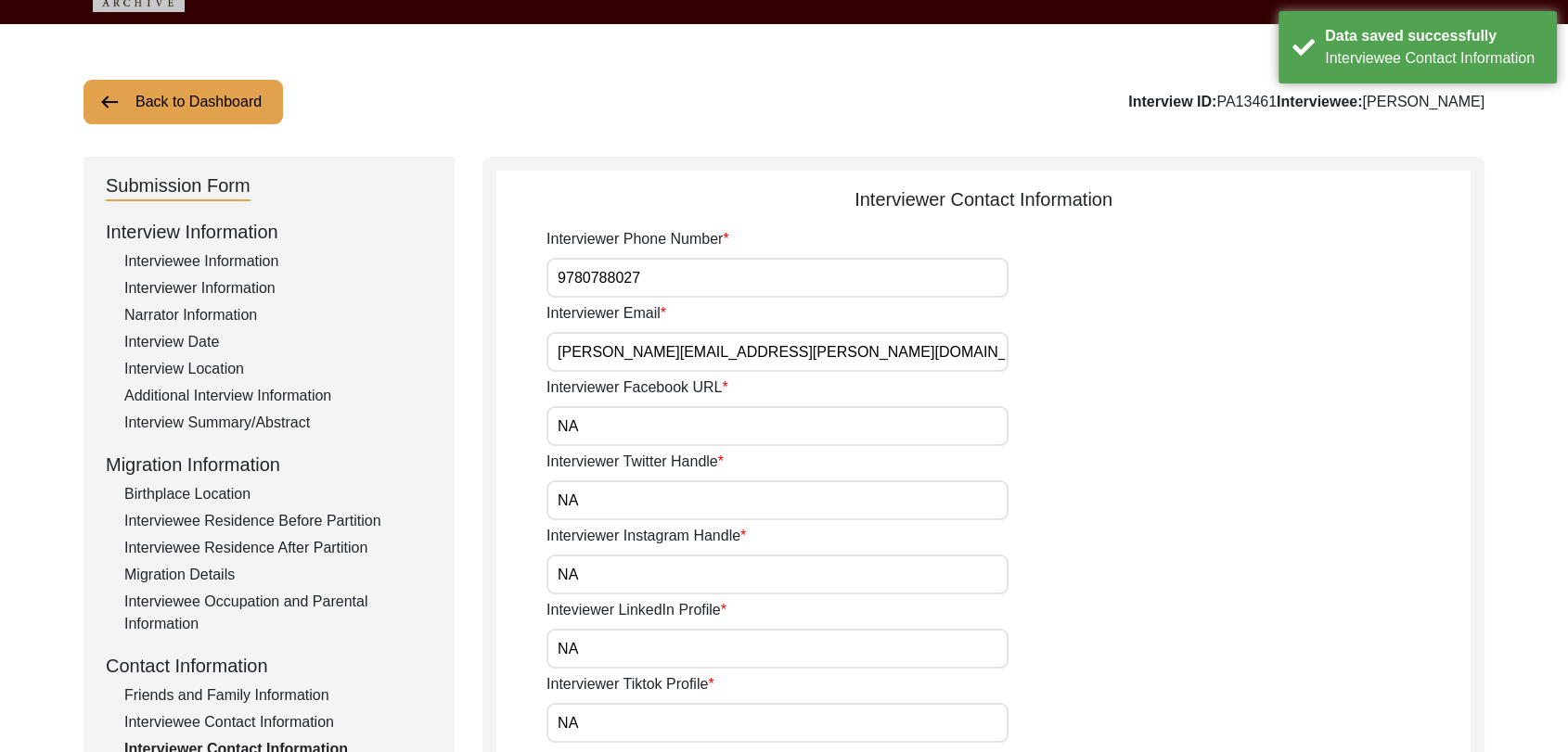
scroll to position [0, 0]
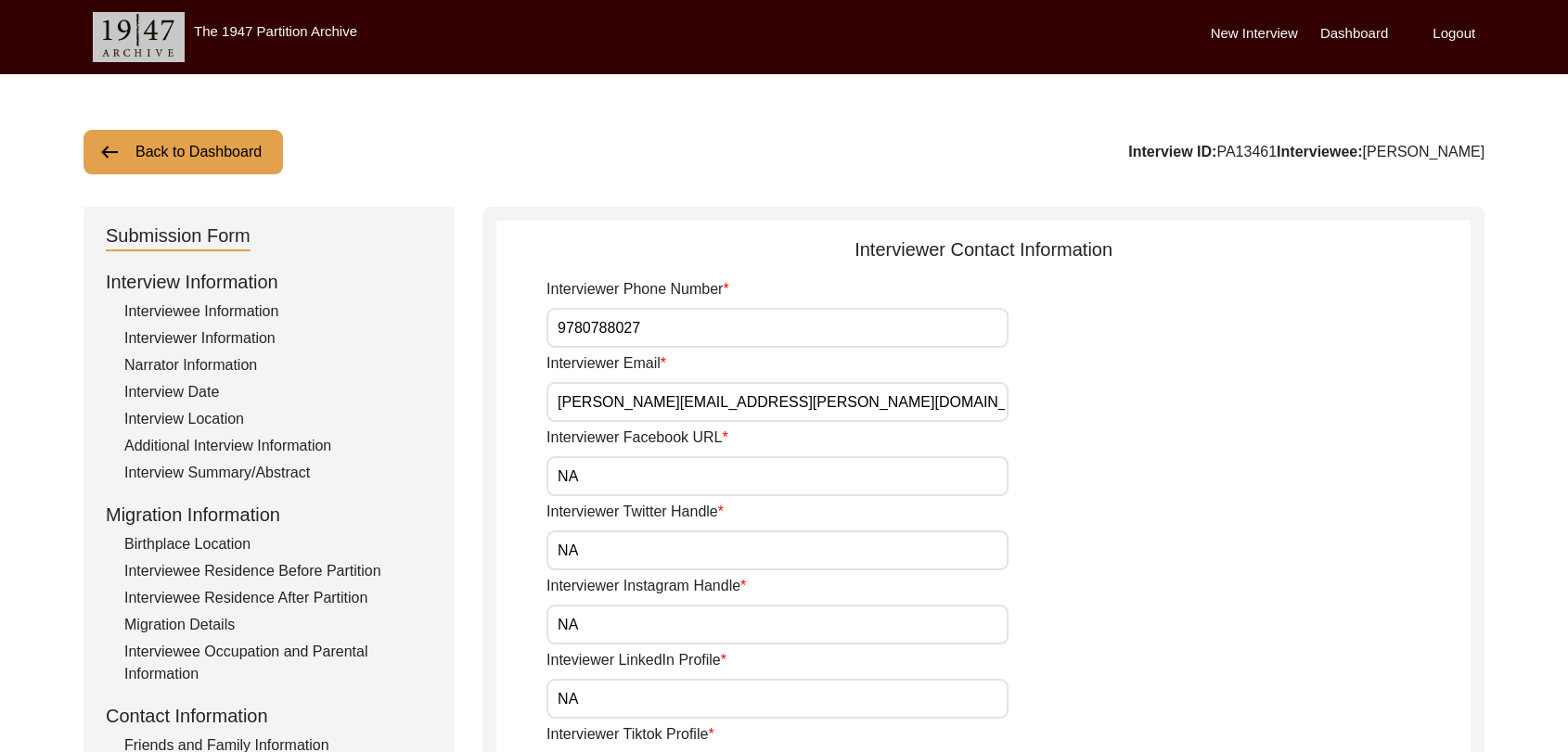
click at [246, 158] on button "Back to Dashboard" at bounding box center [183, 151] width 199 height 44
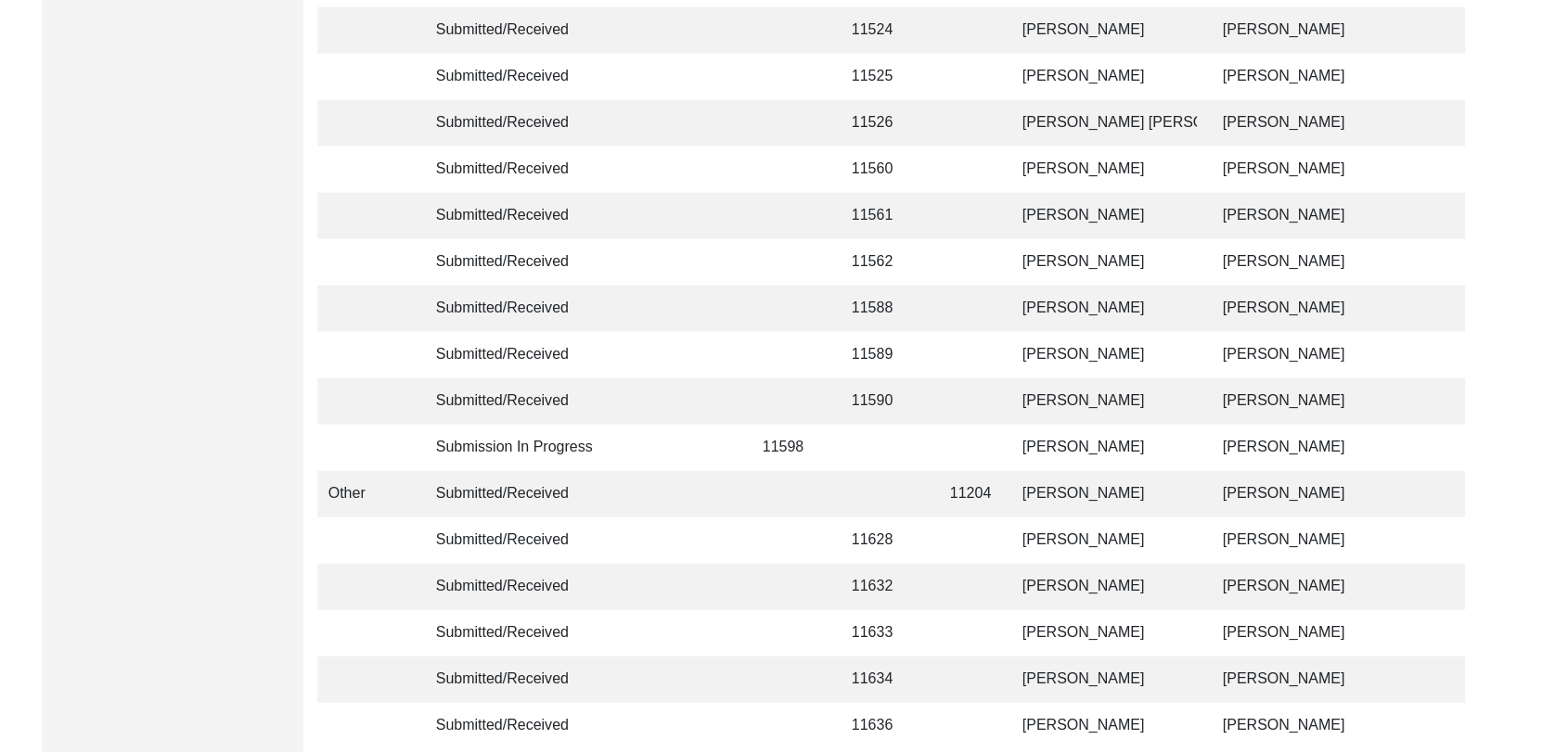
scroll to position [4418, 0]
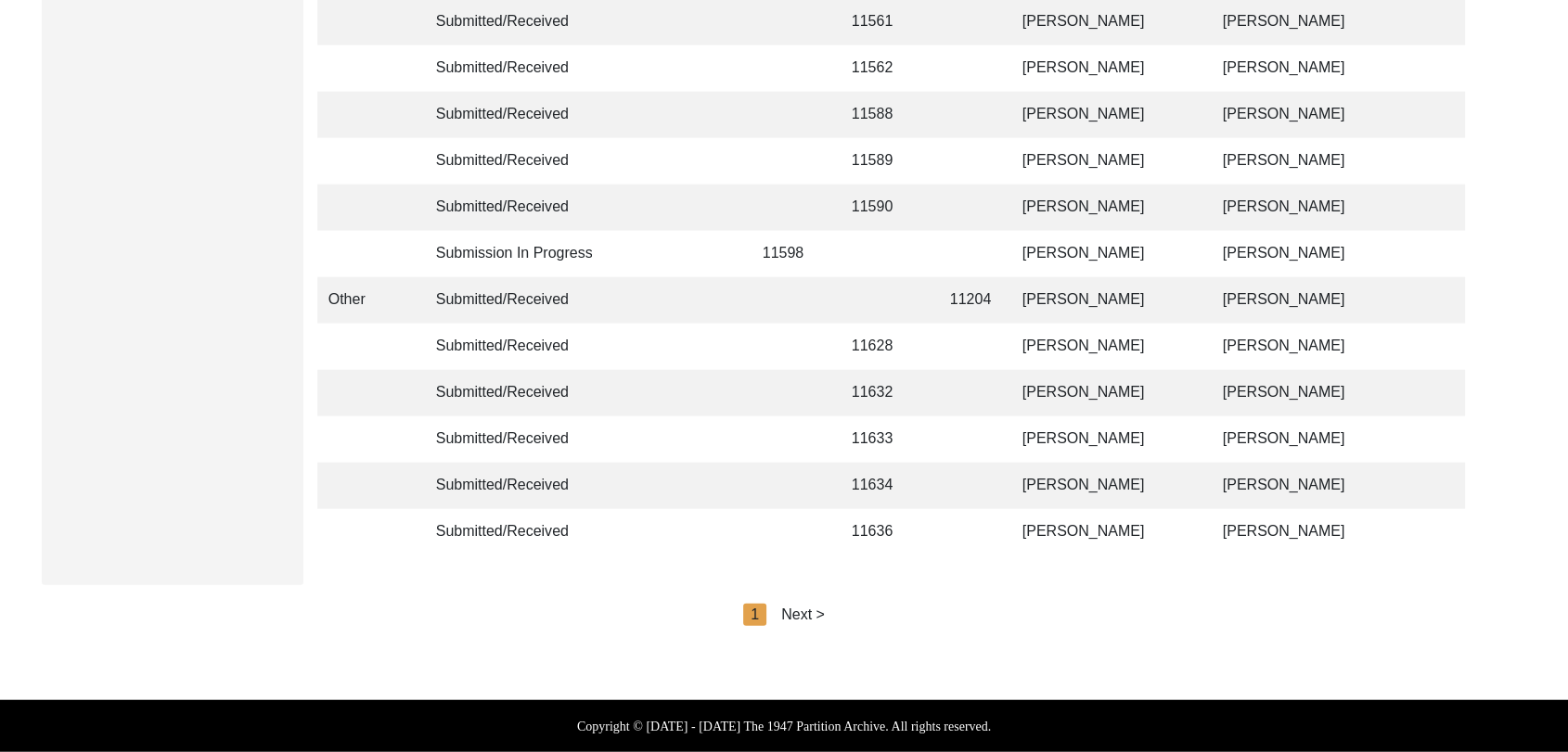
click at [805, 610] on div "Next >" at bounding box center [803, 615] width 43 height 23
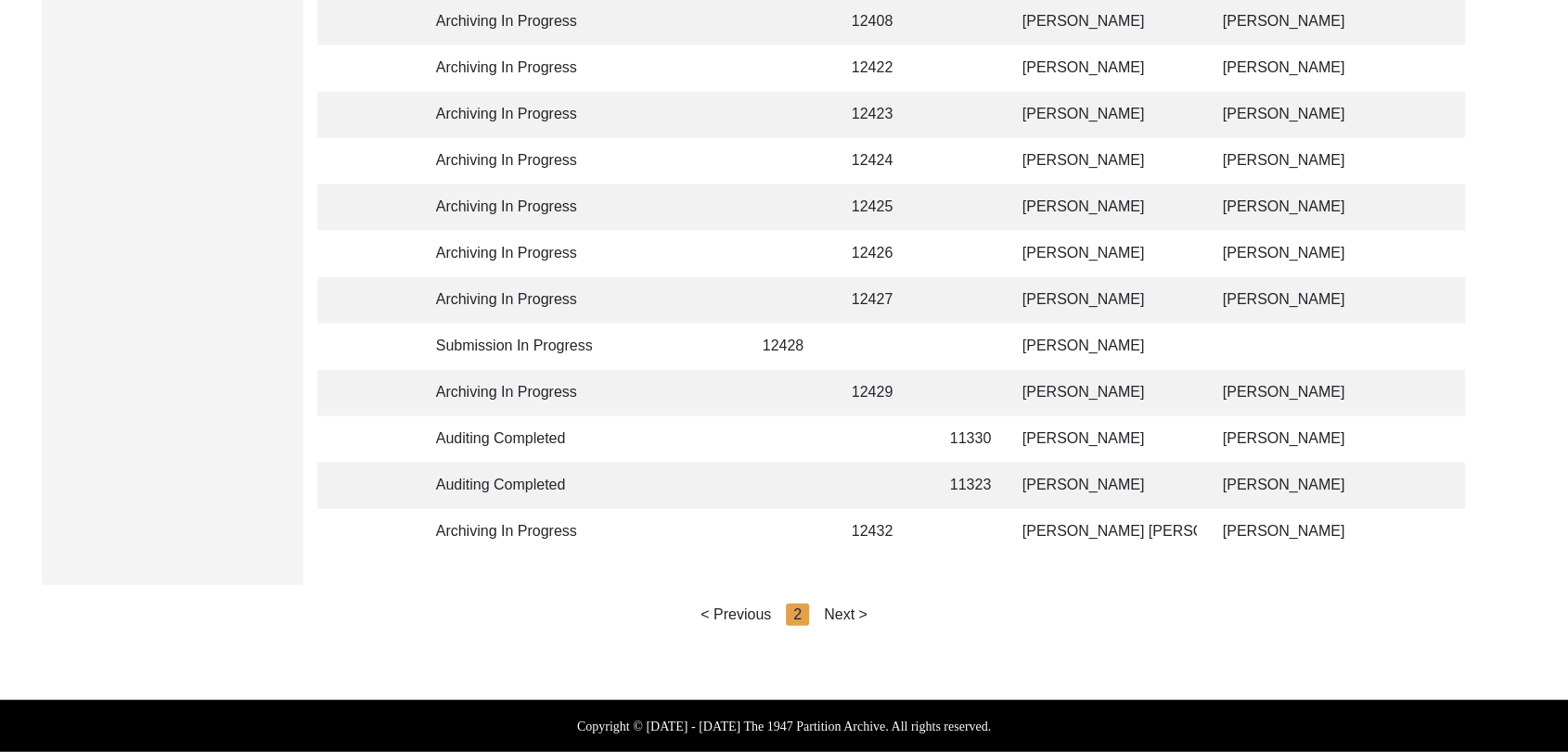
click at [805, 610] on div "2" at bounding box center [798, 615] width 24 height 23
click at [838, 615] on div "Next >" at bounding box center [846, 615] width 43 height 23
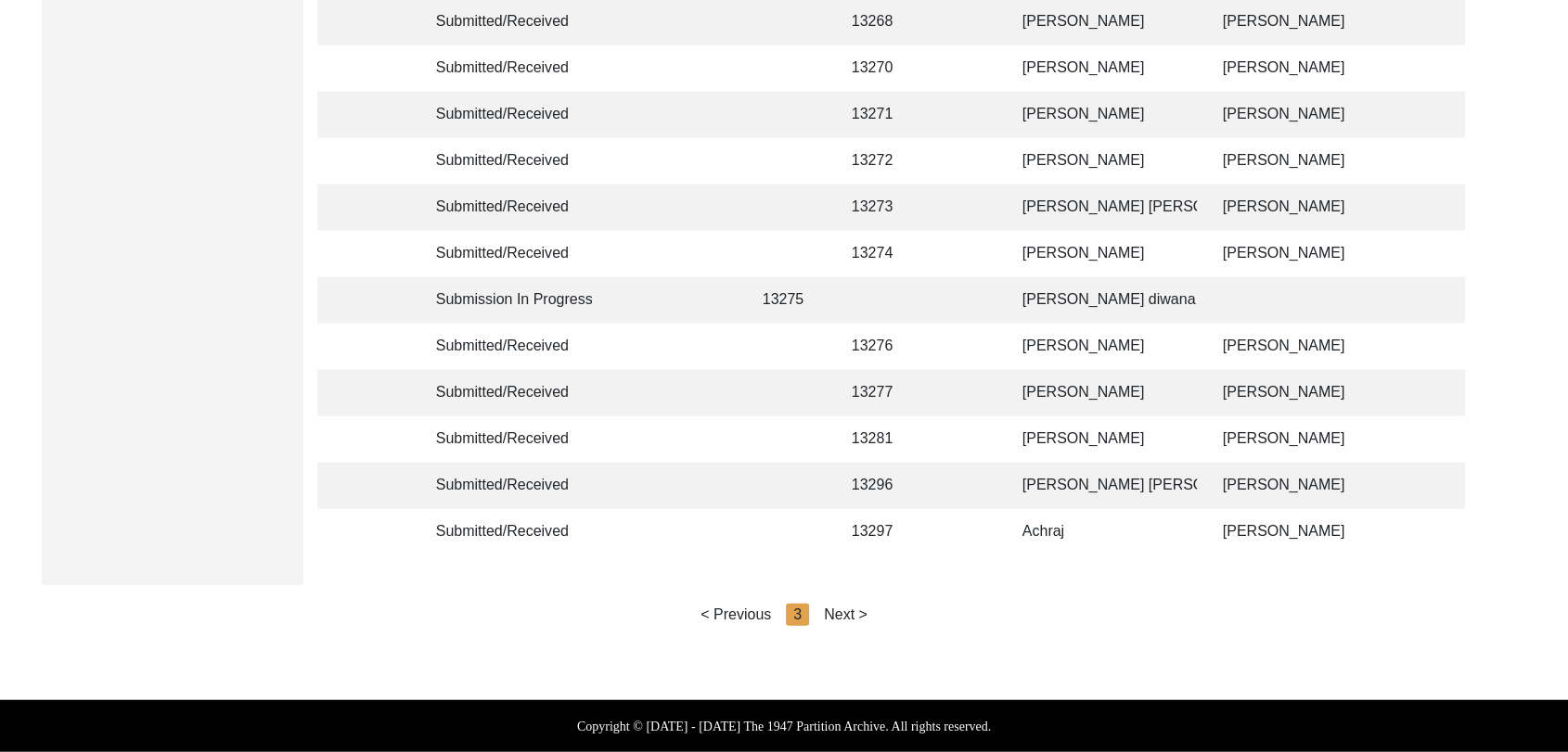
click at [858, 619] on div "Next >" at bounding box center [846, 615] width 43 height 23
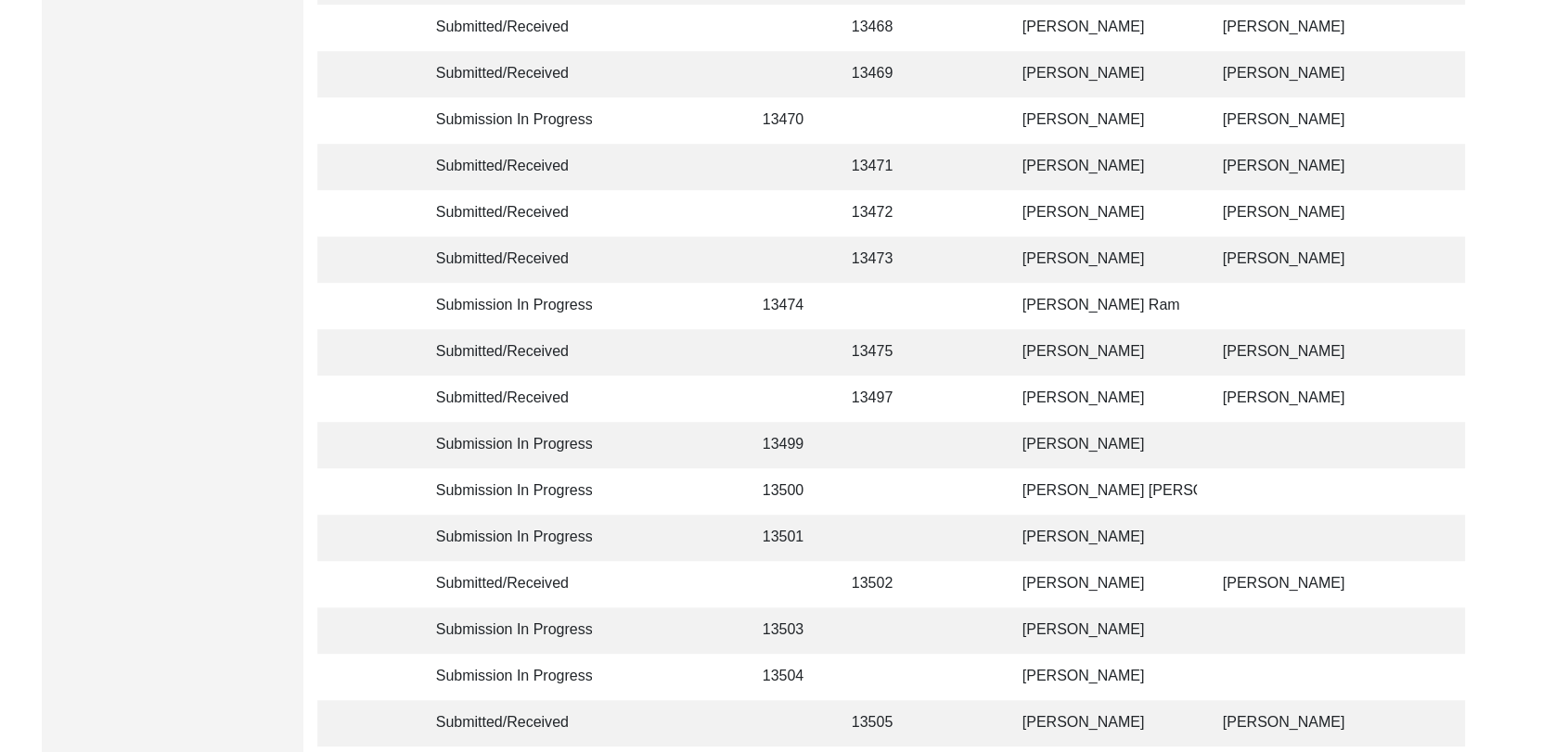
scroll to position [1102, 0]
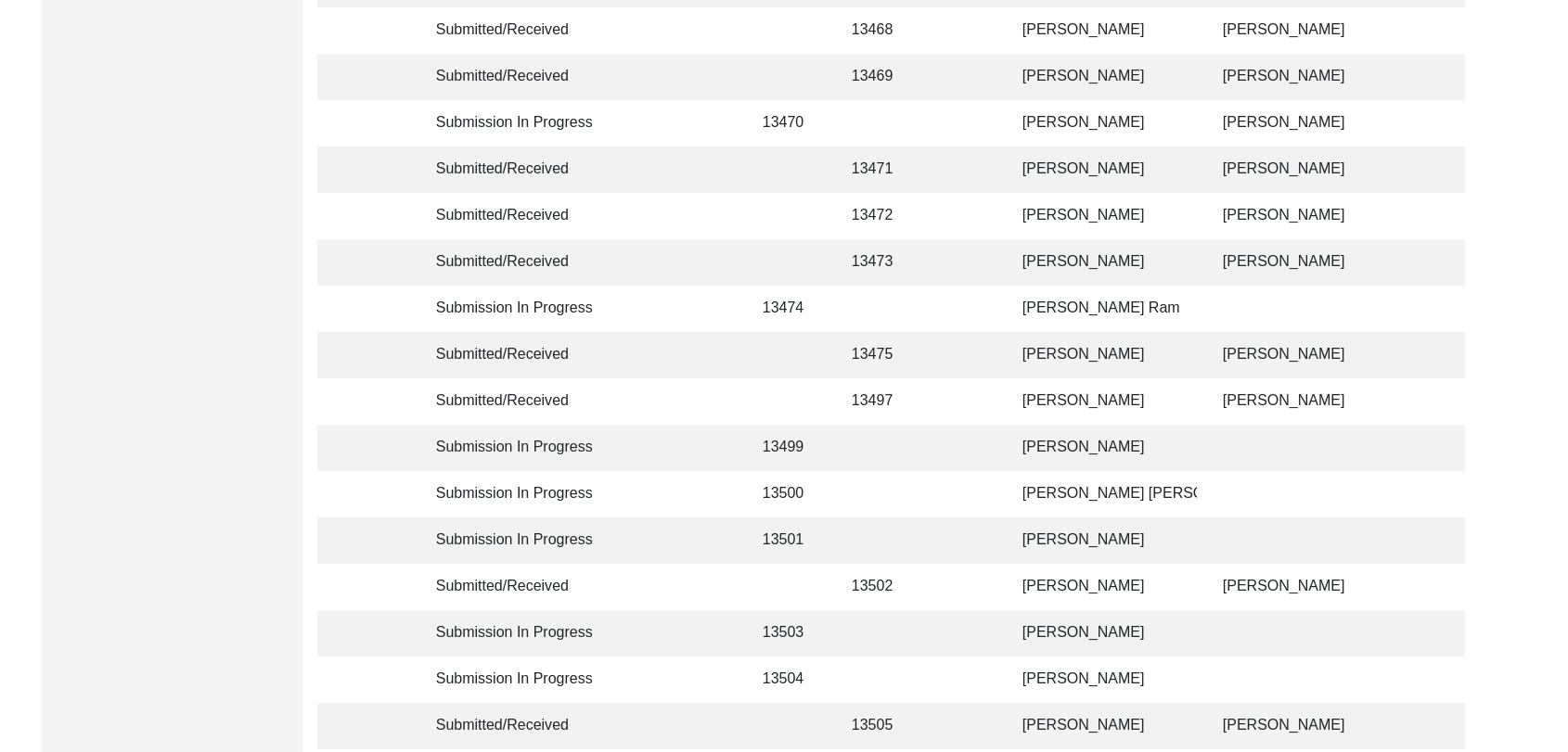
click at [1054, 256] on td "[PERSON_NAME]" at bounding box center [1103, 262] width 185 height 46
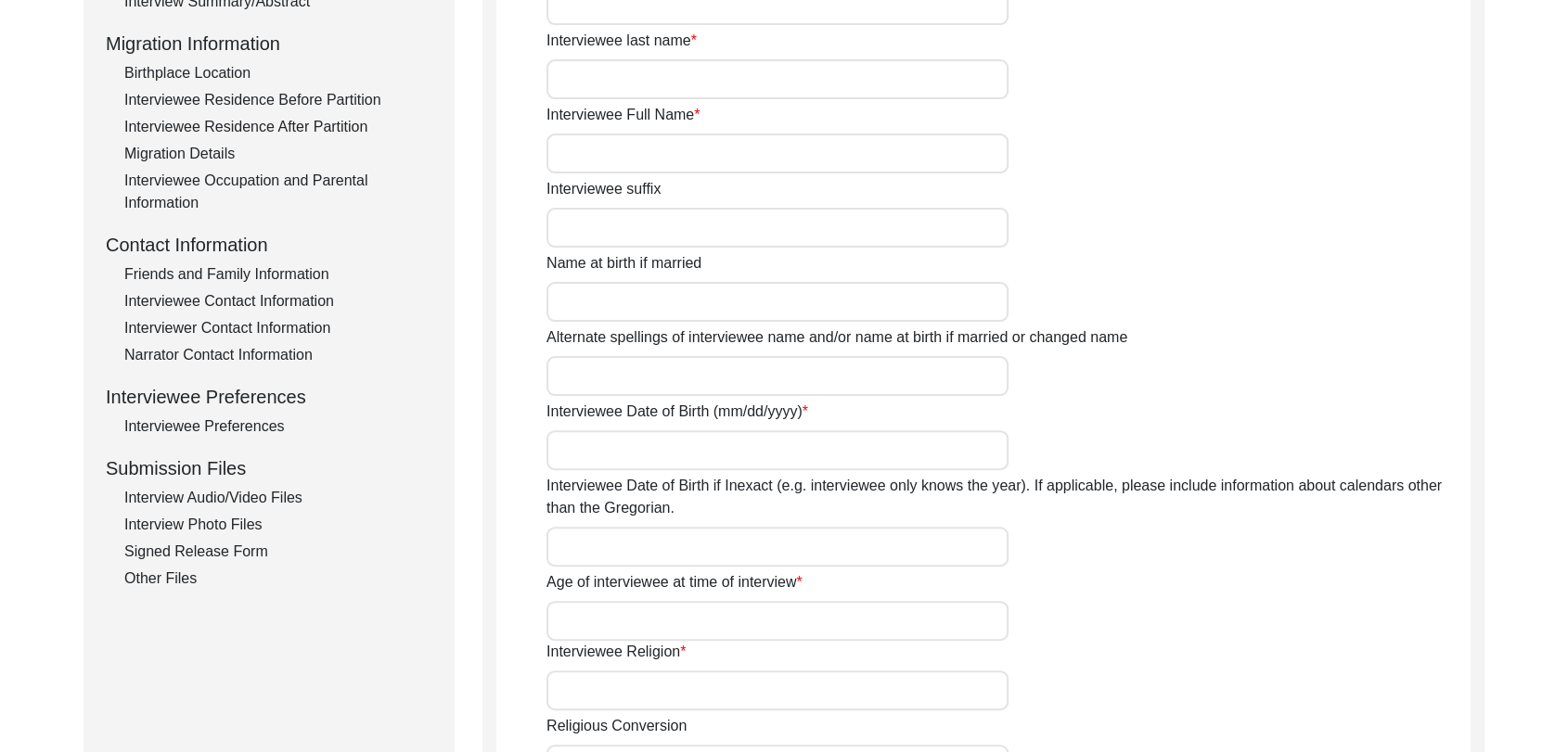
type input "Mitthu"
type input "[PERSON_NAME]"
type input "Na"
type input "[PERSON_NAME]"
type input "[DATE]"
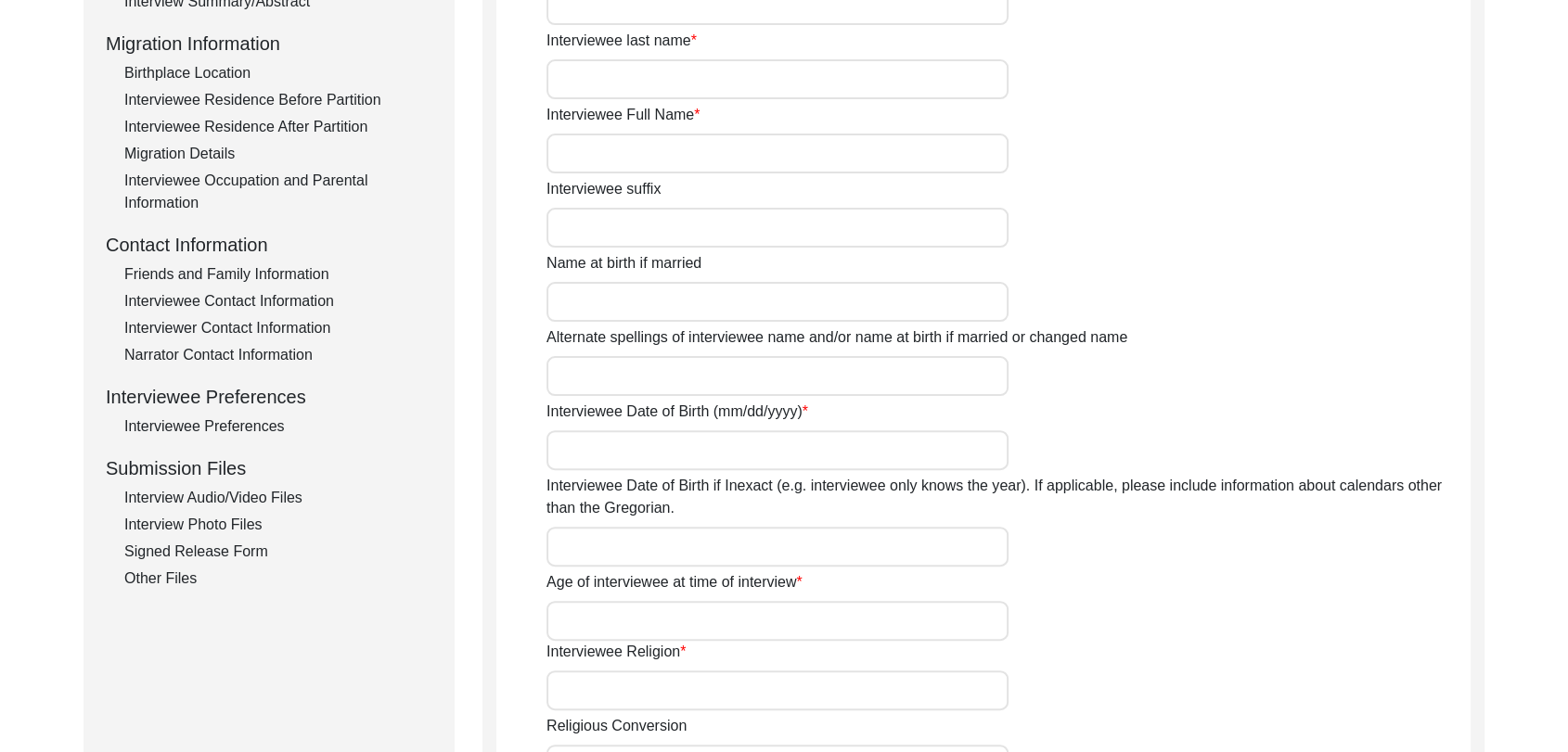
type input "88 years"
type input "[DEMOGRAPHIC_DATA]"
type input "Panjabi"
type input "[DEMOGRAPHIC_DATA]"
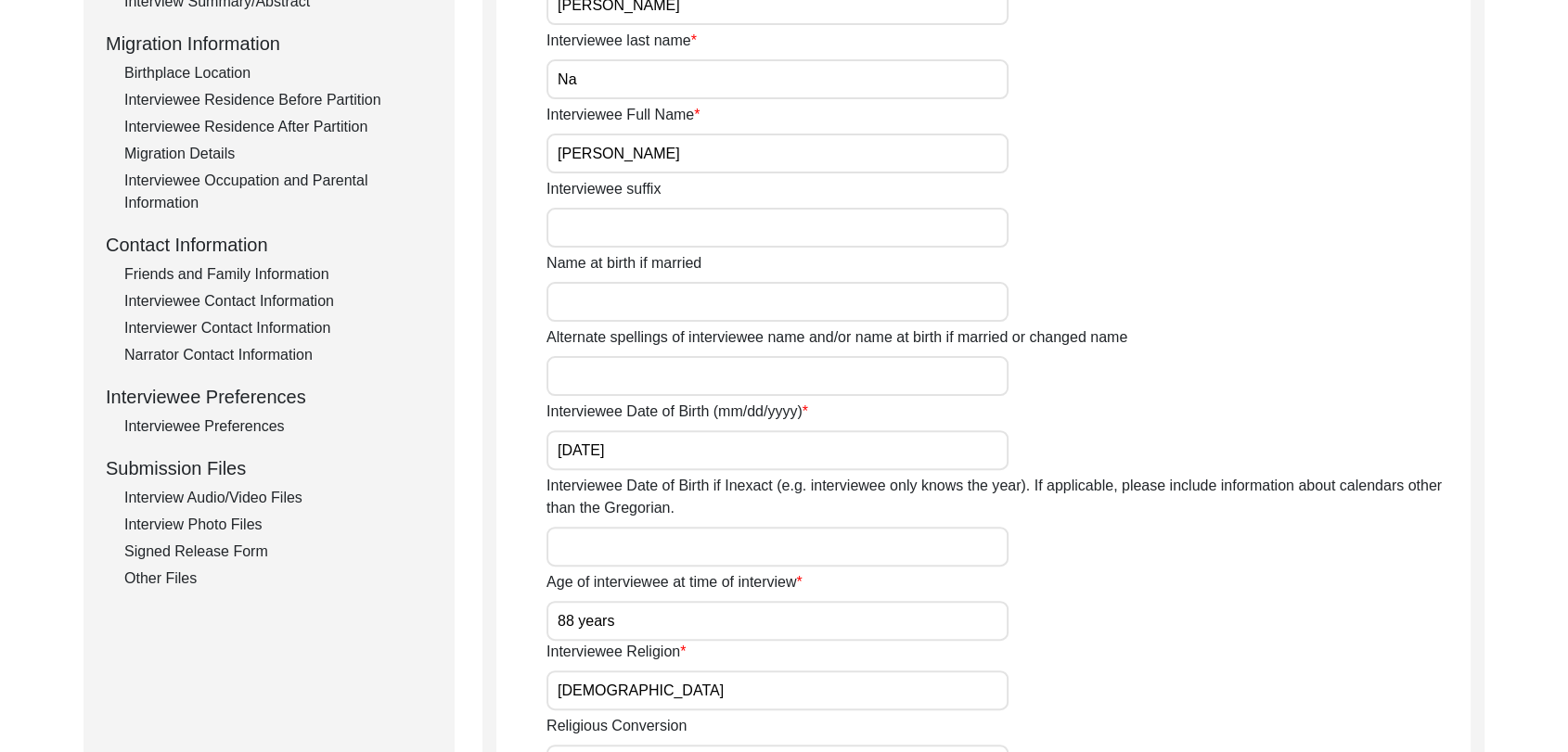
scroll to position [469, 0]
click at [232, 267] on div "Friends and Family Information" at bounding box center [278, 276] width 309 height 23
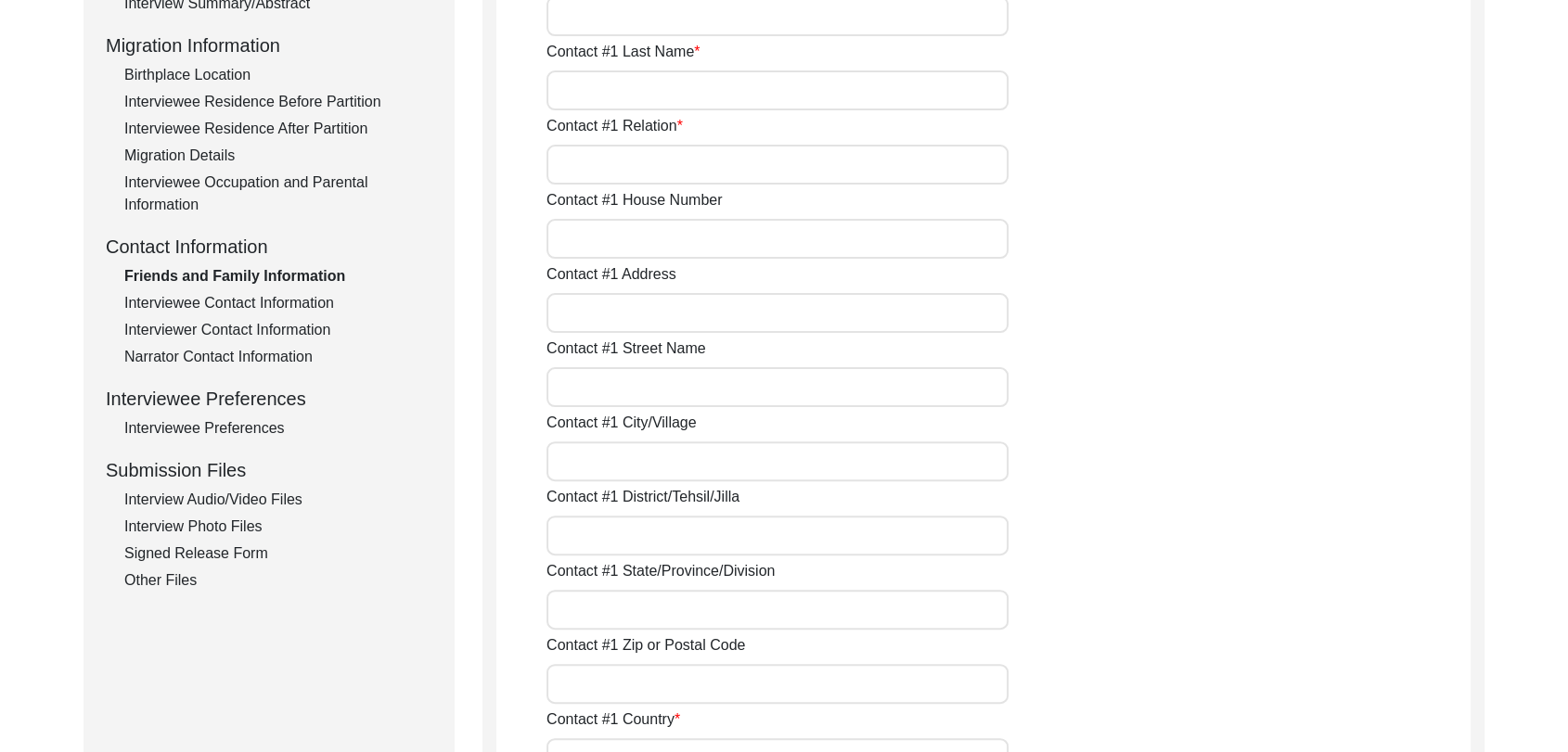
type input "NA"
type input "Na"
type input "NA"
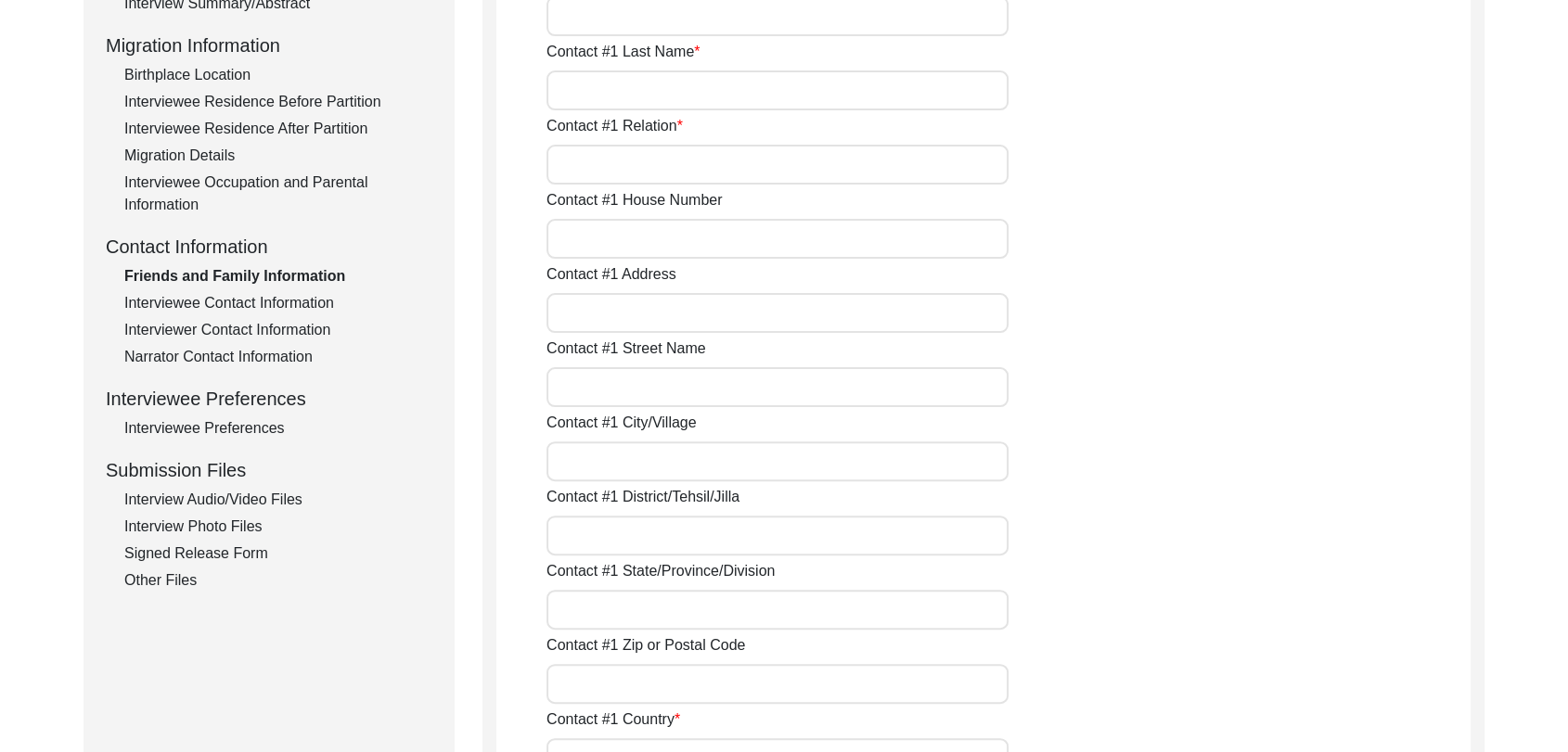
type input "NA"
type input "Na"
type input "NA"
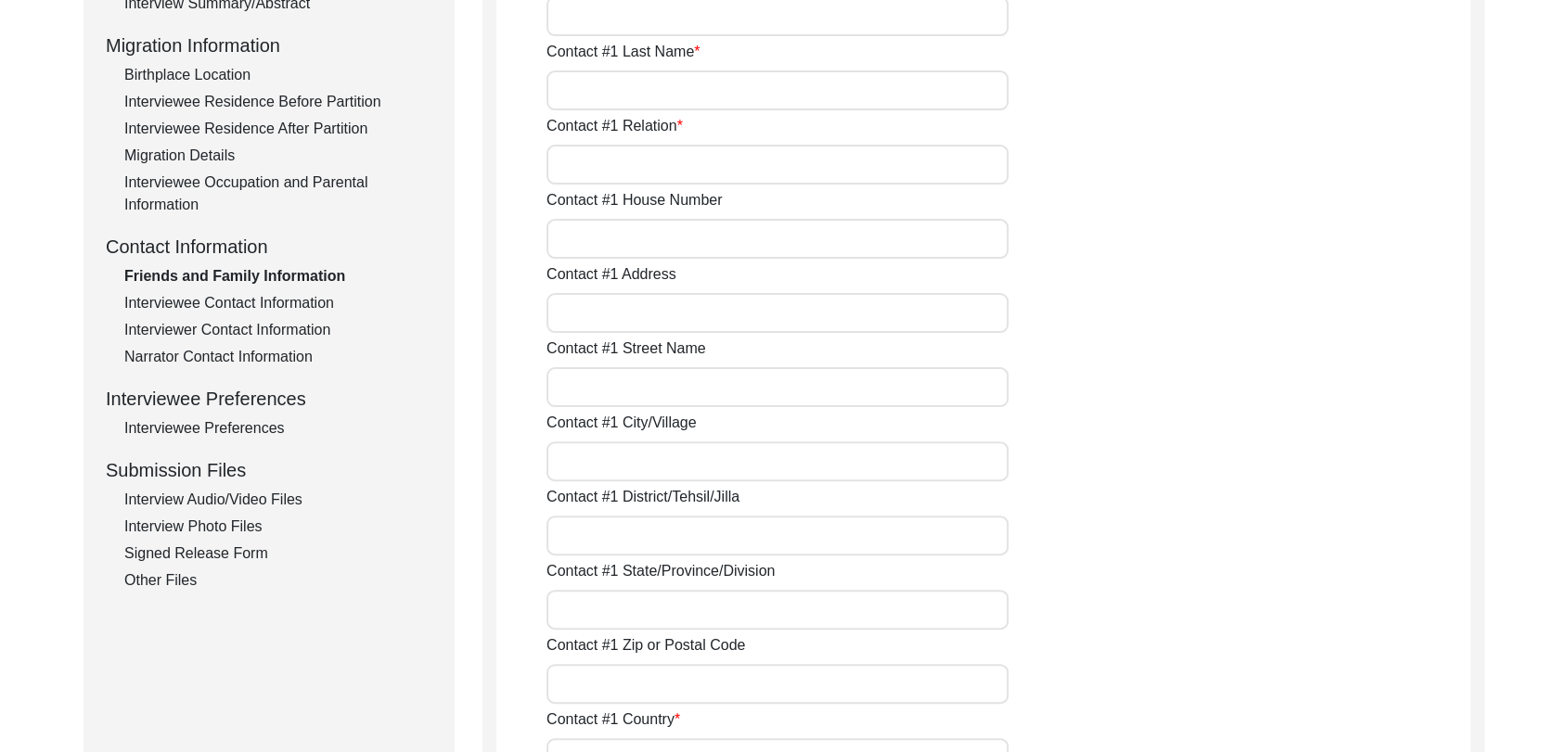
type input "NA"
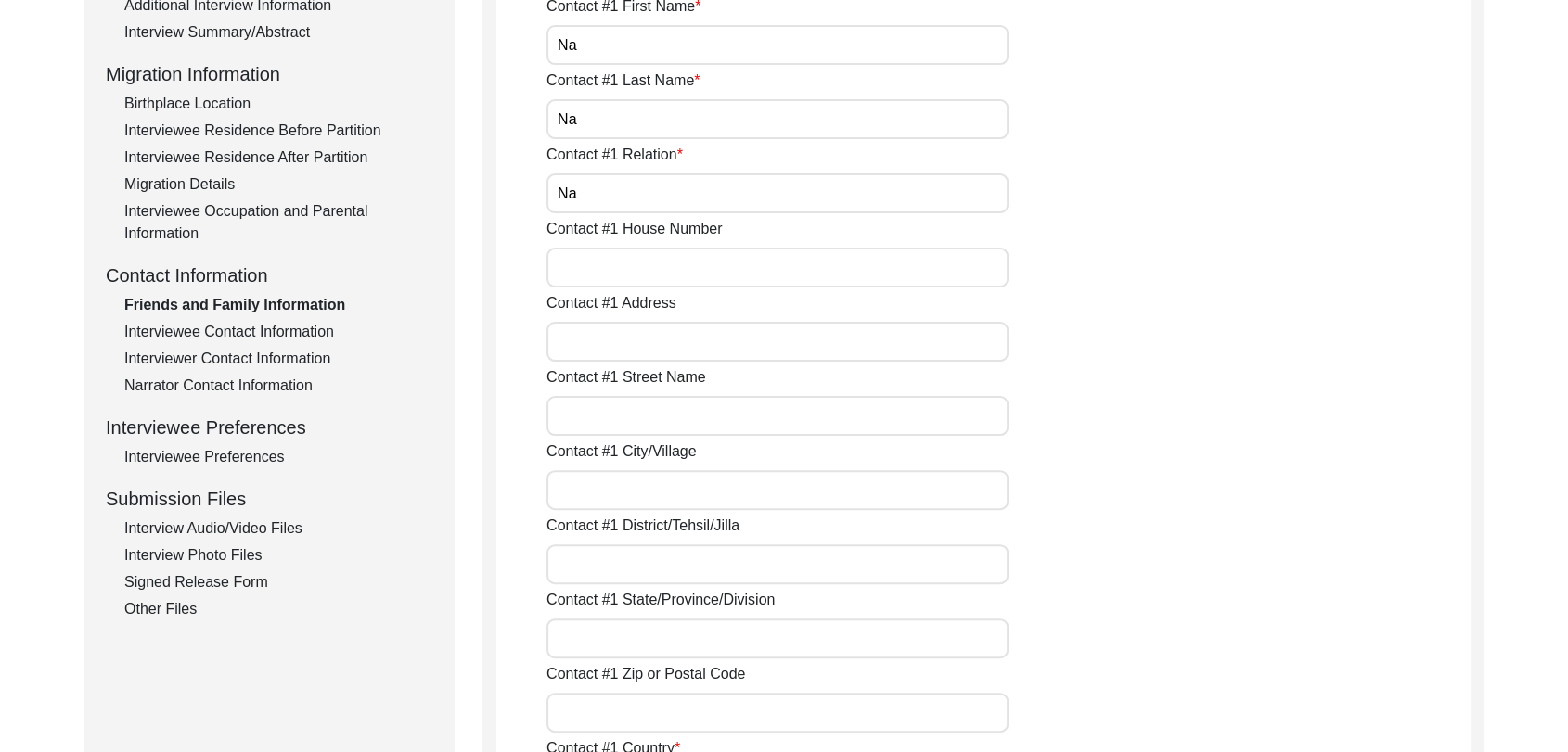
scroll to position [438, 0]
click at [227, 336] on div "Interviewee Contact Information" at bounding box center [278, 335] width 309 height 23
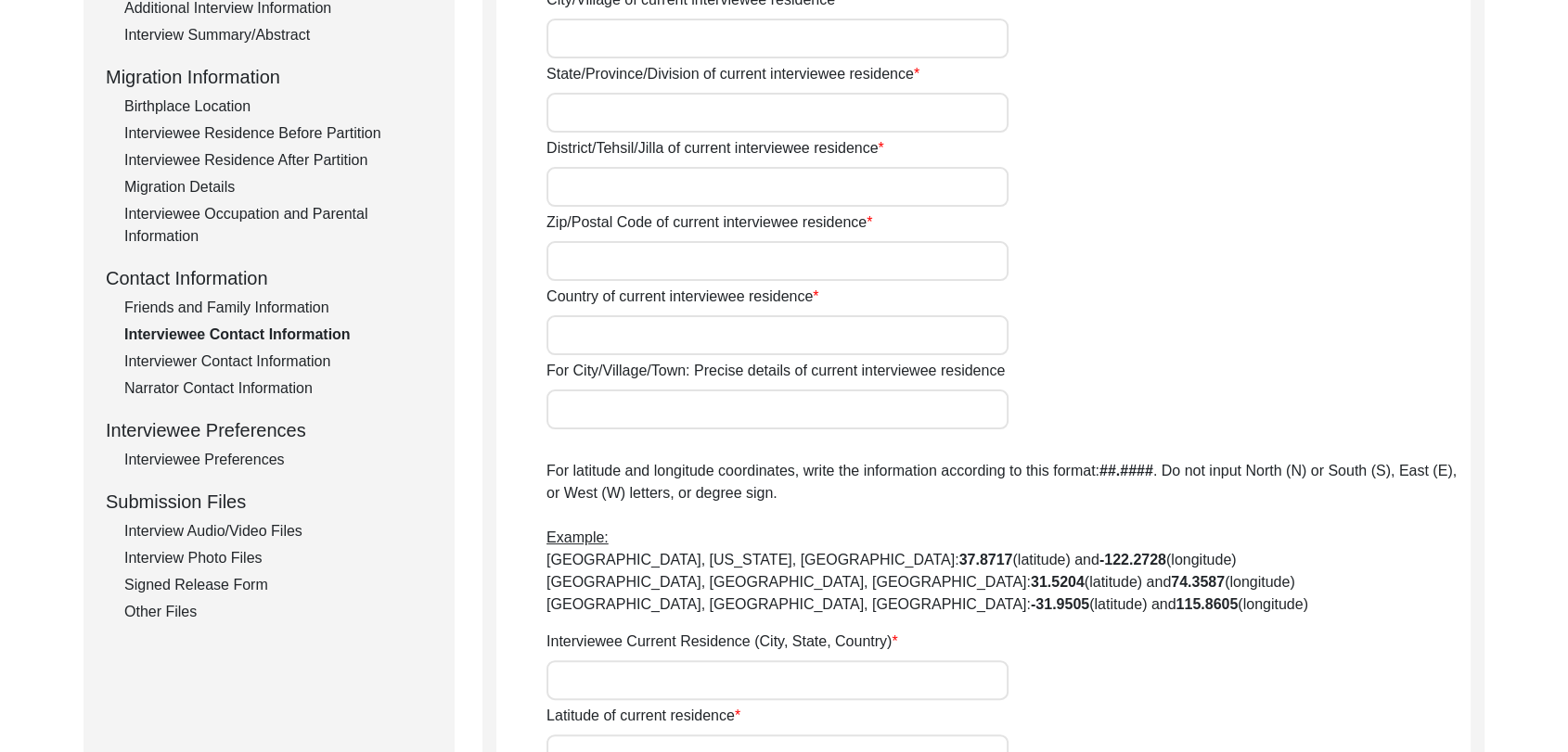
type input "Na"
type input "[STREET_ADDRESS]"
type input "Bathinda"
type input "[GEOGRAPHIC_DATA]"
type input "Bathinda"
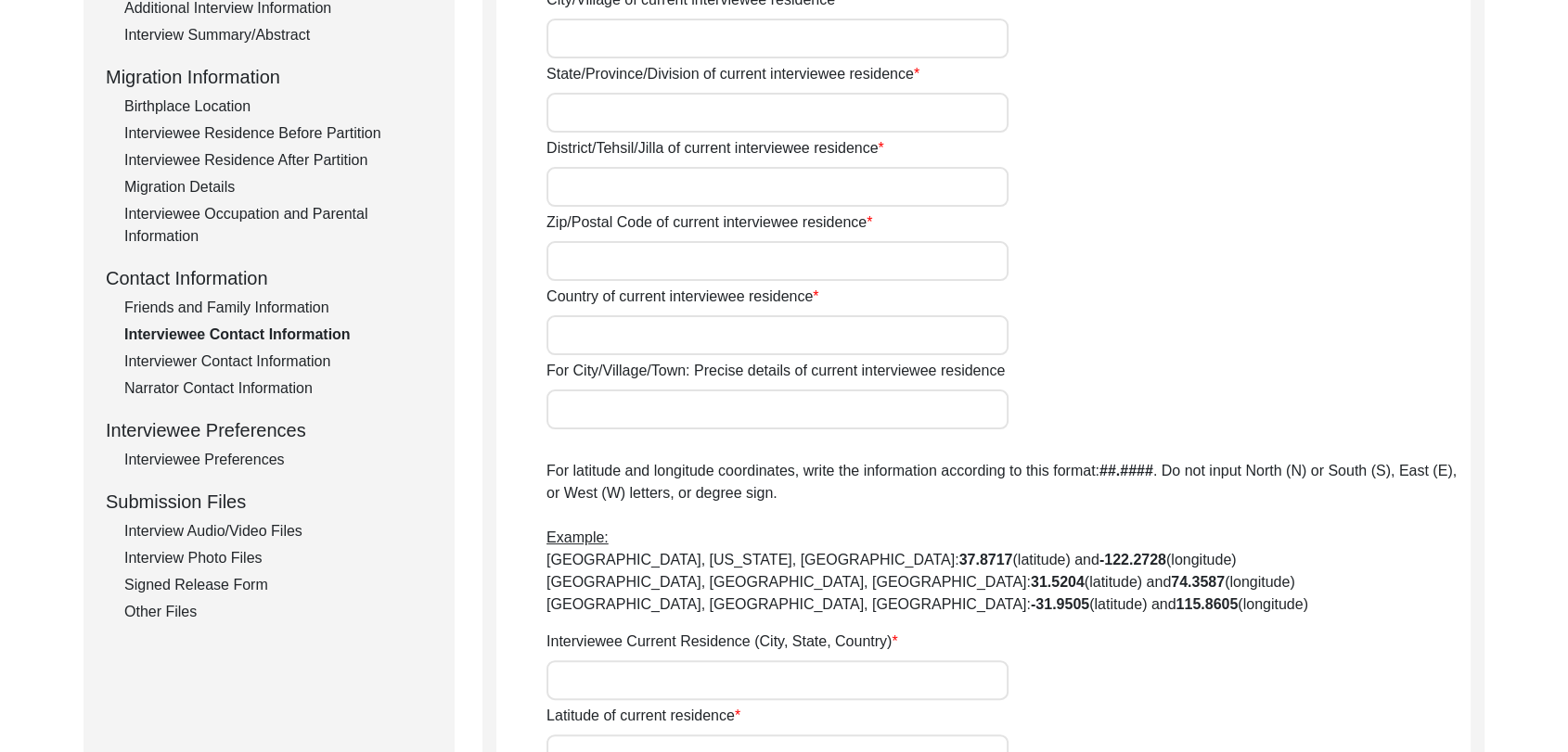
type input "151001"
type input "[GEOGRAPHIC_DATA]"
type input "[STREET_ADDRESS]"
type input "30.212635"
type input "74.953832"
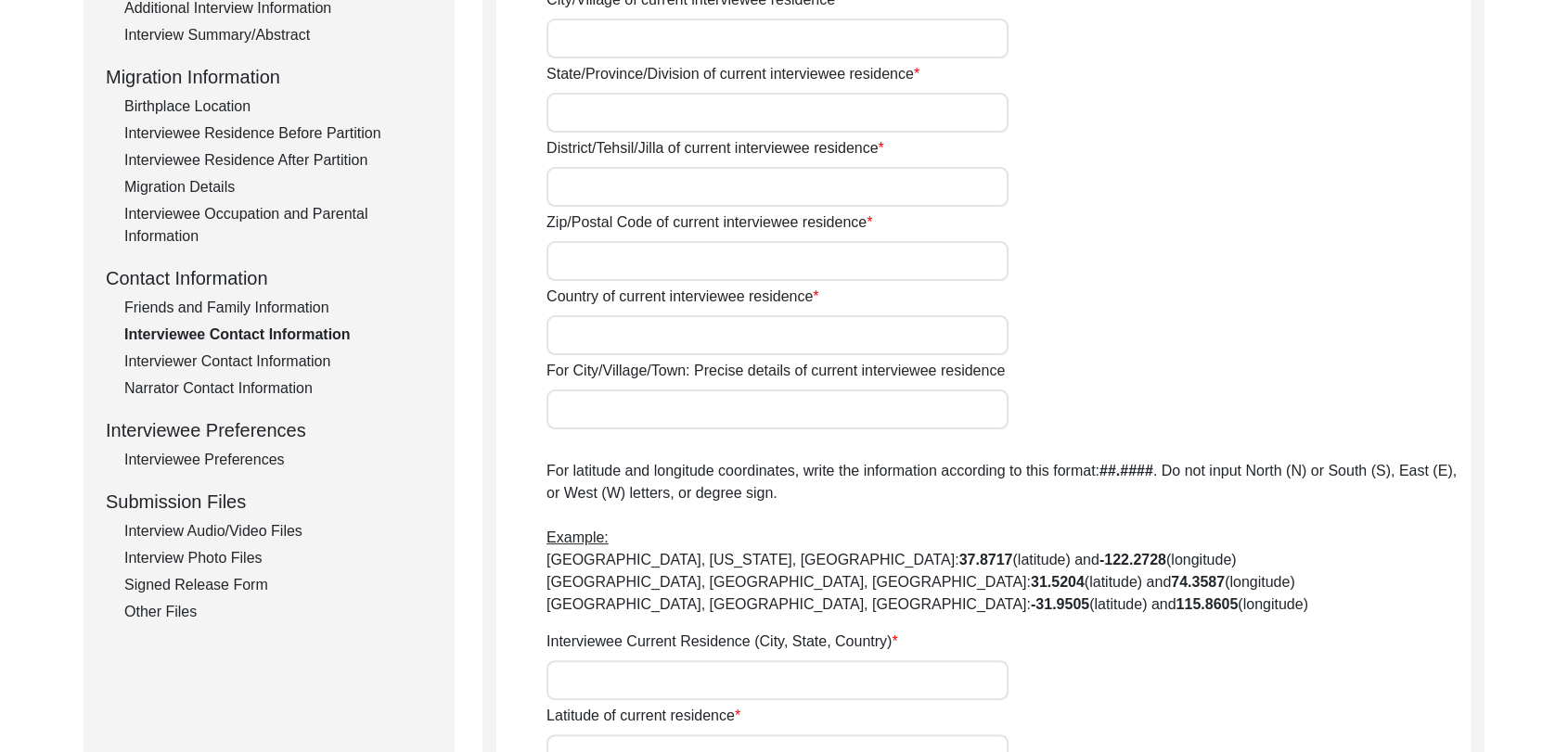
type input "9478348139"
type input "NA"
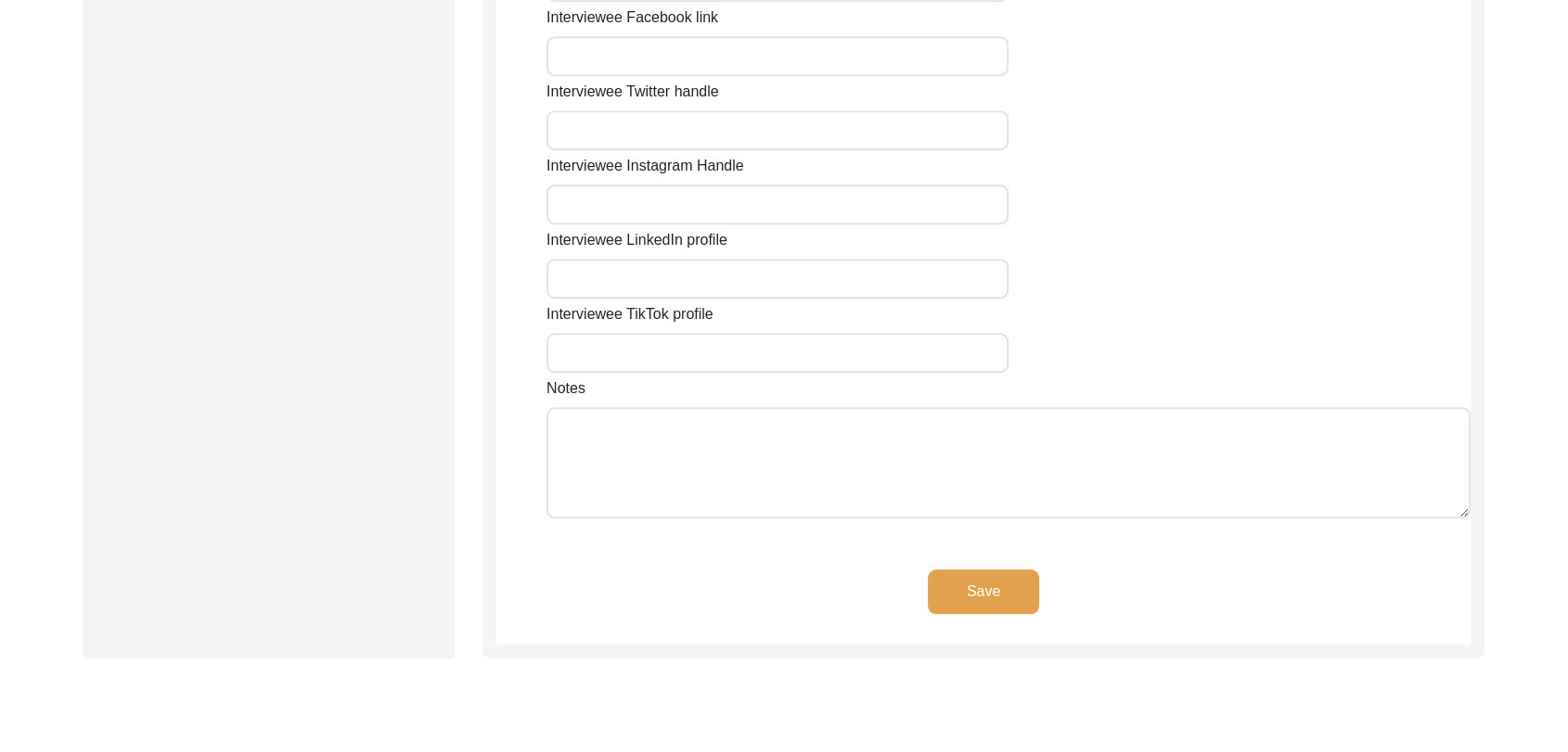
scroll to position [1434, 0]
click at [975, 584] on button "Save" at bounding box center [984, 590] width 111 height 44
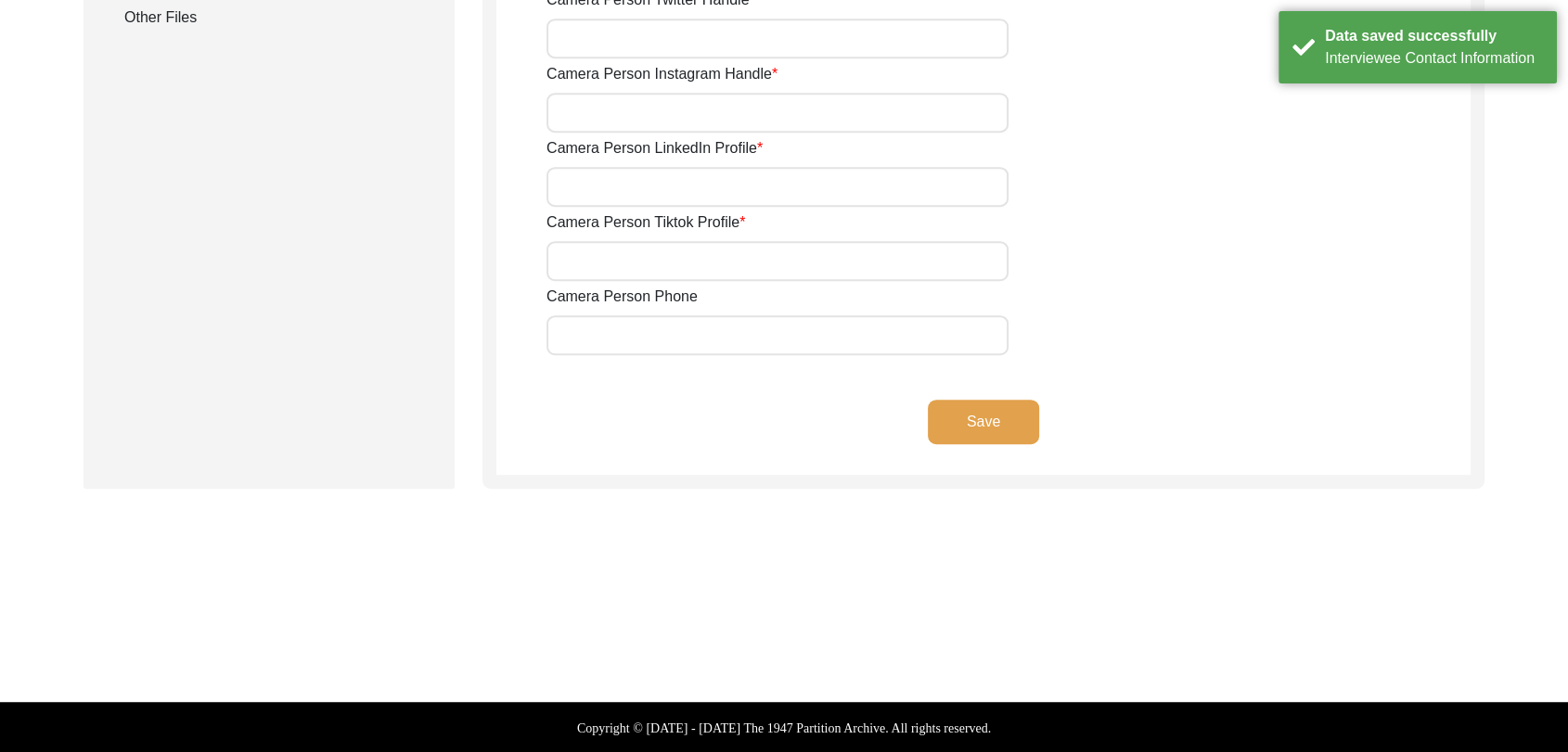
type input "9780788027"
type input "[PERSON_NAME][EMAIL_ADDRESS][PERSON_NAME][DOMAIN_NAME]"
type input "NA"
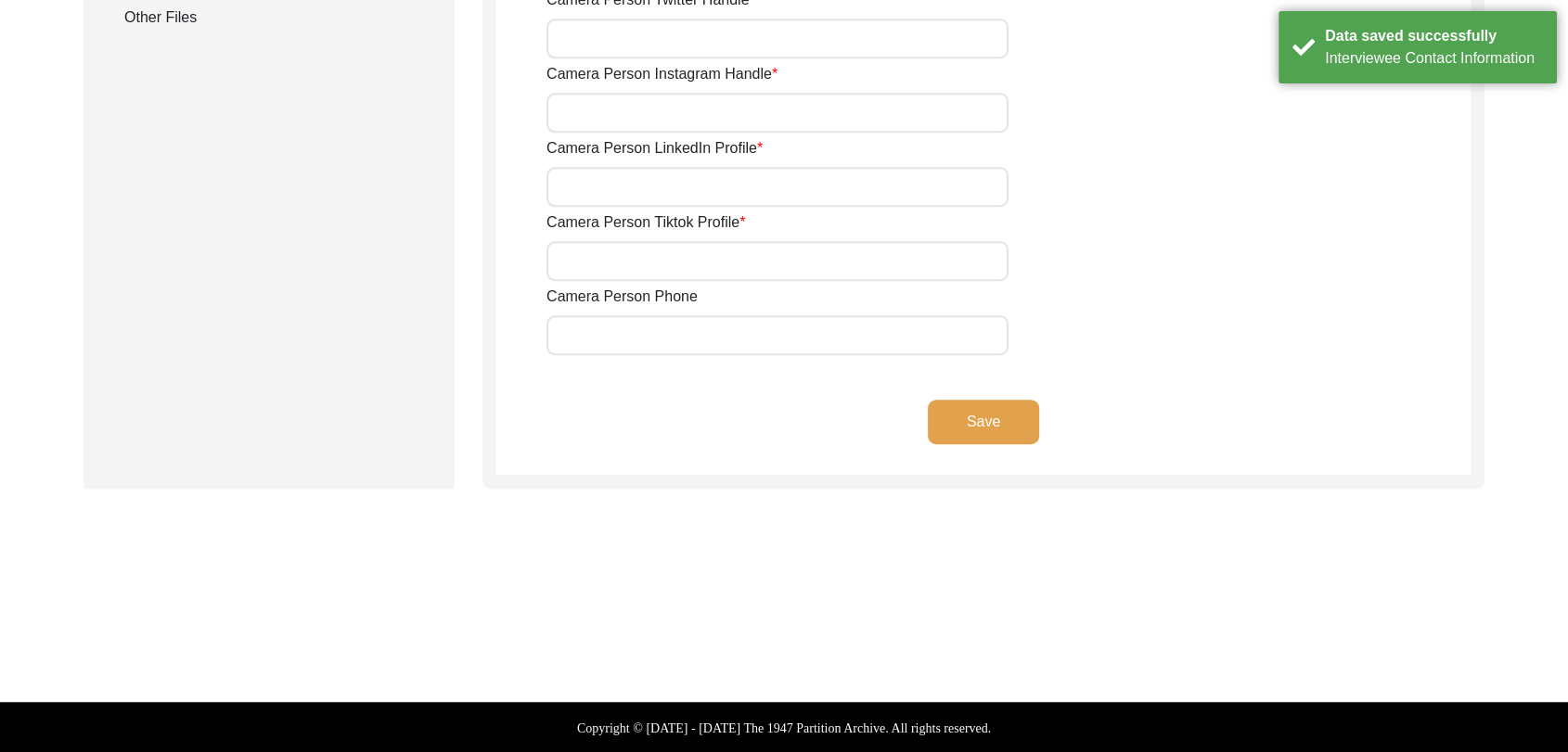
type input "NA"
type input "[PERSON_NAME][EMAIL_ADDRESS][PERSON_NAME][DOMAIN_NAME]"
type input "NA"
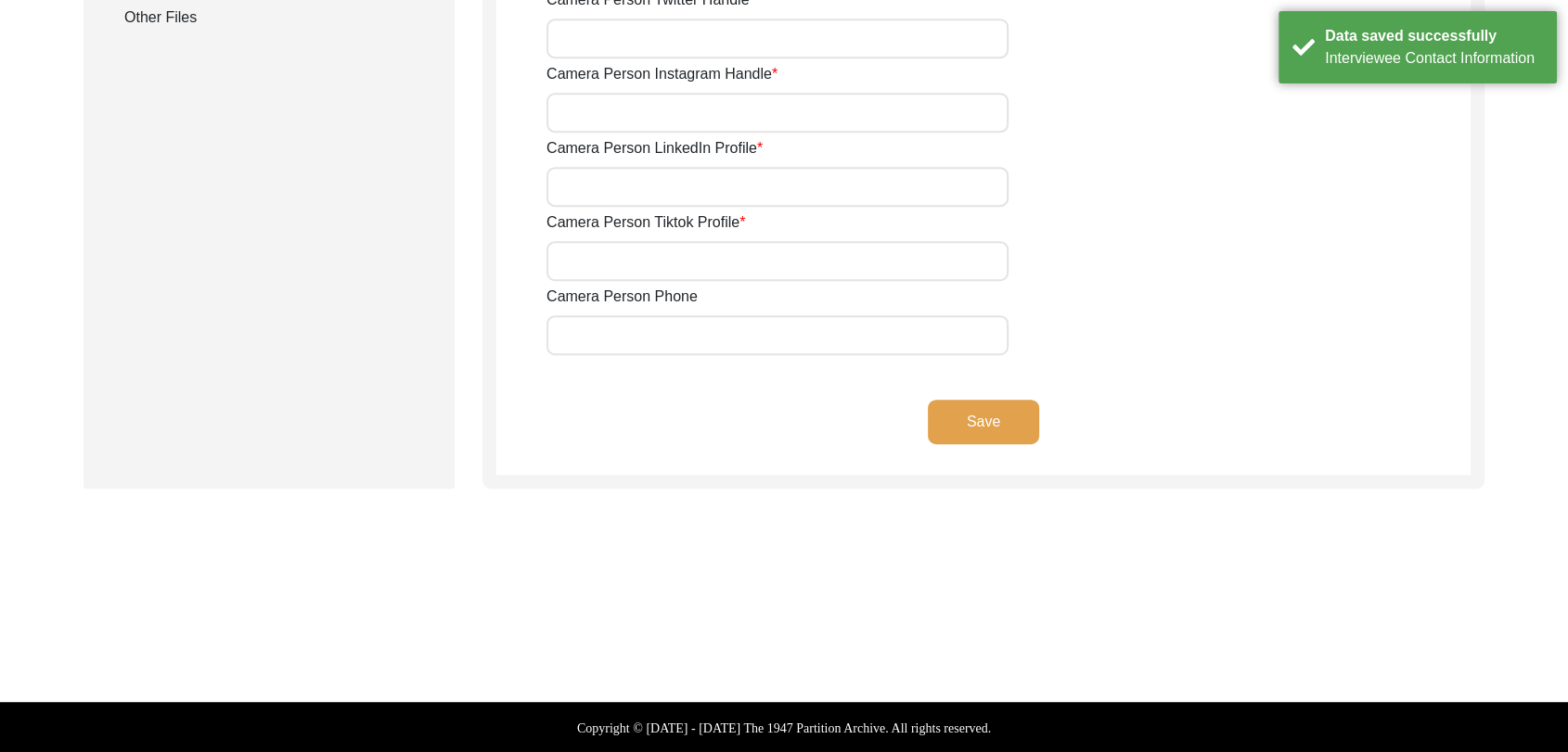
type input "NA"
type input "9780788027"
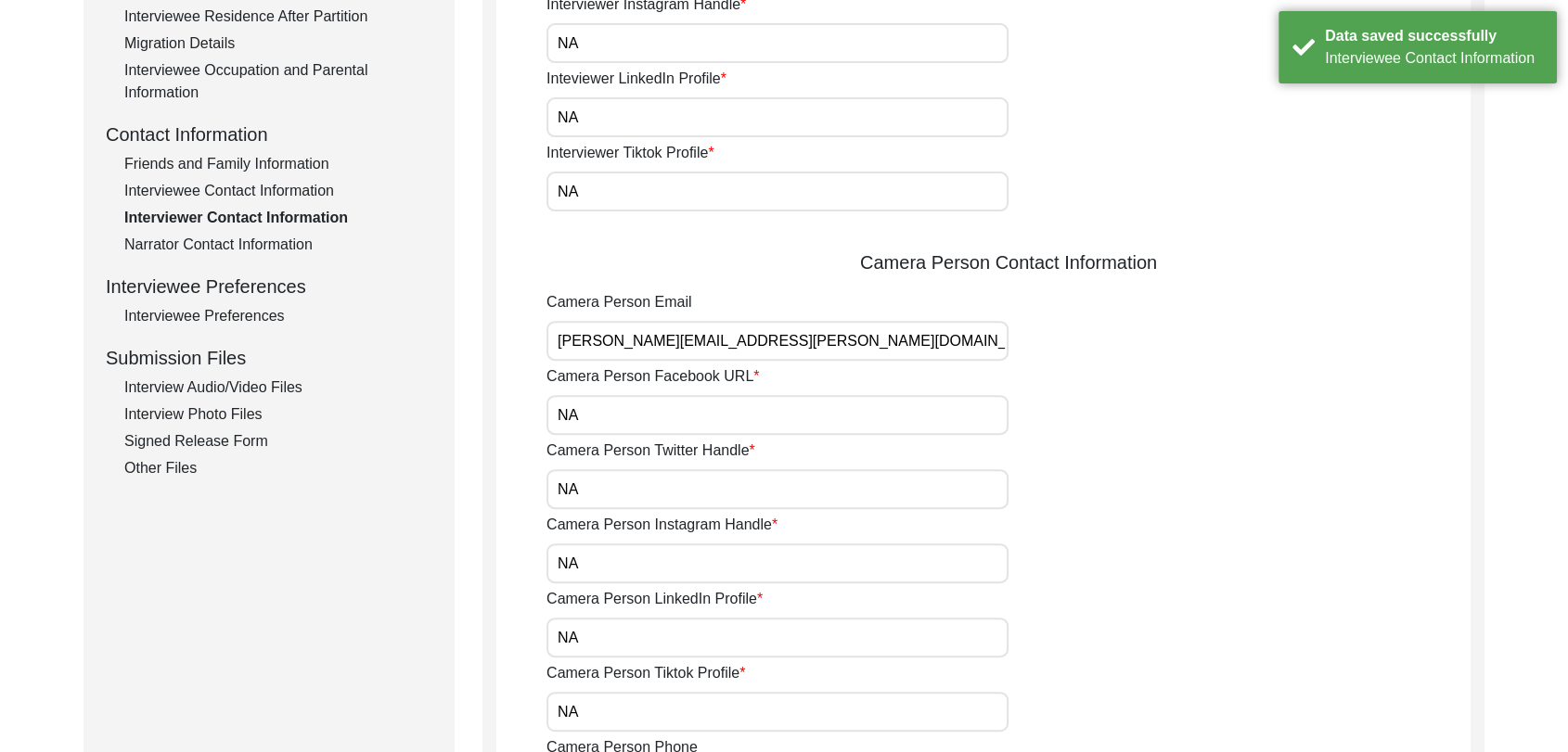
scroll to position [547, 0]
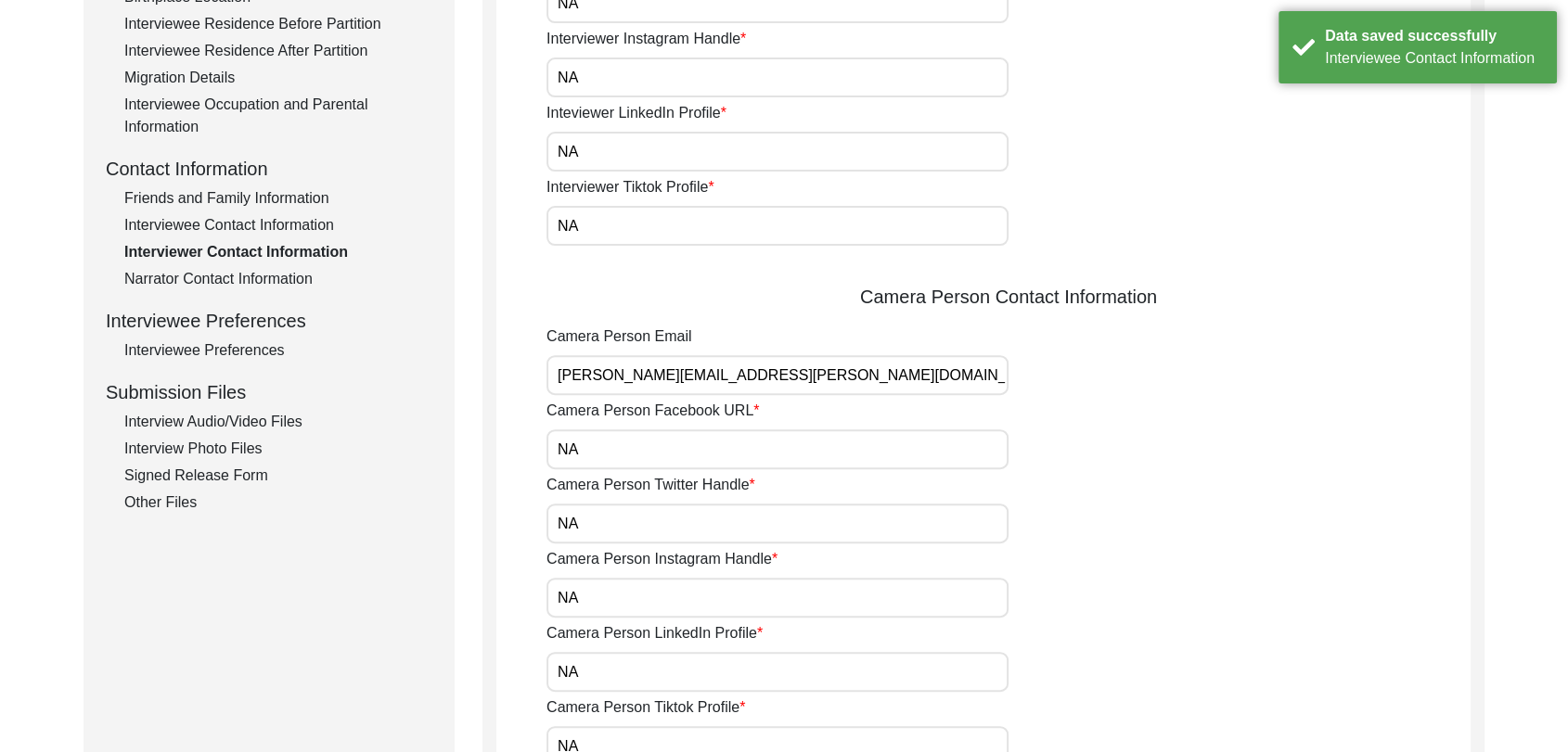
click at [260, 202] on div "Friends and Family Information" at bounding box center [278, 198] width 309 height 23
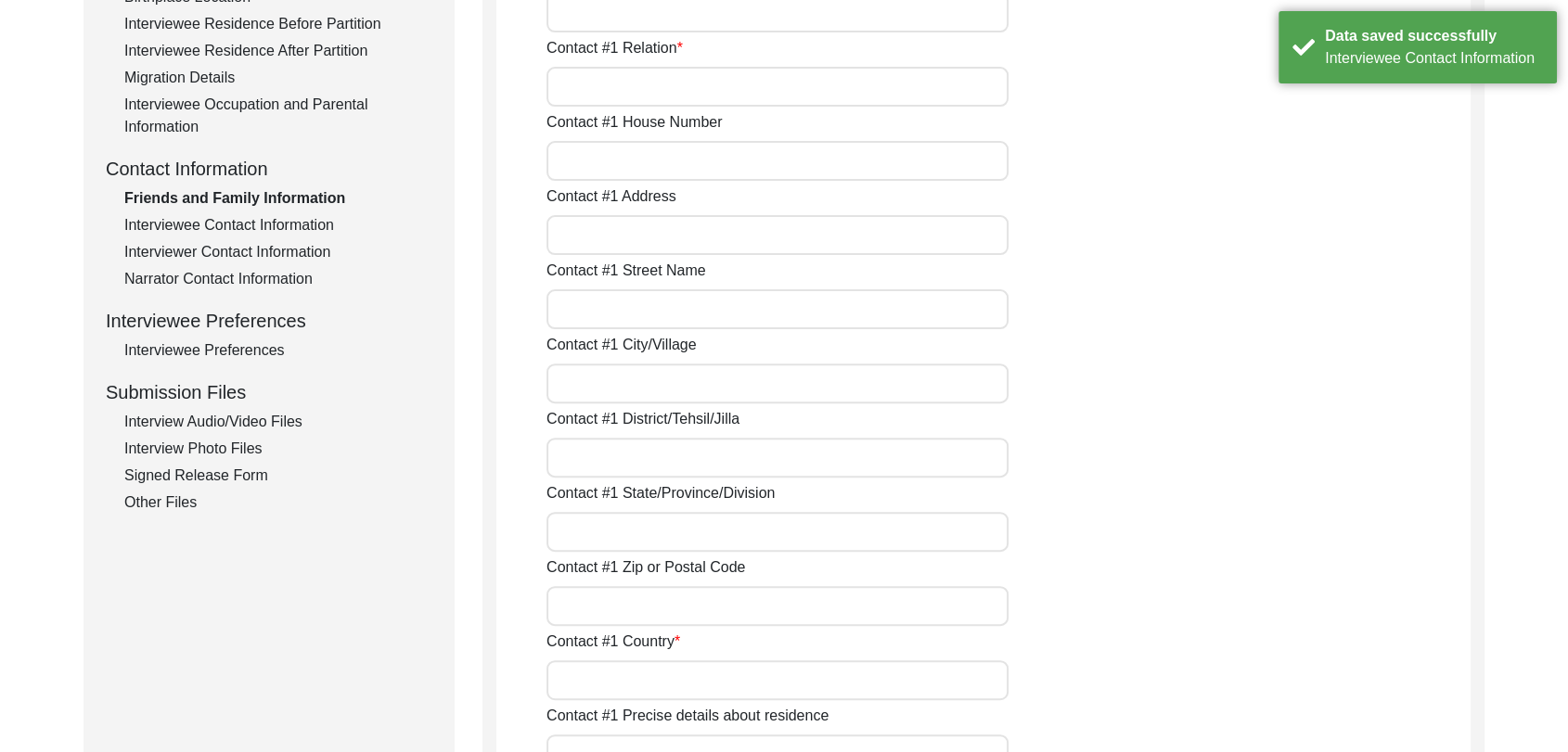
type input "NA"
type input "Na"
type input "NA"
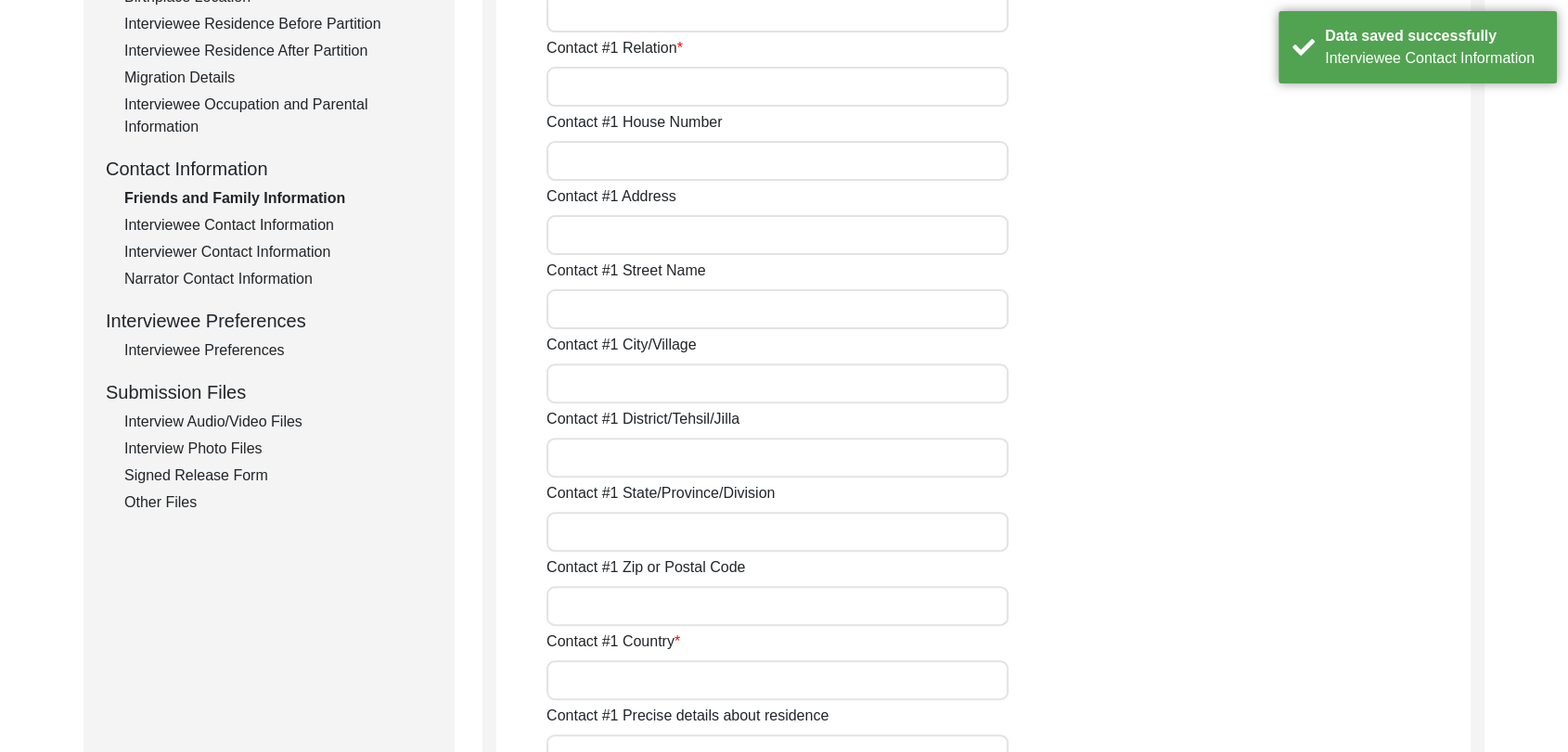
type input "NA"
type input "Na"
type input "NA"
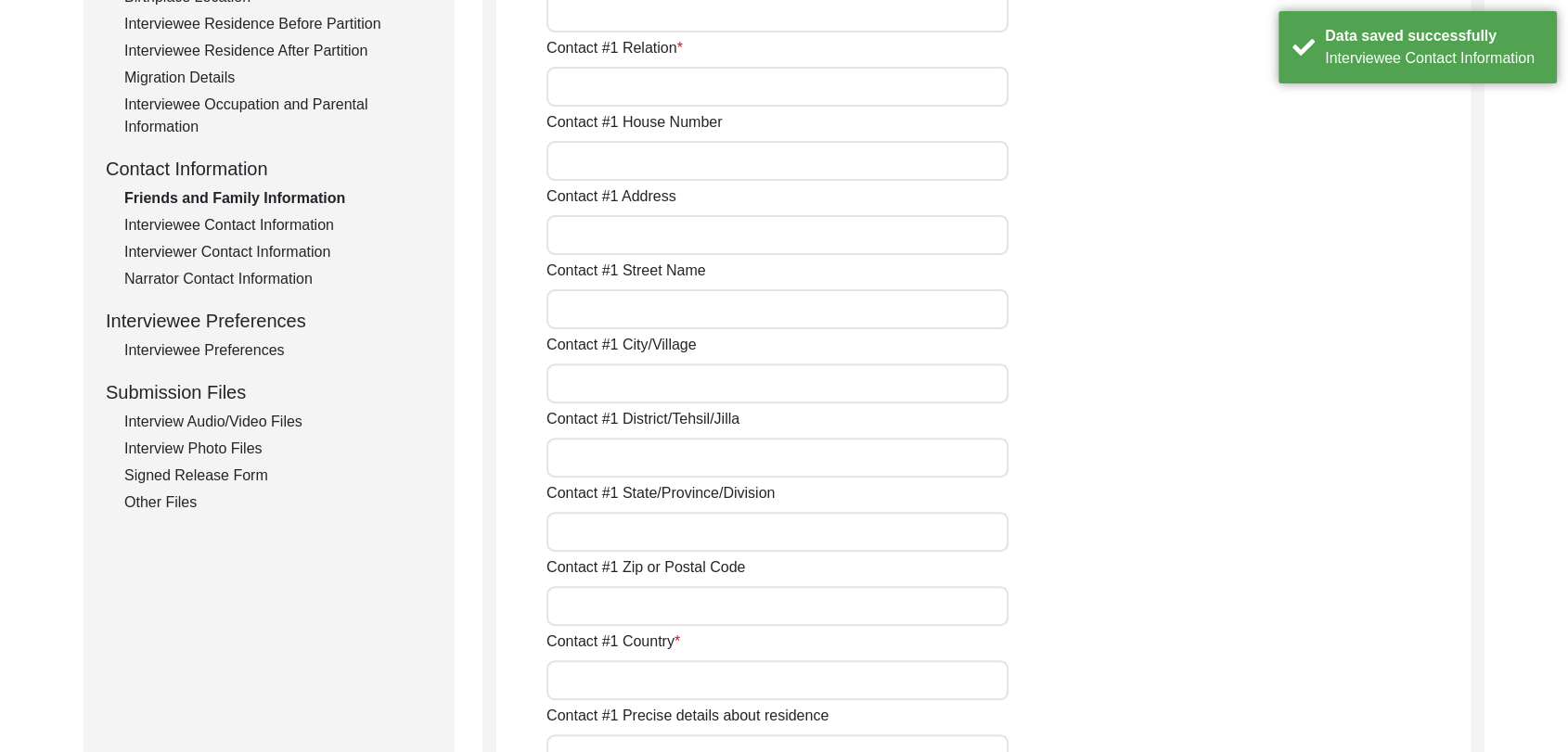
type input "NA"
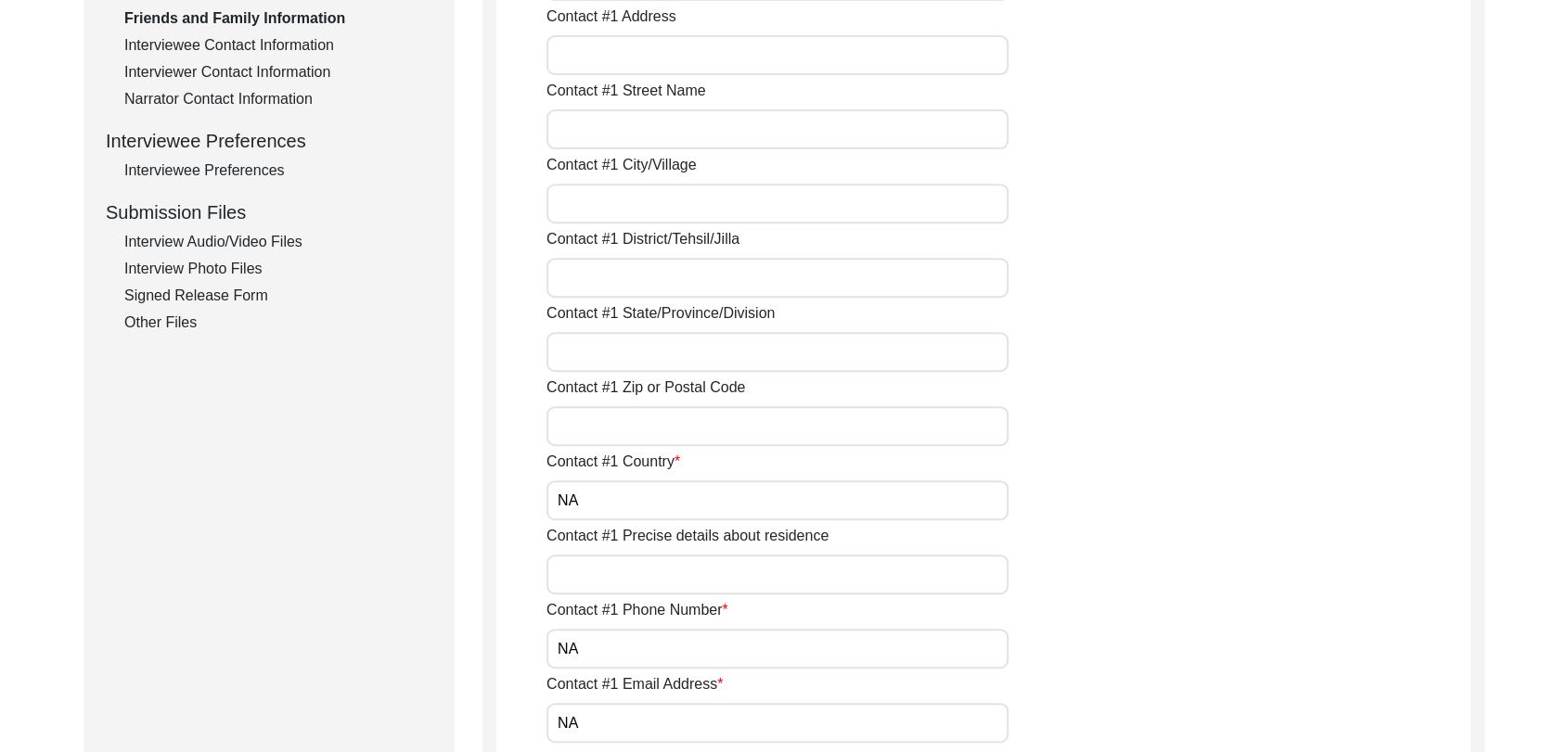
scroll to position [0, 0]
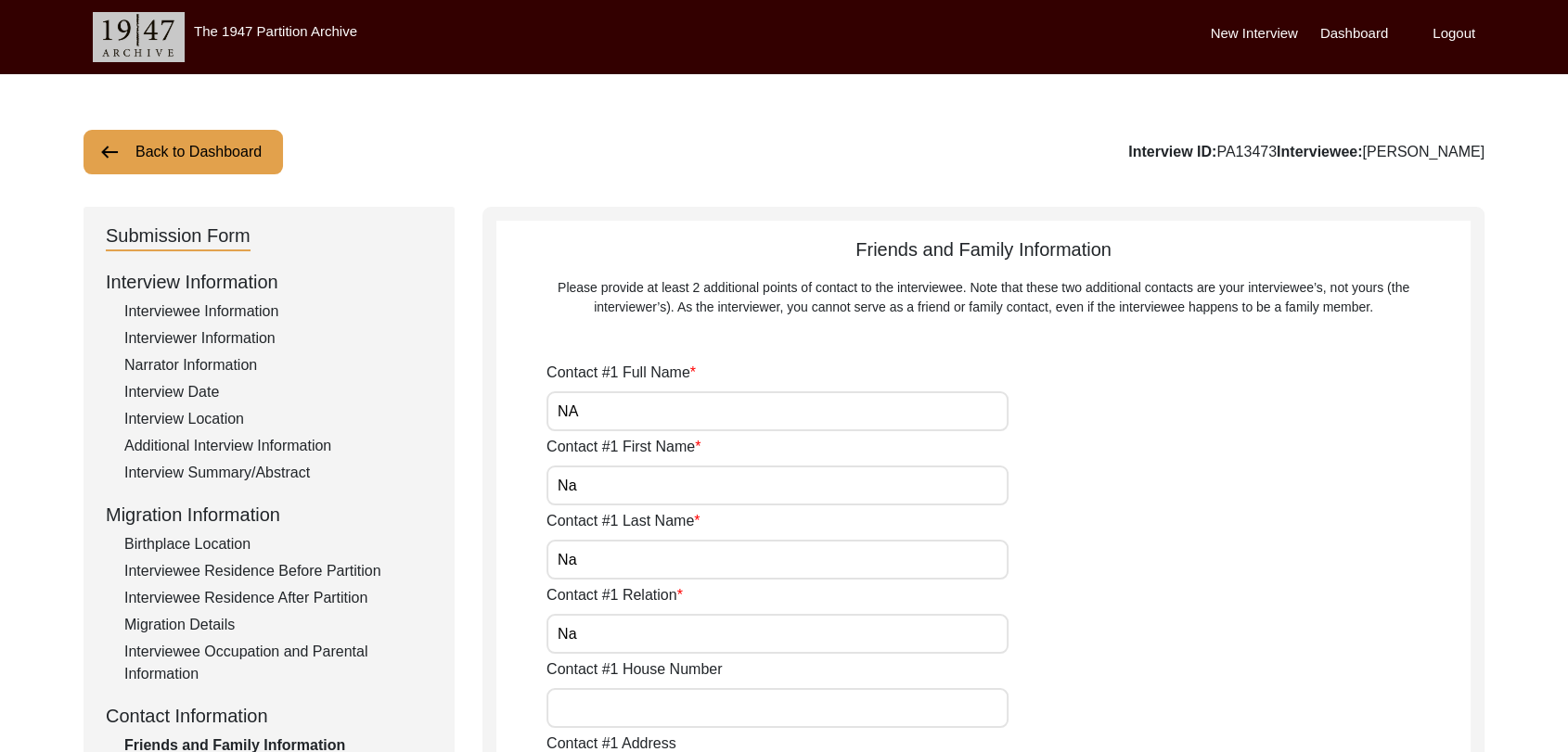
click at [186, 143] on button "Back to Dashboard" at bounding box center [183, 151] width 199 height 44
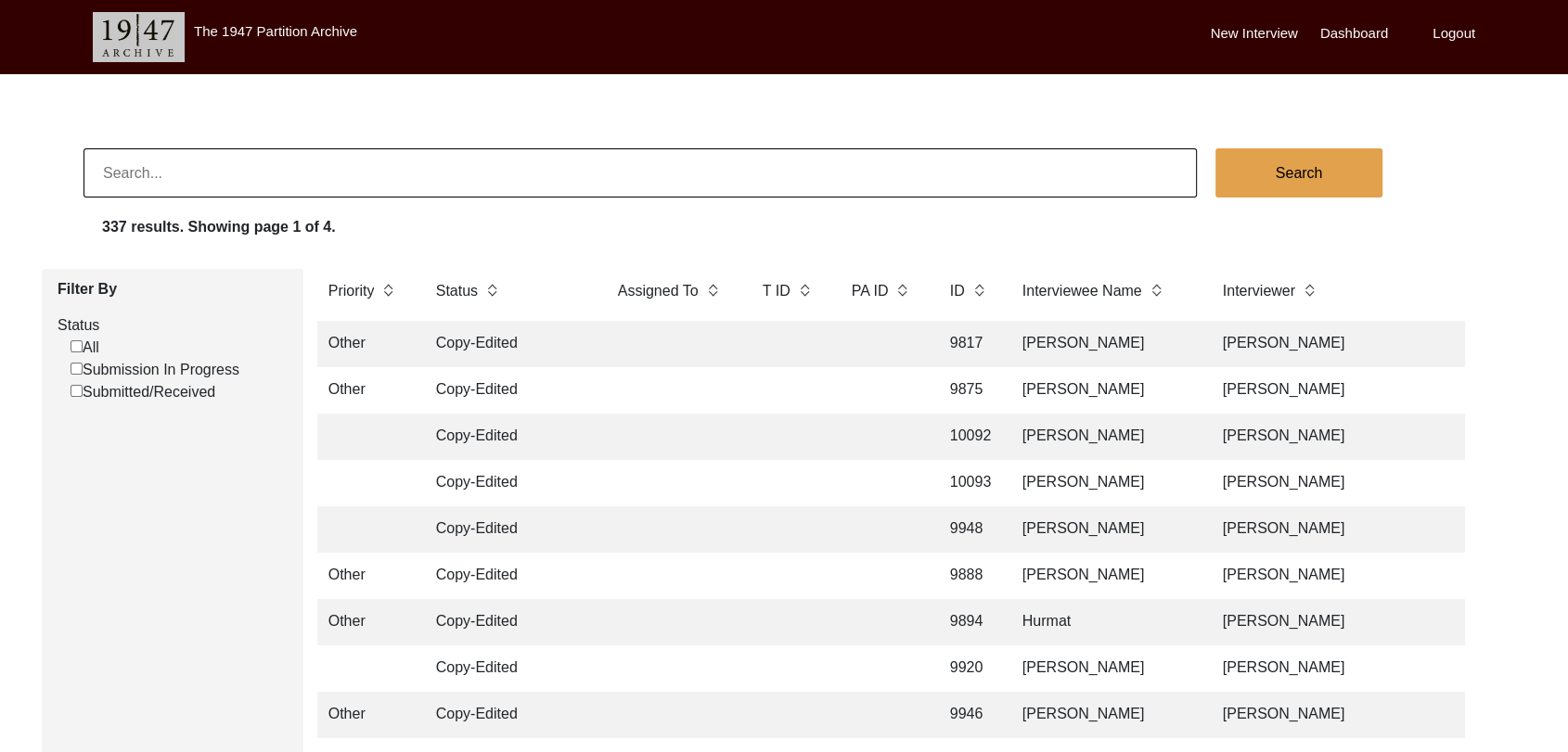
click at [1349, 32] on label "Dashboard" at bounding box center [1354, 34] width 68 height 22
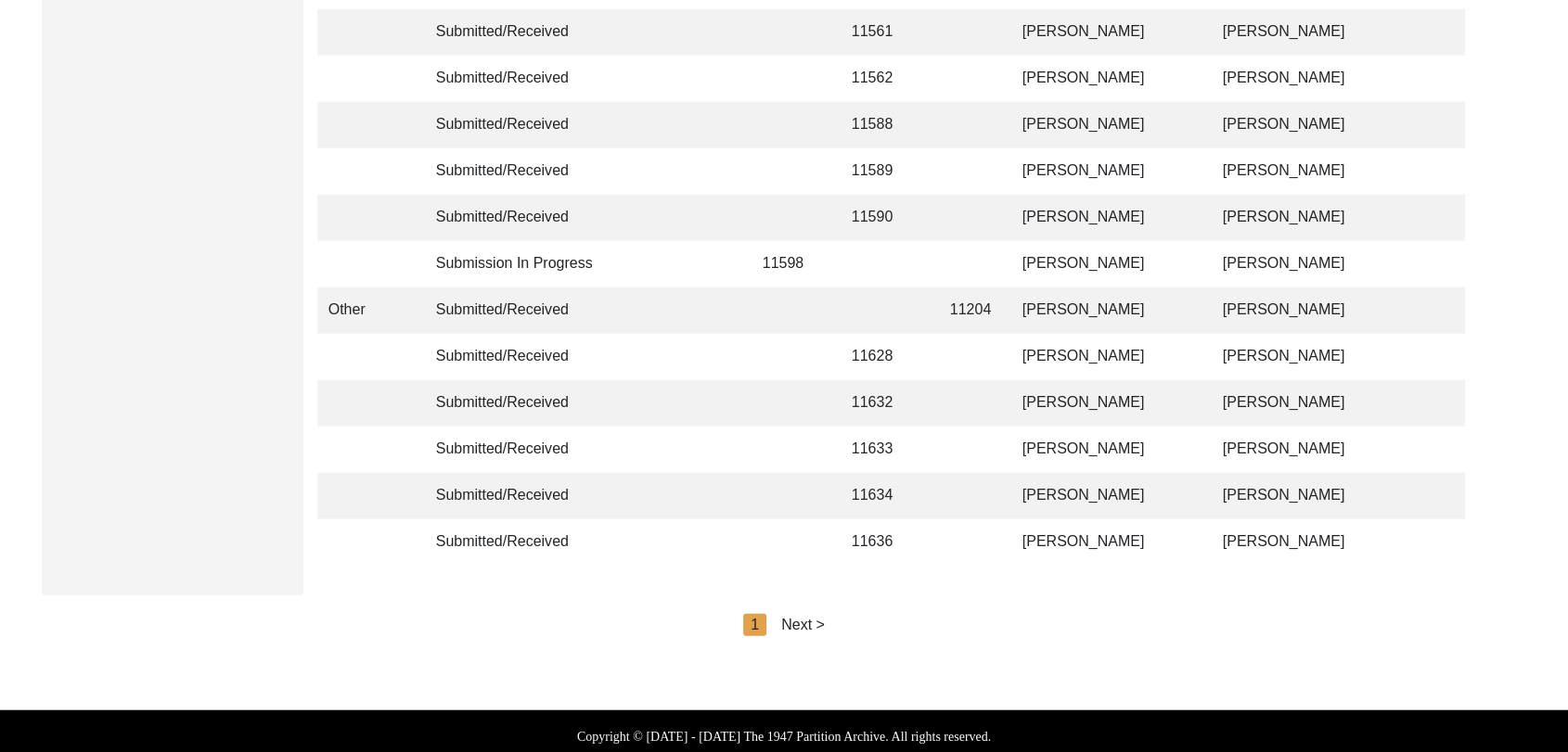
scroll to position [4418, 0]
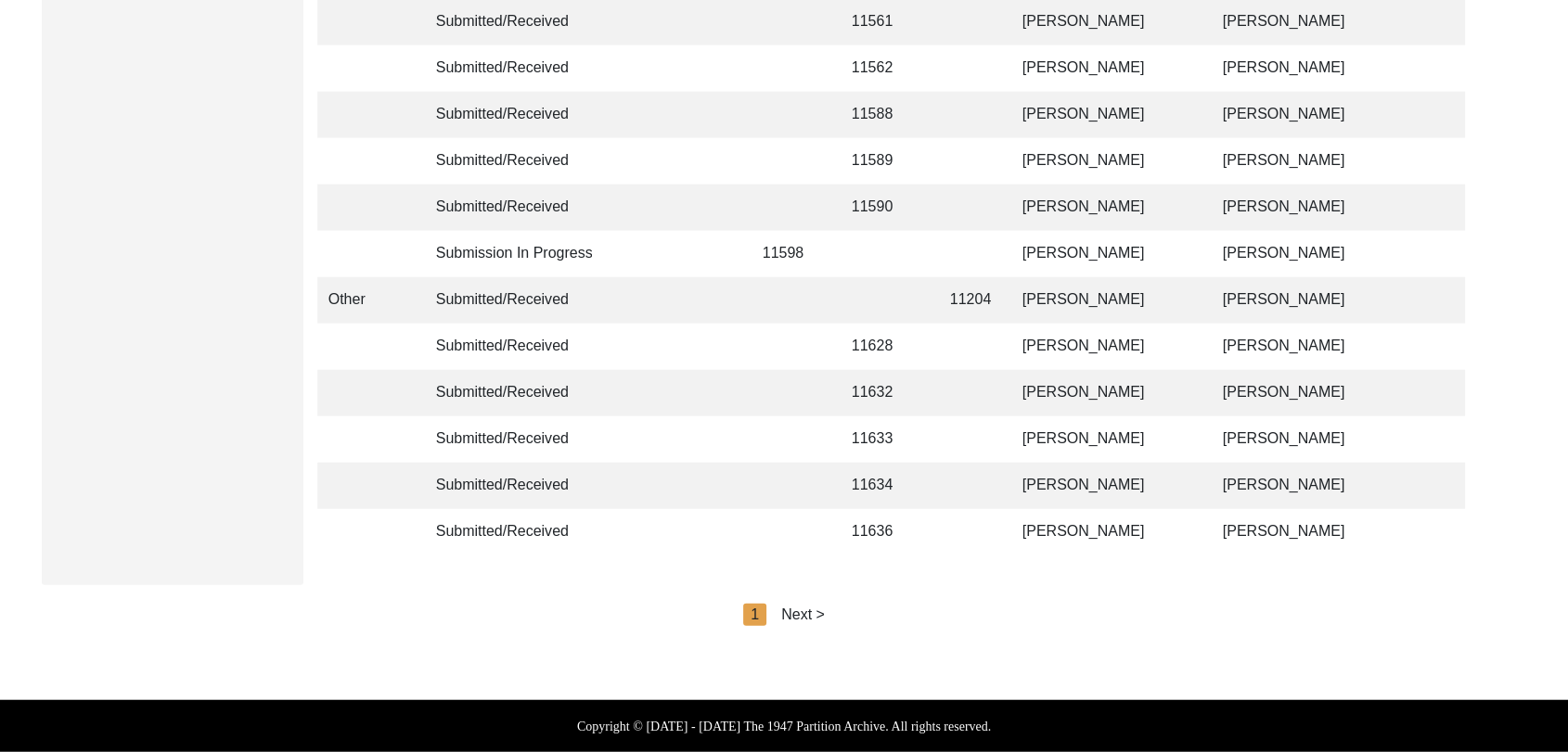
click at [810, 615] on div "Next >" at bounding box center [803, 615] width 43 height 23
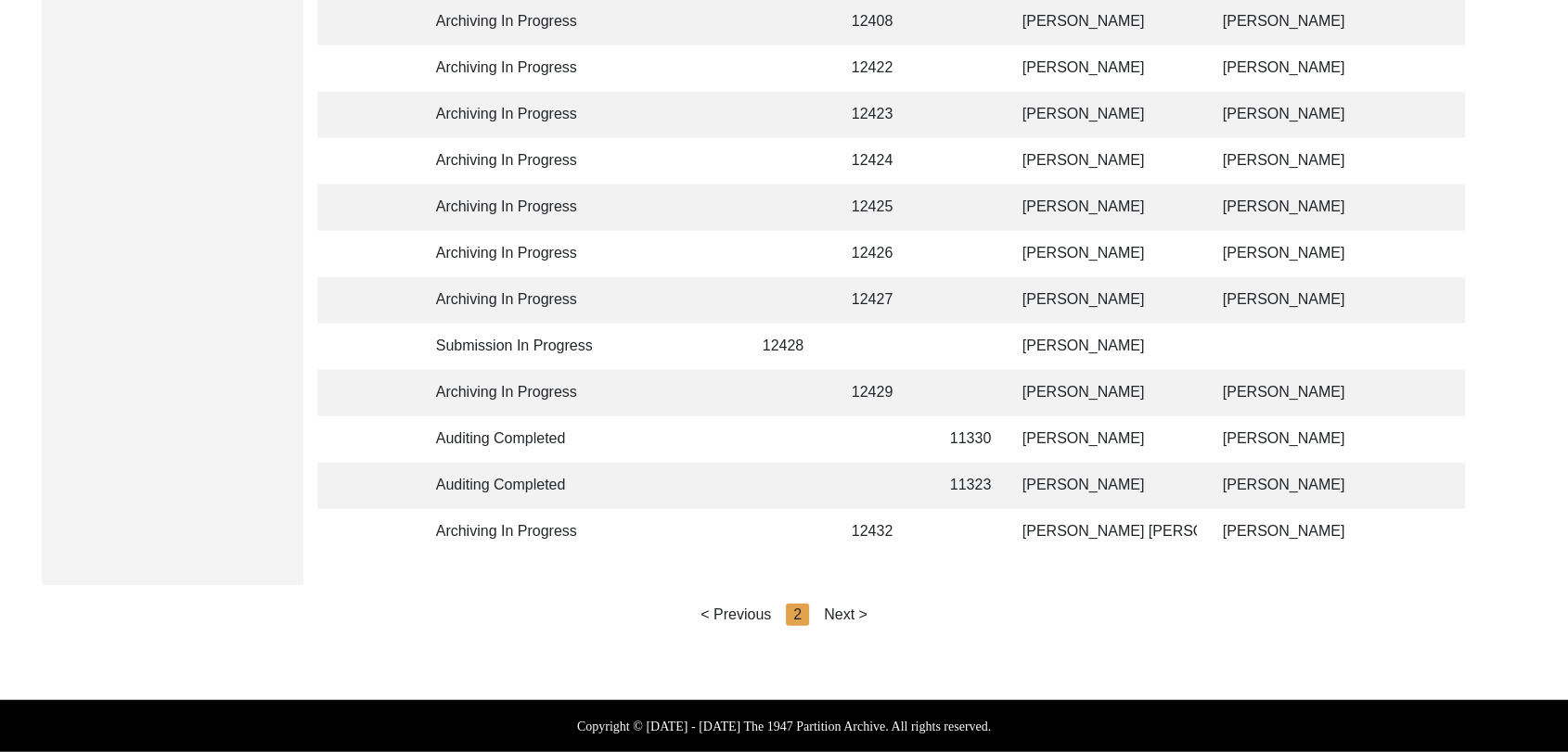
click at [838, 613] on div "Next >" at bounding box center [846, 615] width 43 height 23
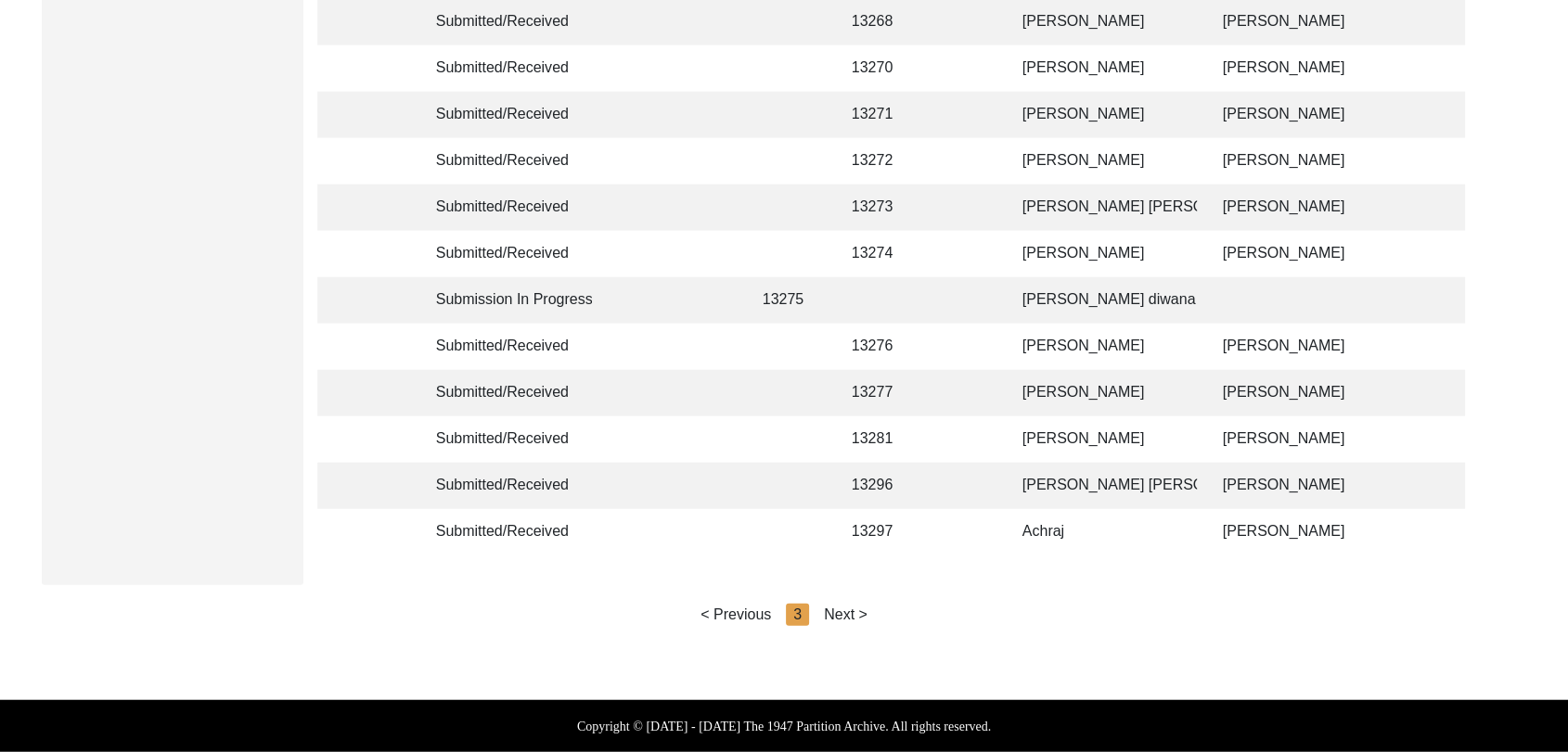
click at [847, 613] on div "Next >" at bounding box center [846, 615] width 43 height 23
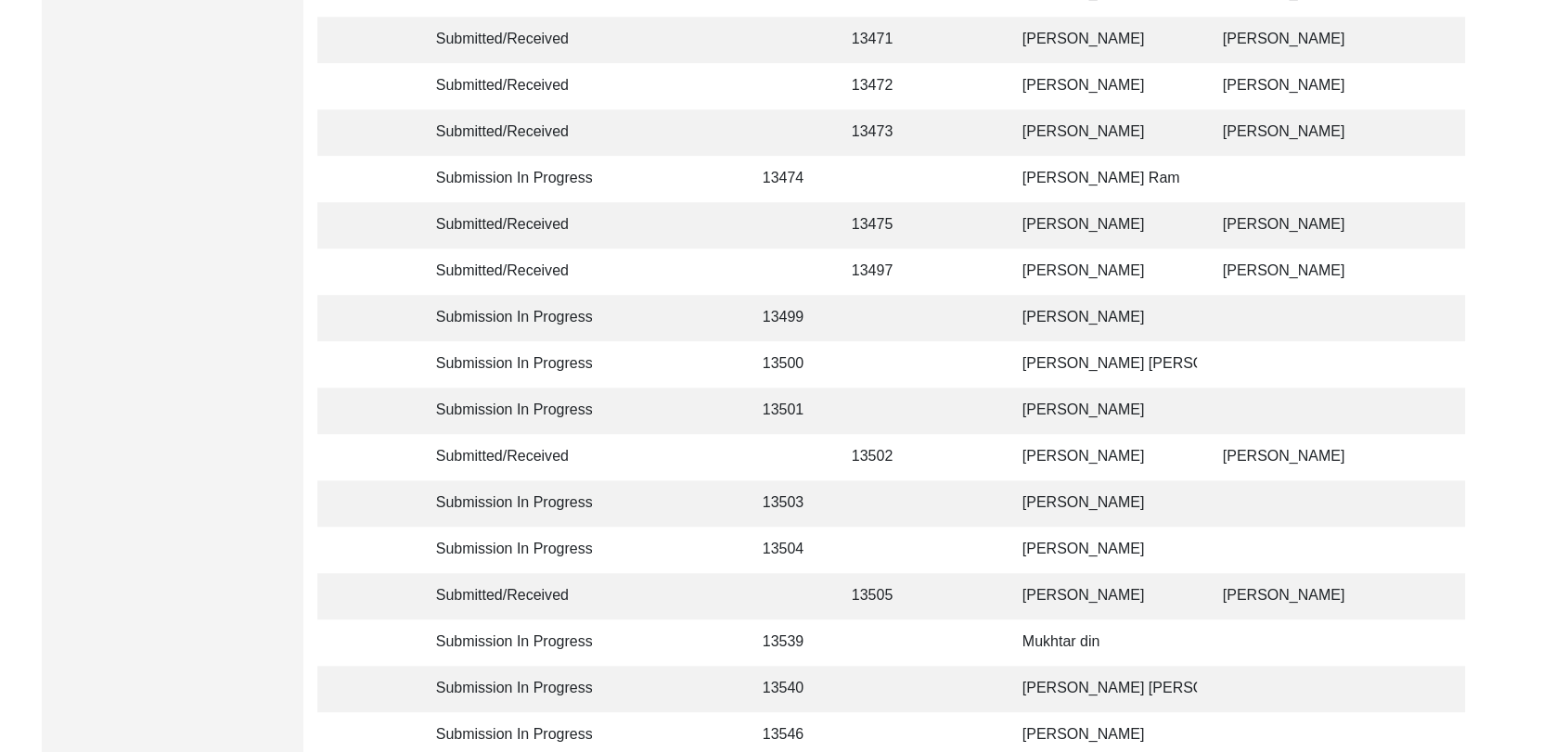
scroll to position [1232, 0]
click at [1063, 461] on td "[PERSON_NAME]" at bounding box center [1103, 456] width 185 height 46
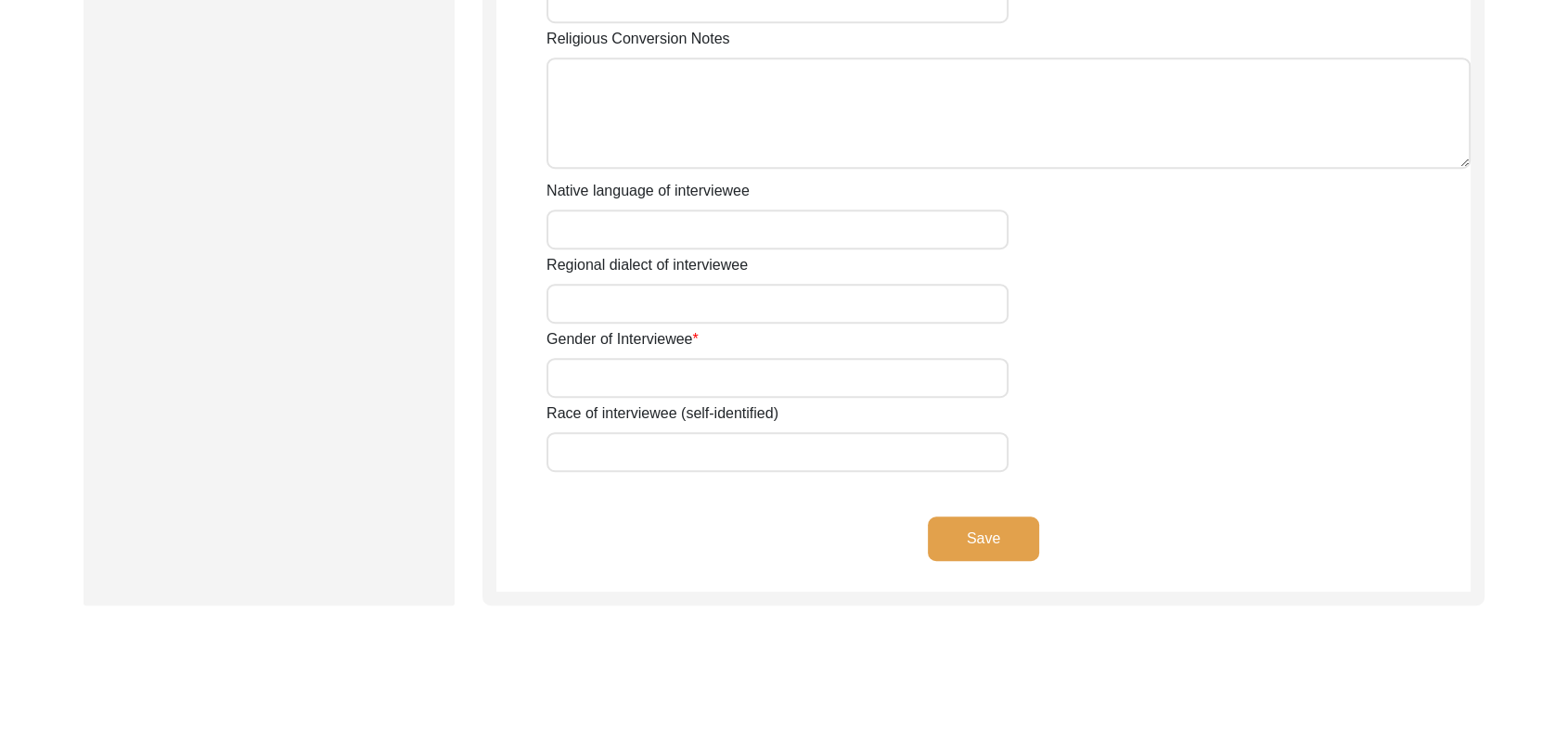
type input "Ajmer"
type input "[PERSON_NAME]"
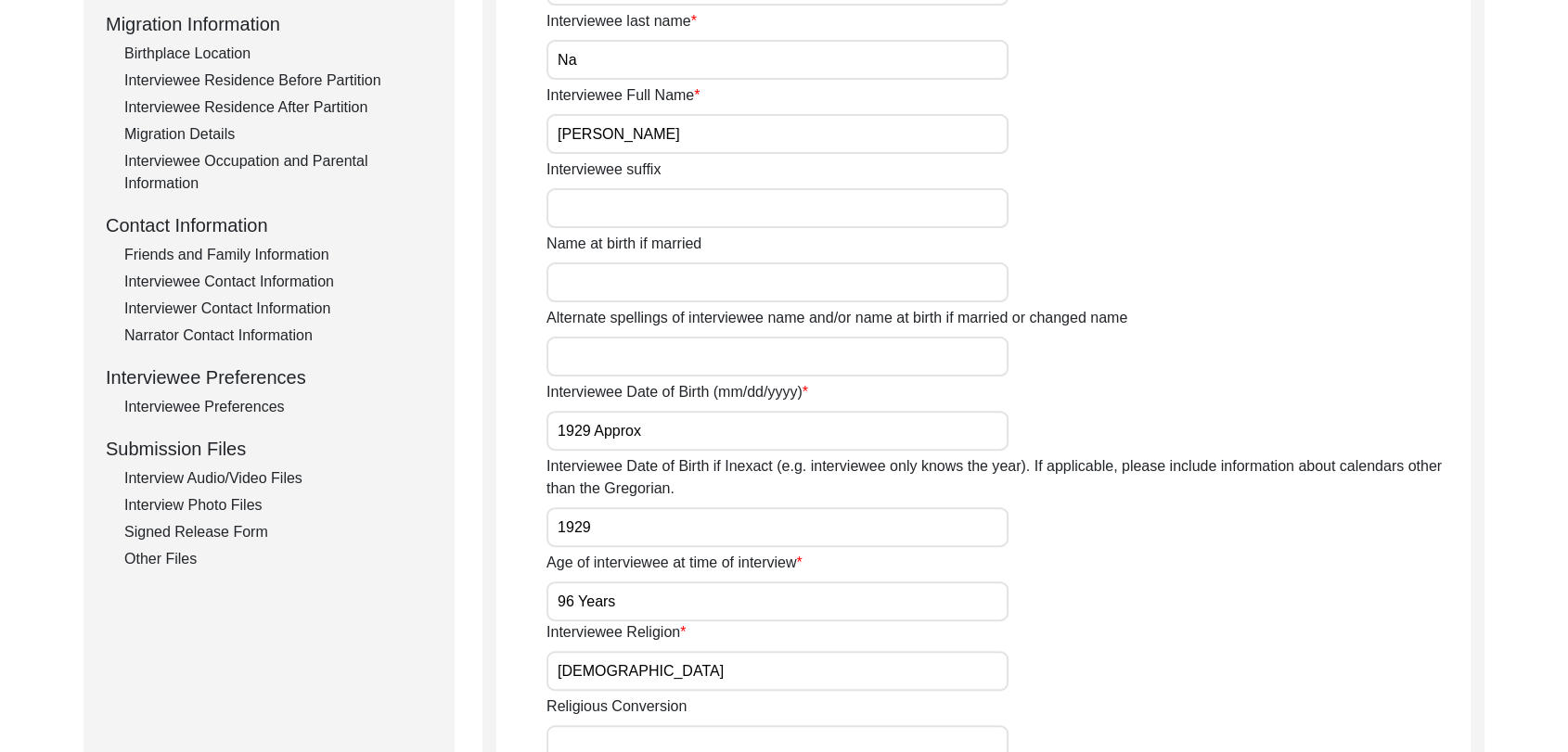
scroll to position [492, 0]
click at [230, 479] on div "Interview Audio/Video Files" at bounding box center [278, 478] width 309 height 23
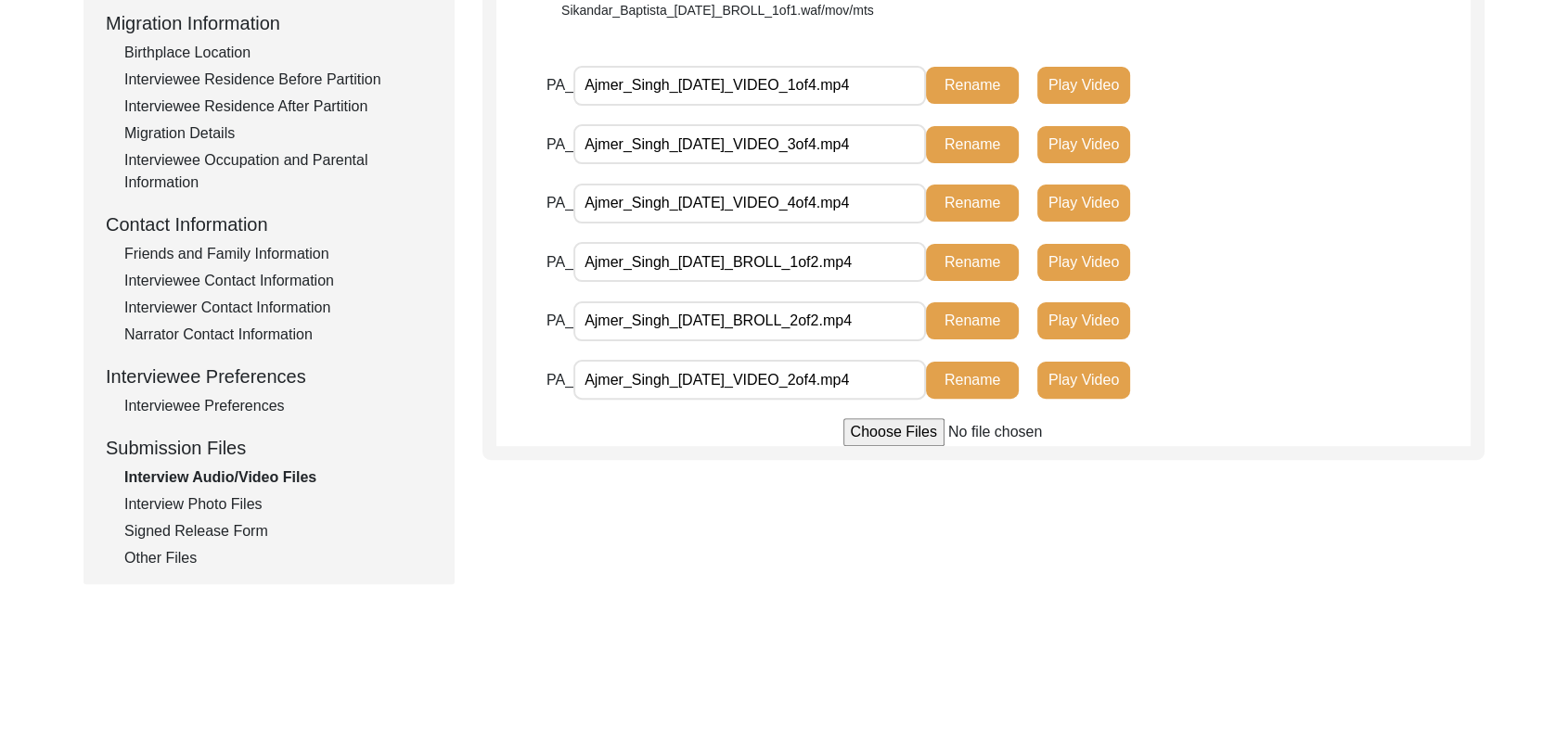
click at [230, 255] on div "Friends and Family Information" at bounding box center [278, 255] width 309 height 23
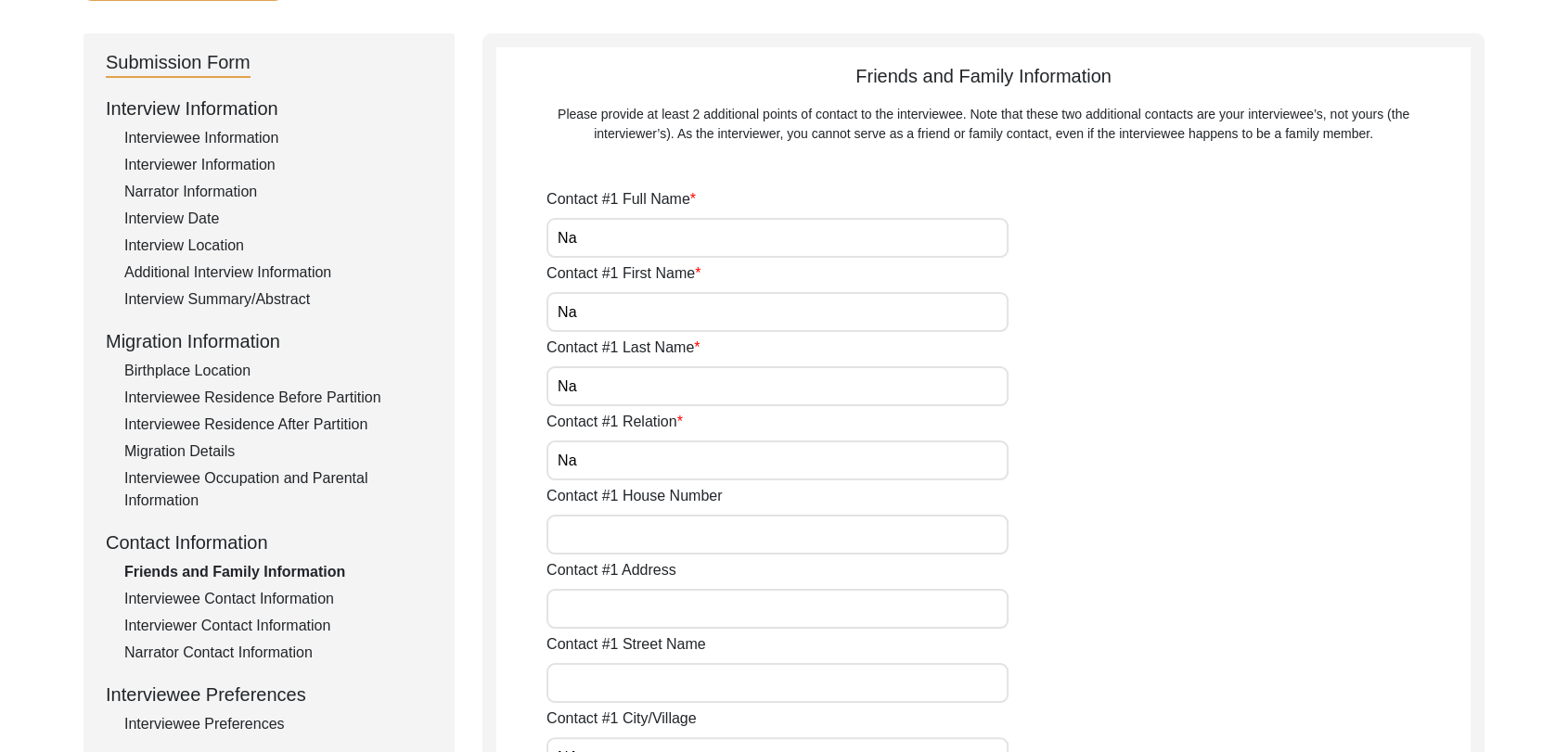
scroll to position [173, 0]
click at [582, 230] on input "Na" at bounding box center [777, 239] width 462 height 39
click at [238, 597] on div "Interviewee Contact Information" at bounding box center [278, 601] width 309 height 23
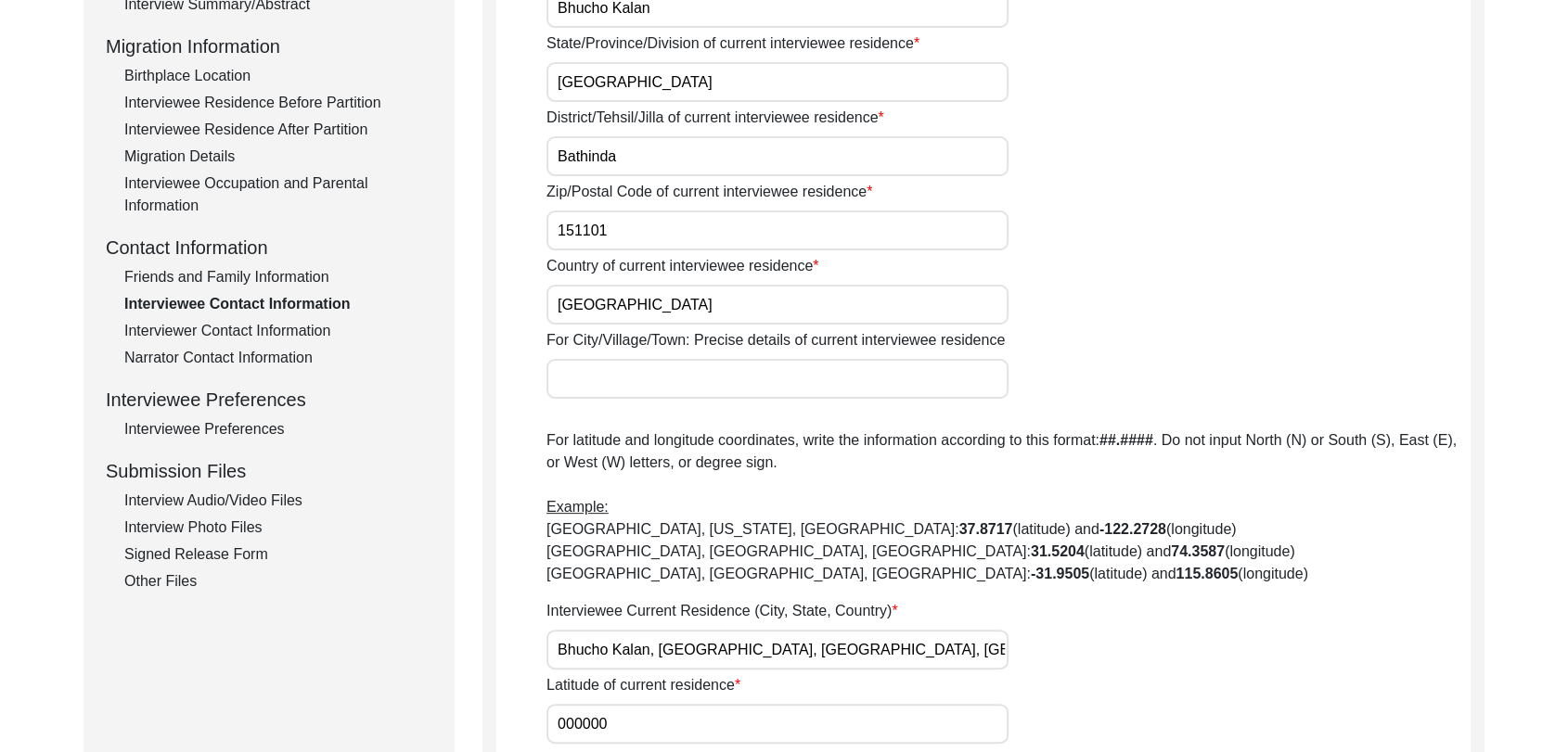
scroll to position [464, 0]
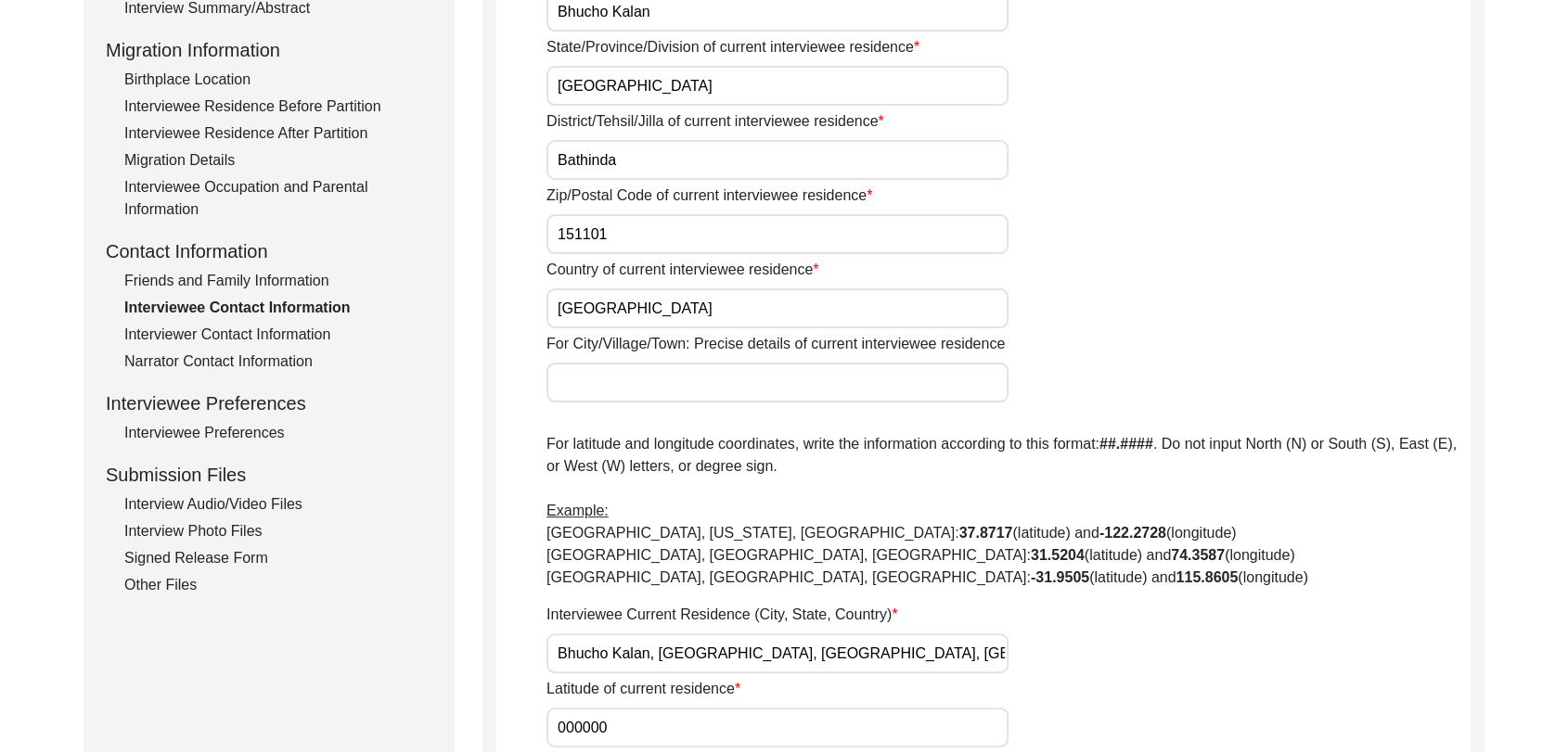
click at [210, 498] on div "Interview Audio/Video Files" at bounding box center [278, 505] width 309 height 23
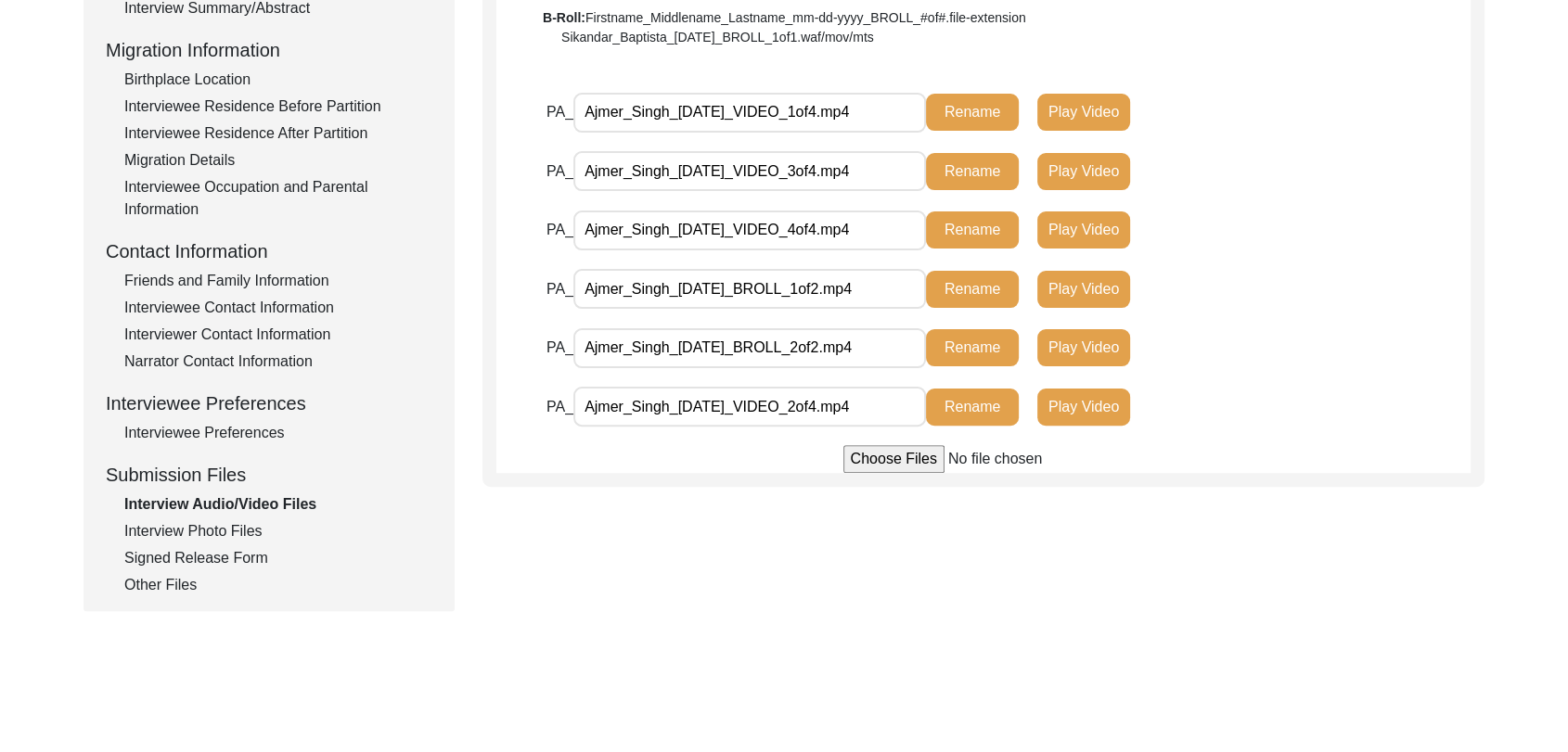
click at [226, 276] on div "Friends and Family Information" at bounding box center [278, 281] width 309 height 23
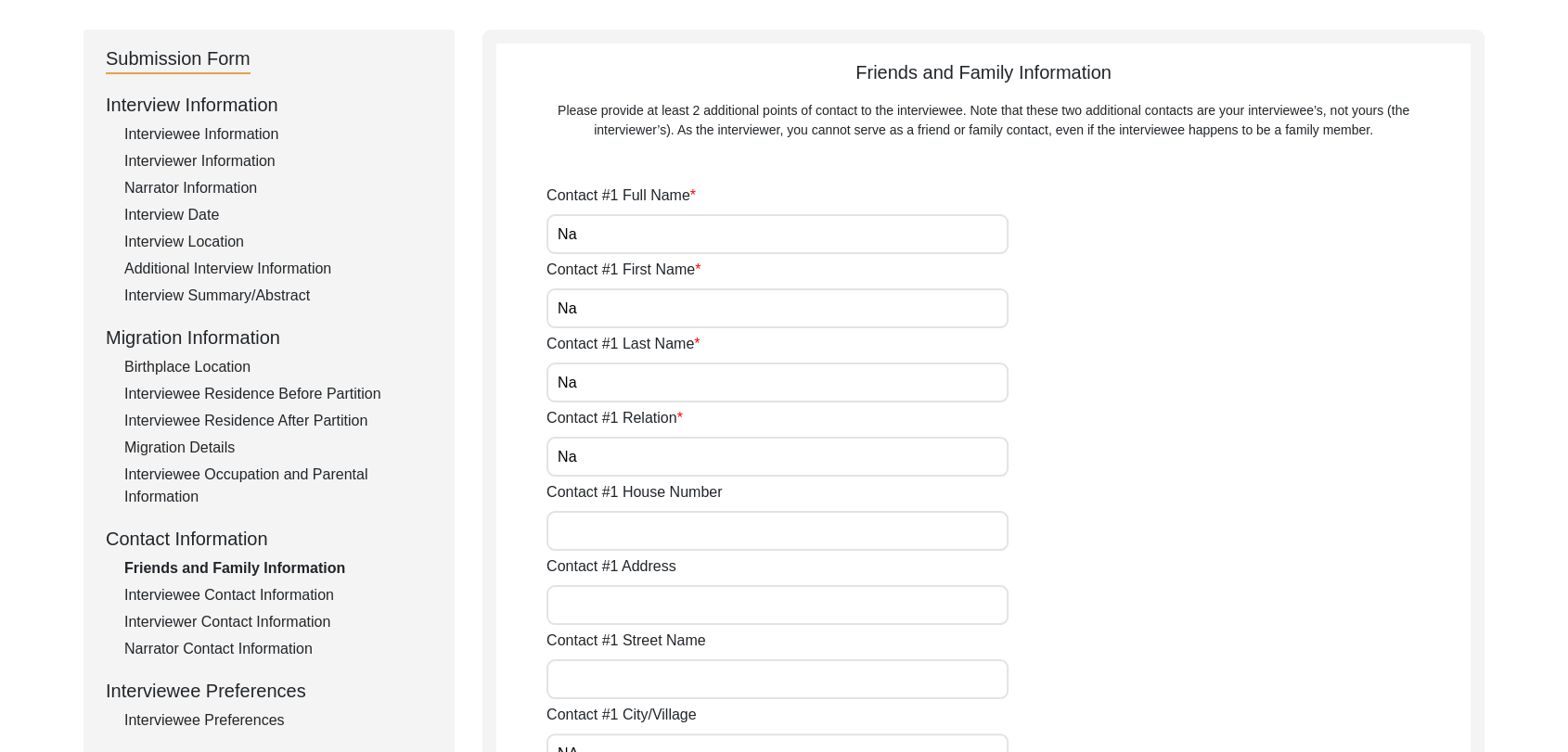
scroll to position [173, 0]
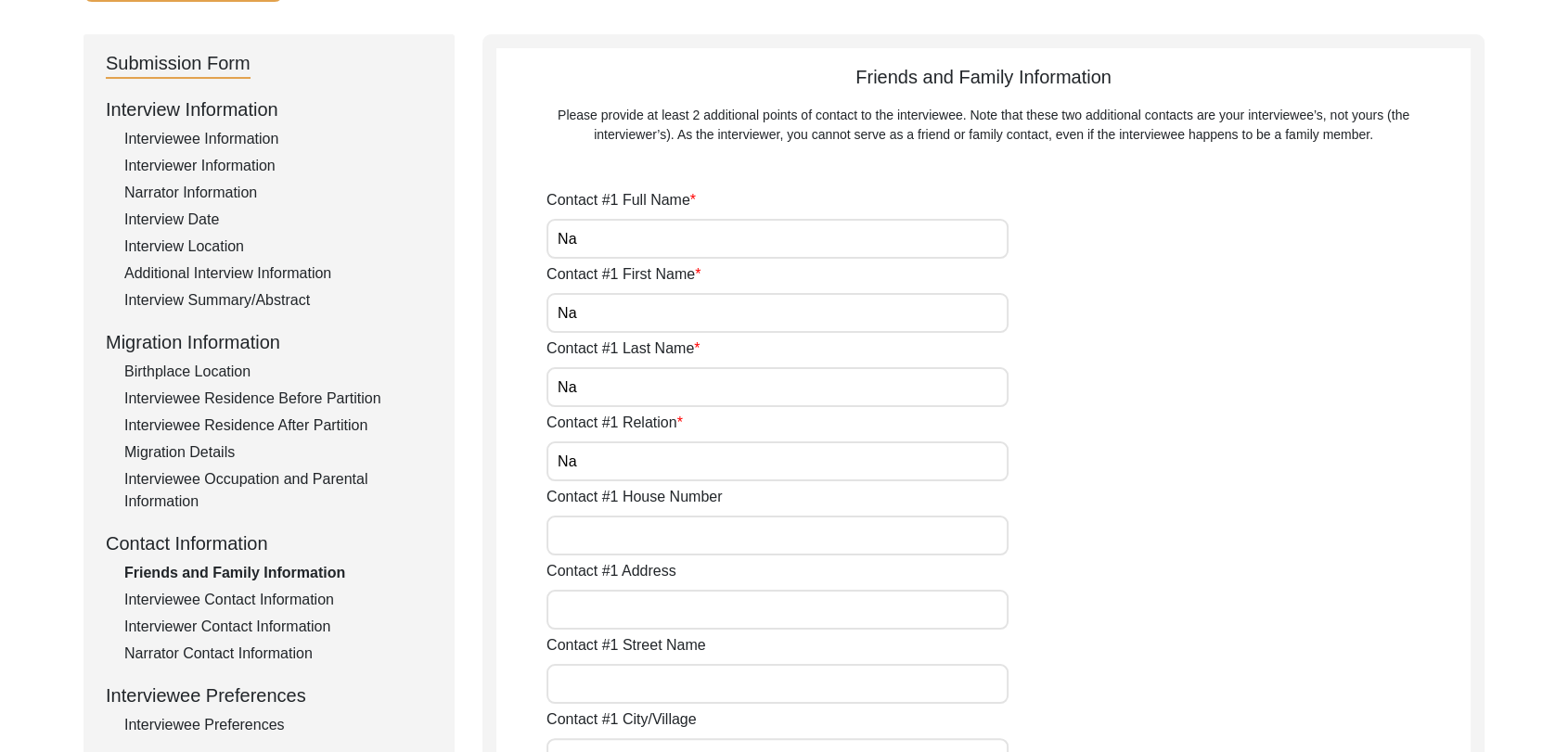
click at [610, 234] on input "Na" at bounding box center [777, 239] width 462 height 39
click at [598, 313] on input "Na" at bounding box center [777, 313] width 462 height 39
click at [598, 387] on input "Na" at bounding box center [777, 387] width 462 height 39
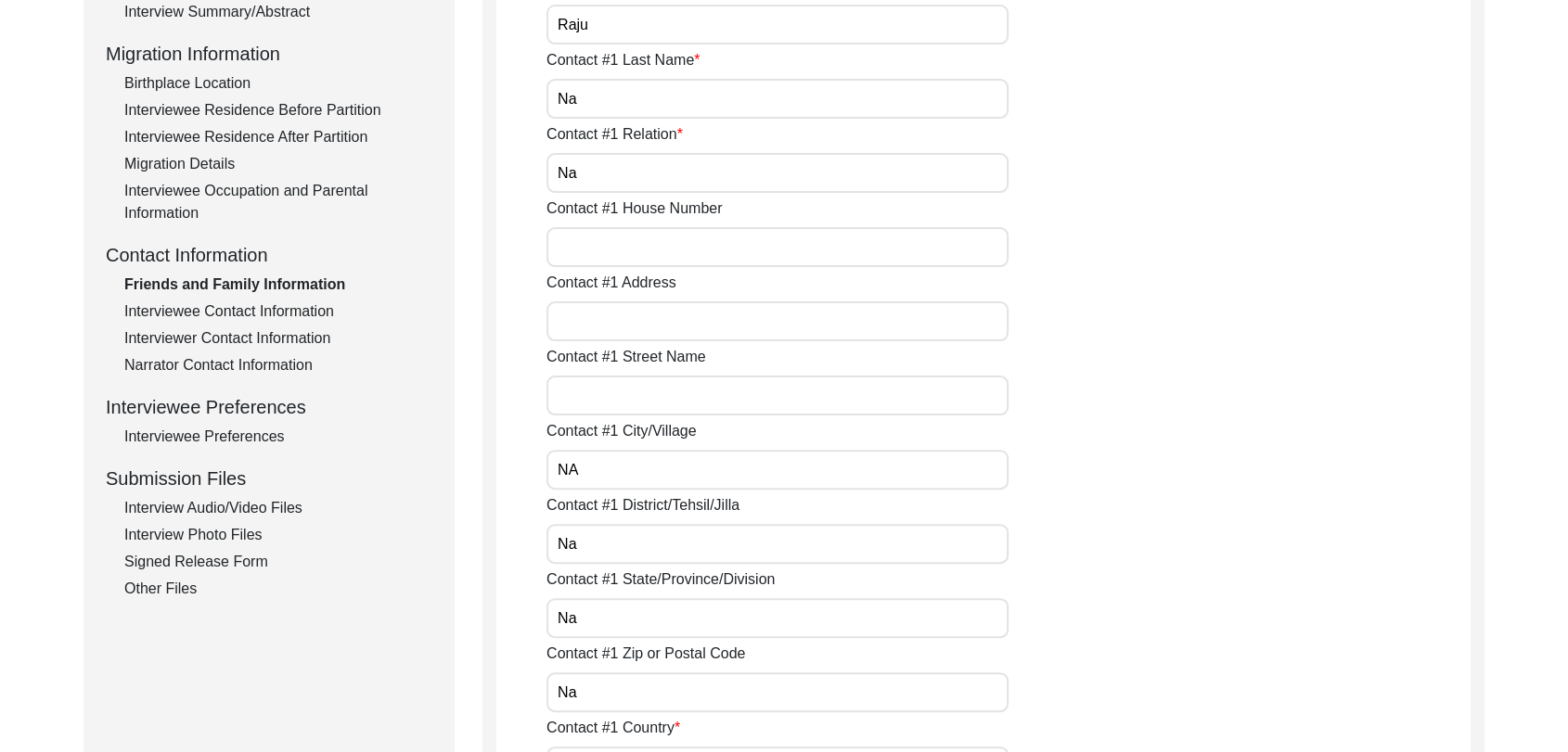
scroll to position [469, 0]
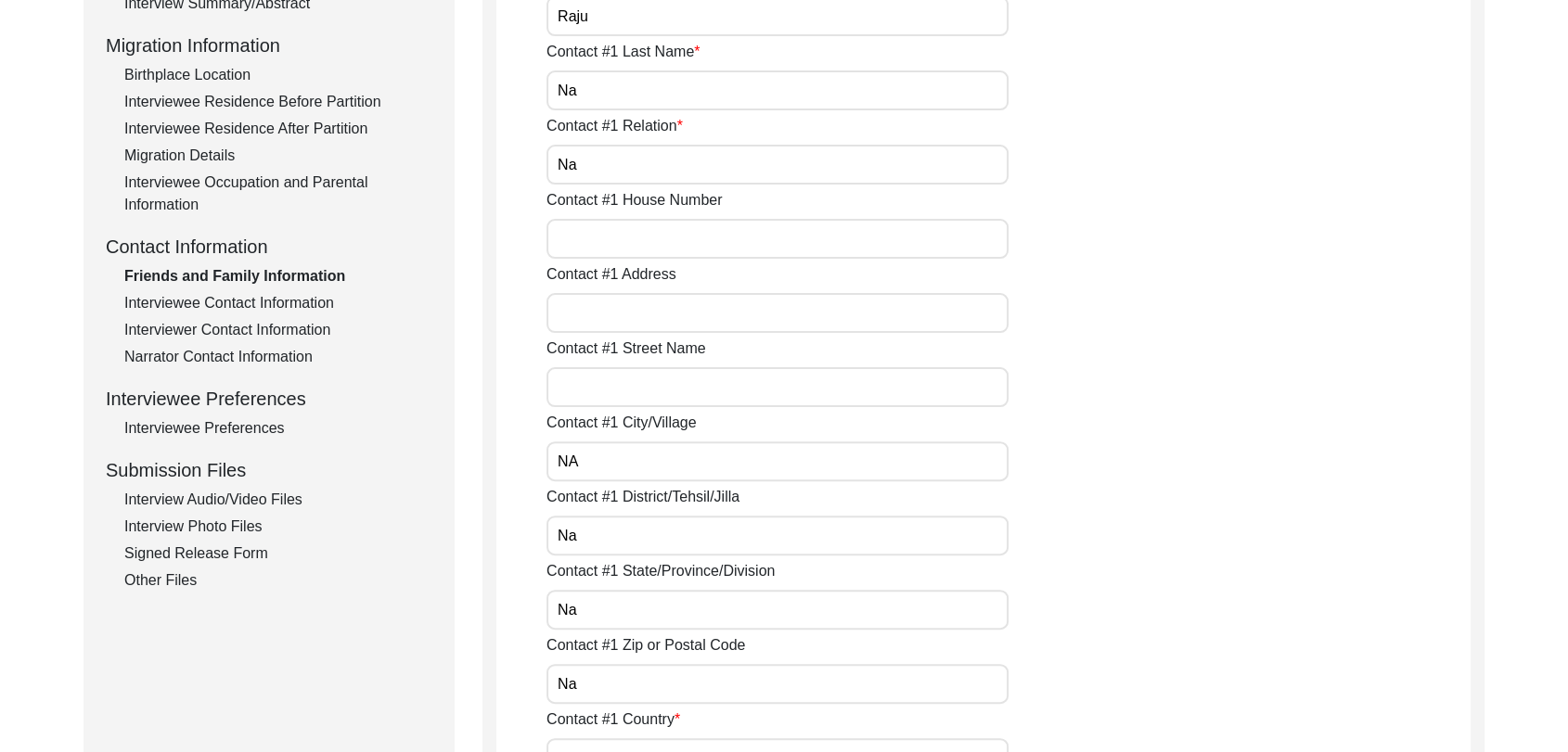
click at [594, 463] on input "NA" at bounding box center [777, 462] width 462 height 39
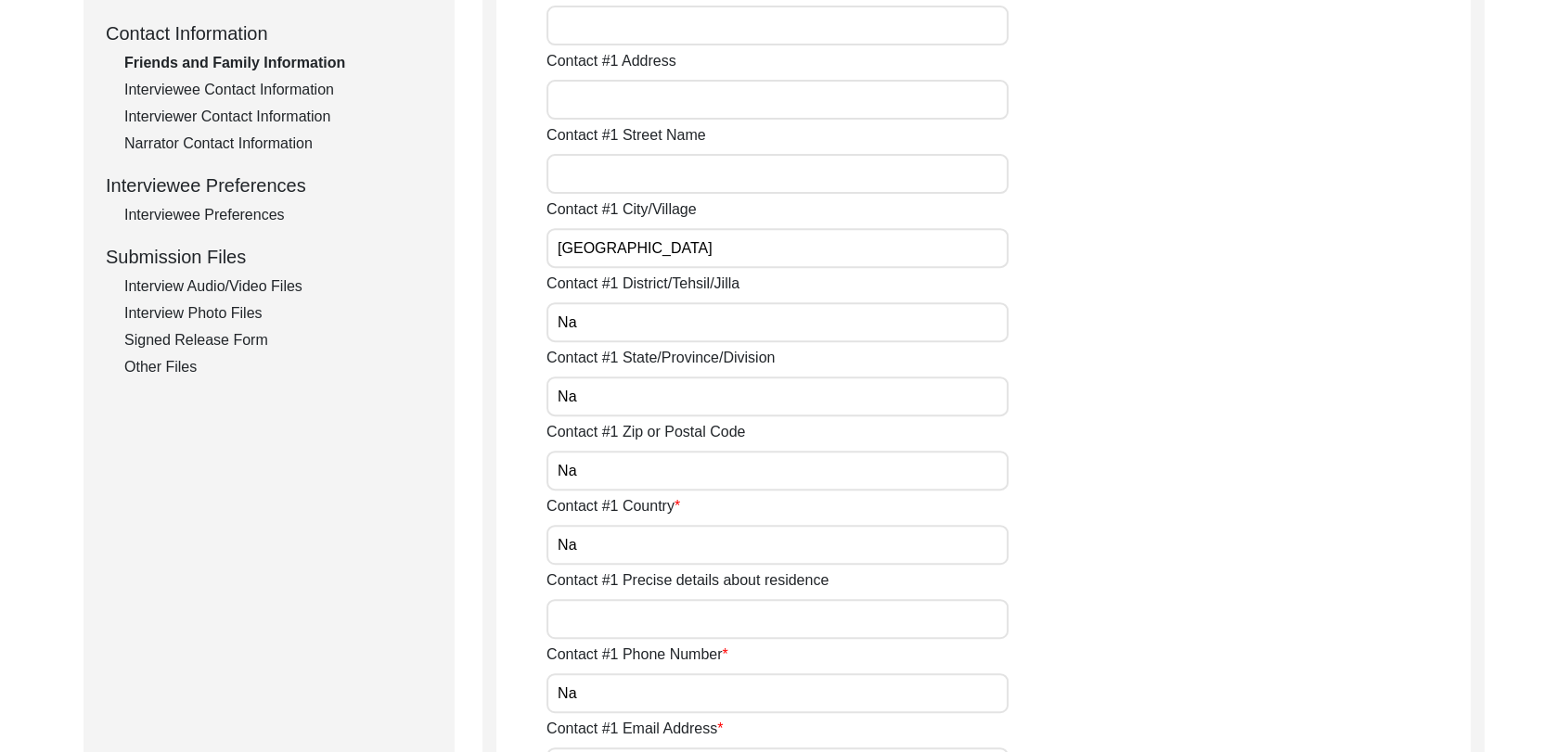
scroll to position [683, 0]
click at [583, 321] on input "Na" at bounding box center [777, 321] width 462 height 39
click at [599, 382] on input "Na" at bounding box center [777, 396] width 462 height 39
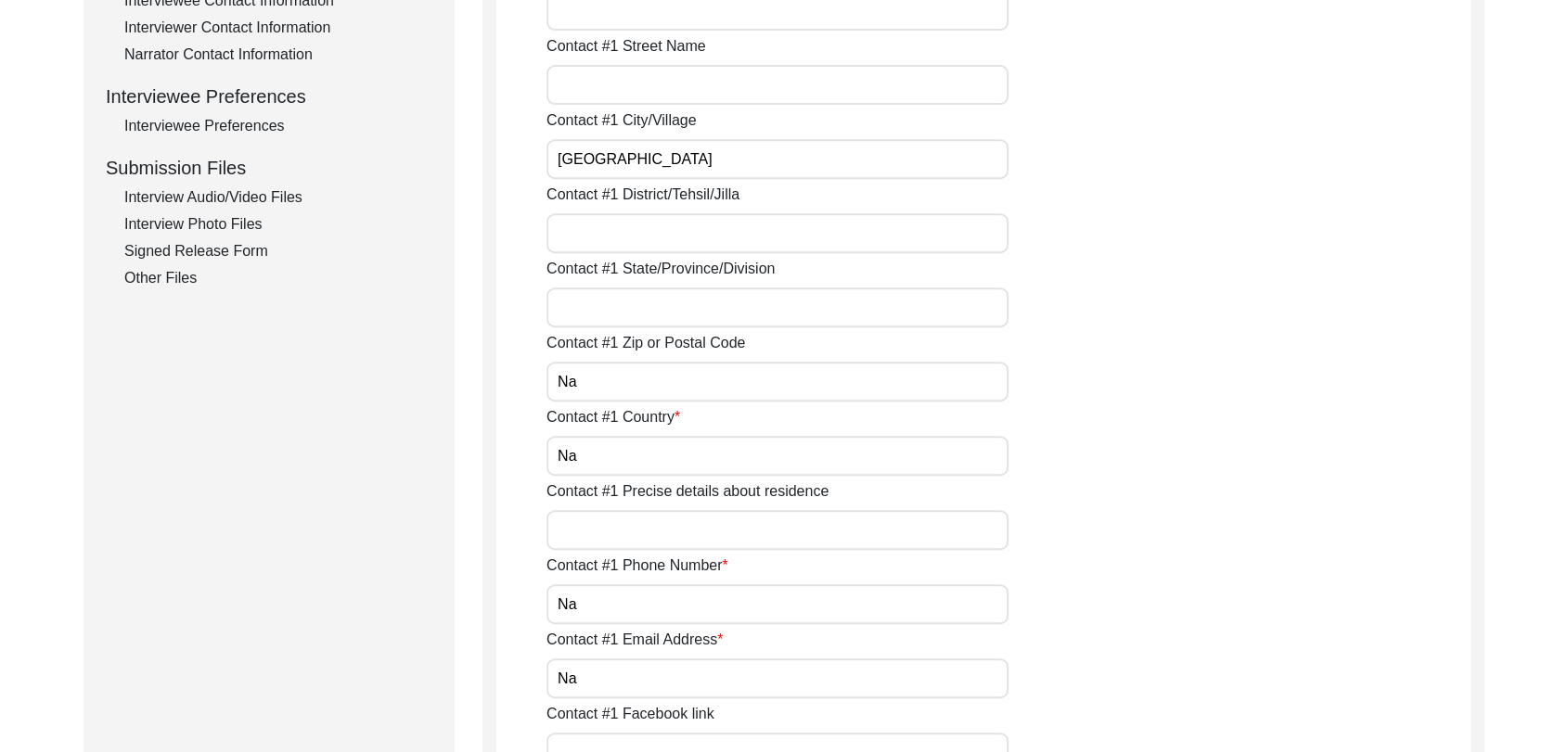
scroll to position [783, 0]
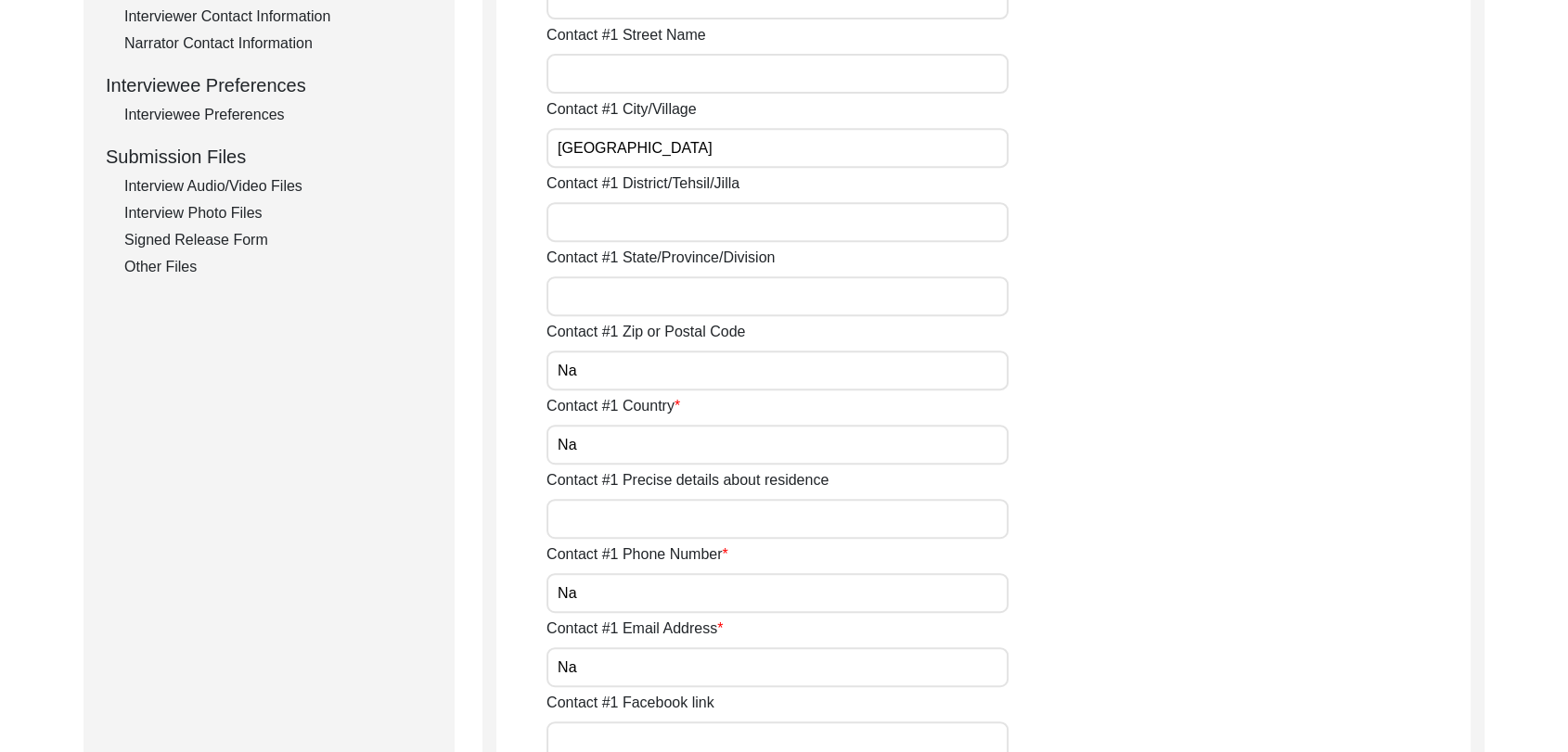
click at [597, 380] on input "Na" at bounding box center [777, 370] width 462 height 39
click at [592, 446] on input "Na" at bounding box center [777, 445] width 462 height 39
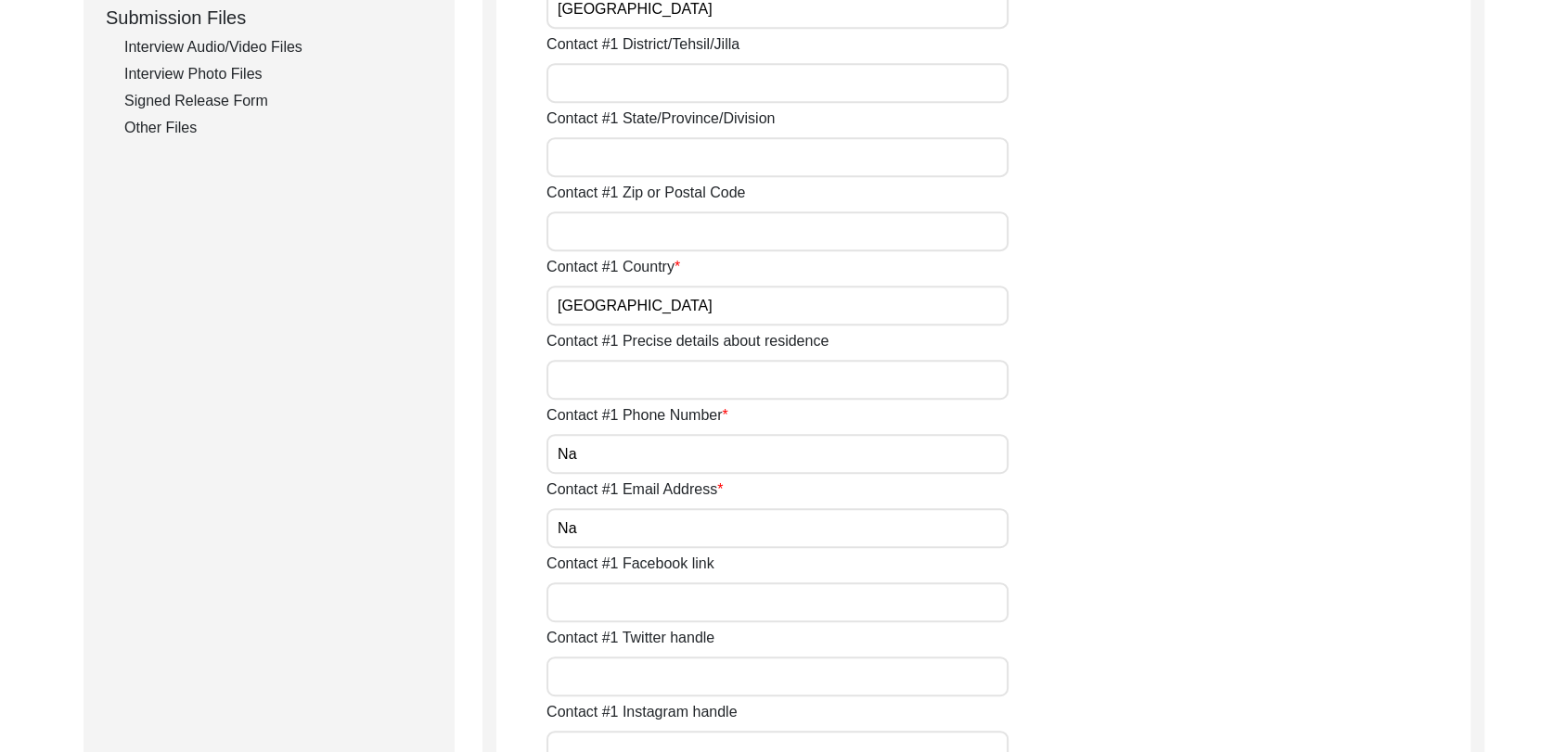
scroll to position [936, 0]
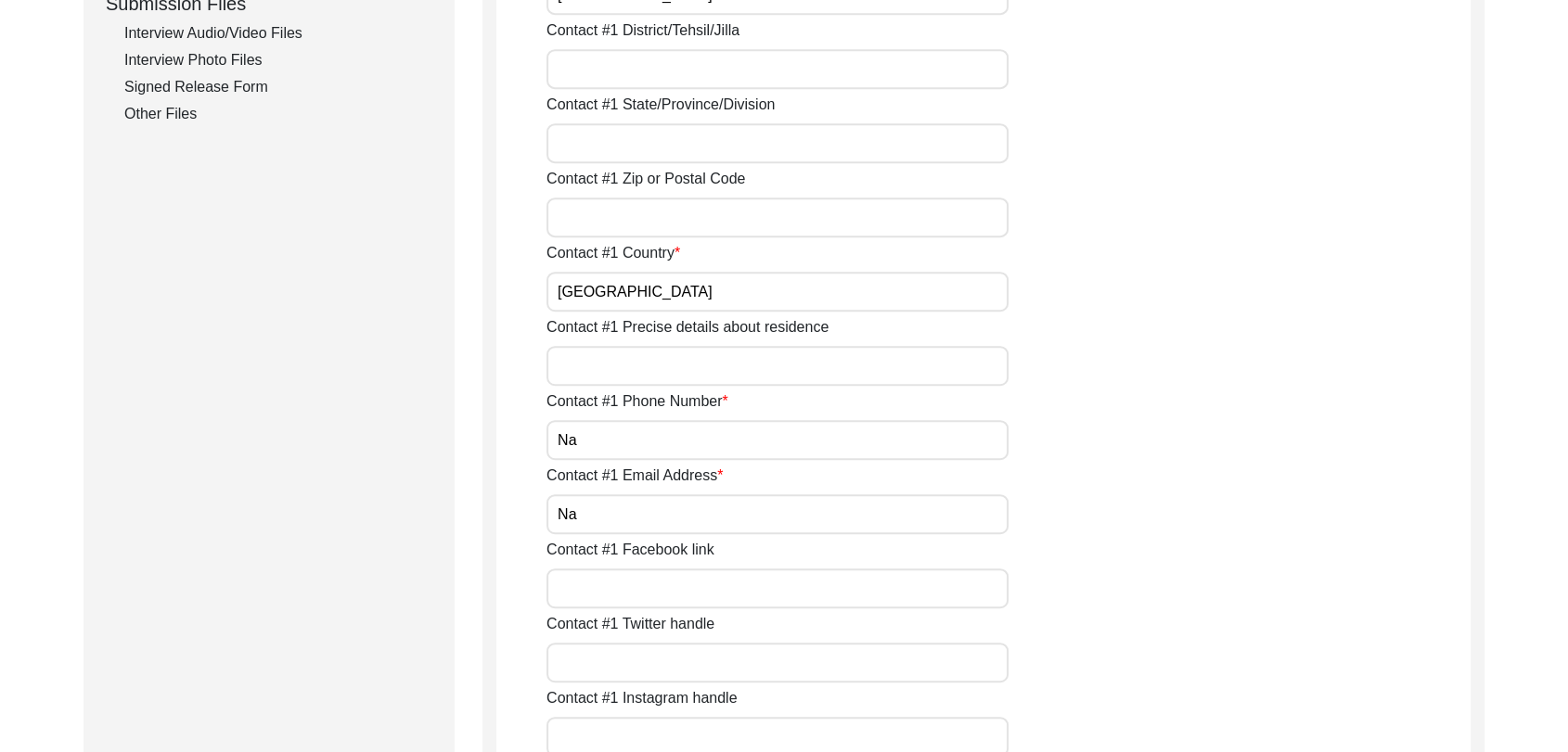
click at [596, 452] on input "Na" at bounding box center [777, 440] width 462 height 39
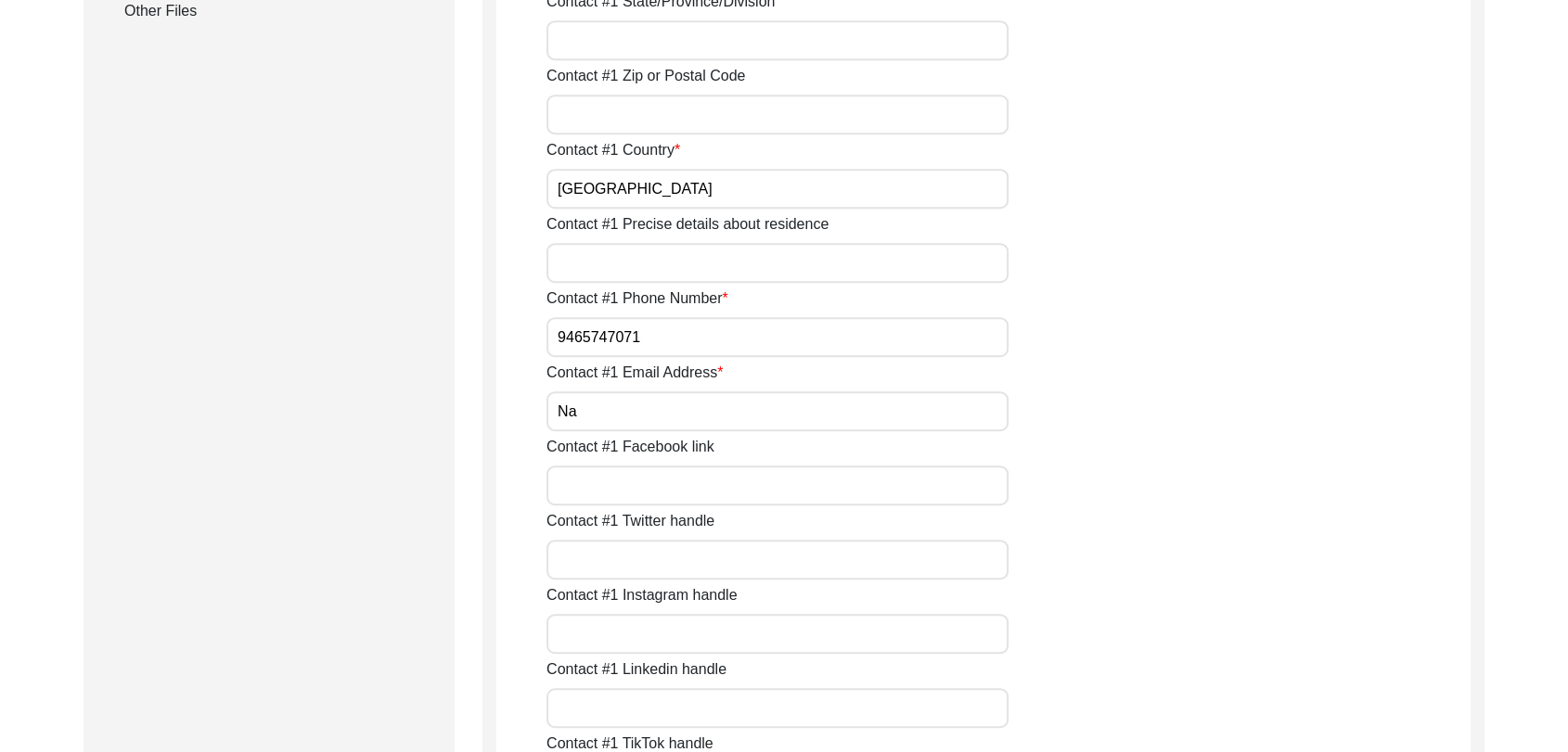
scroll to position [1040, 0]
click at [588, 410] on input "Na" at bounding box center [777, 410] width 462 height 39
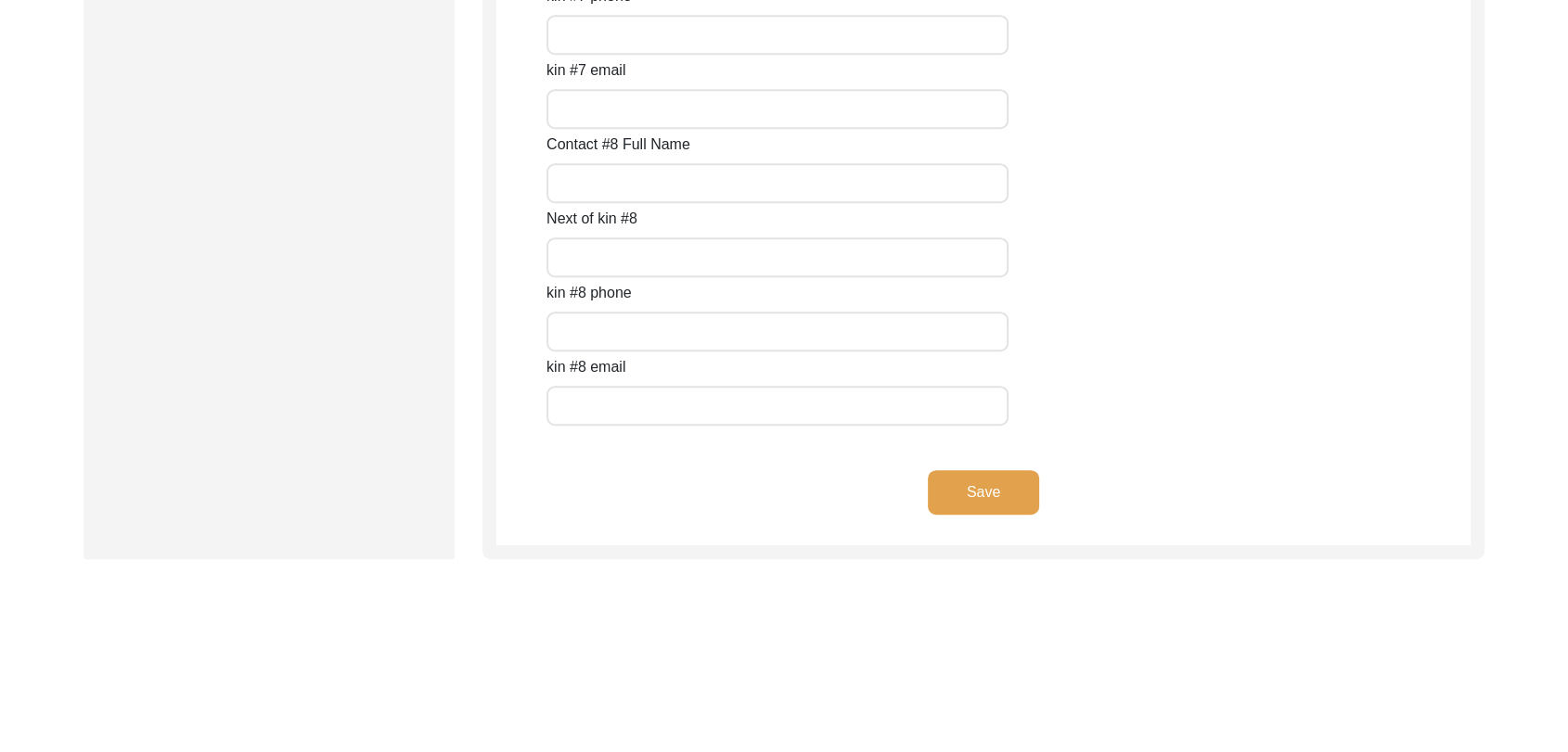
scroll to position [8312, 0]
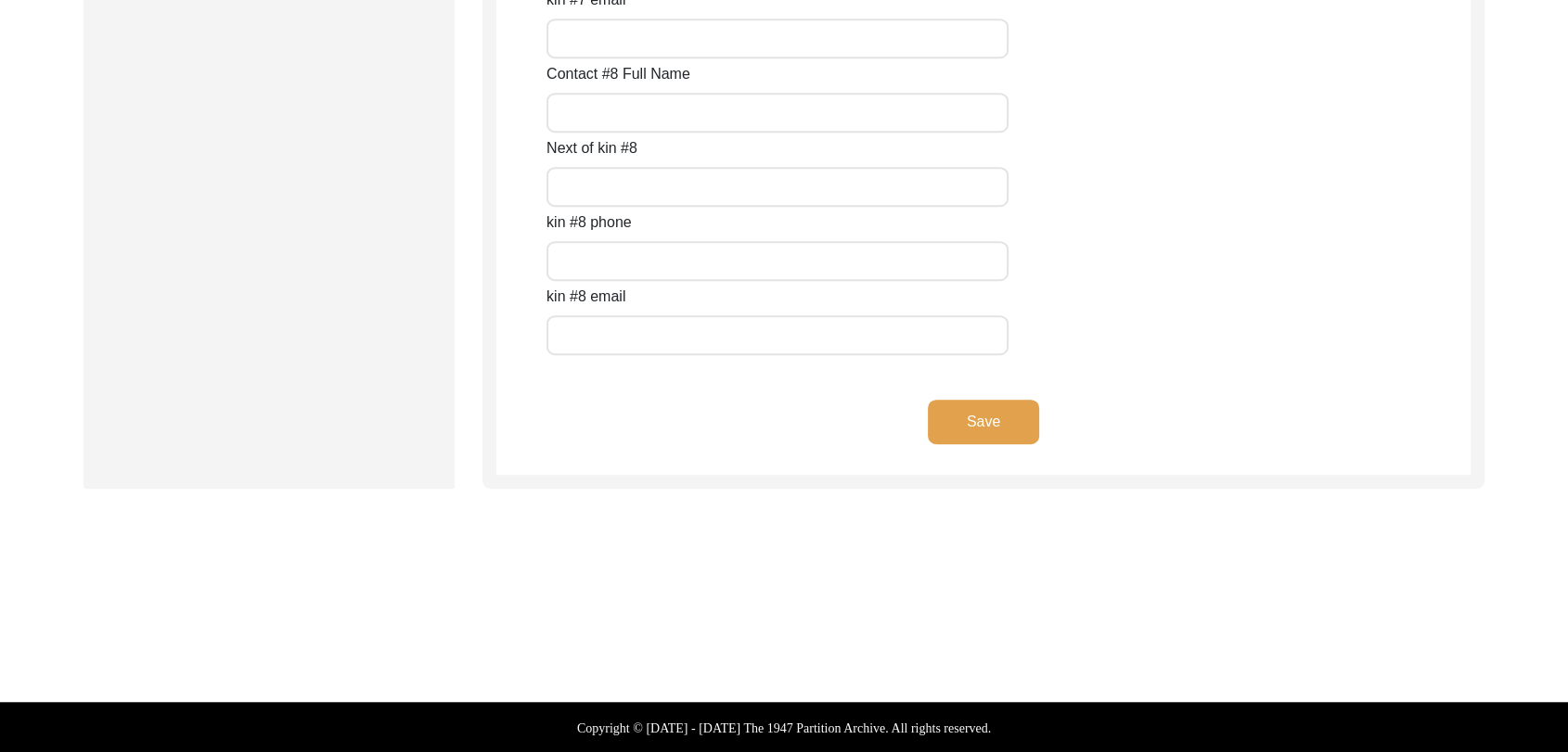
click at [992, 417] on button "Save" at bounding box center [984, 421] width 111 height 44
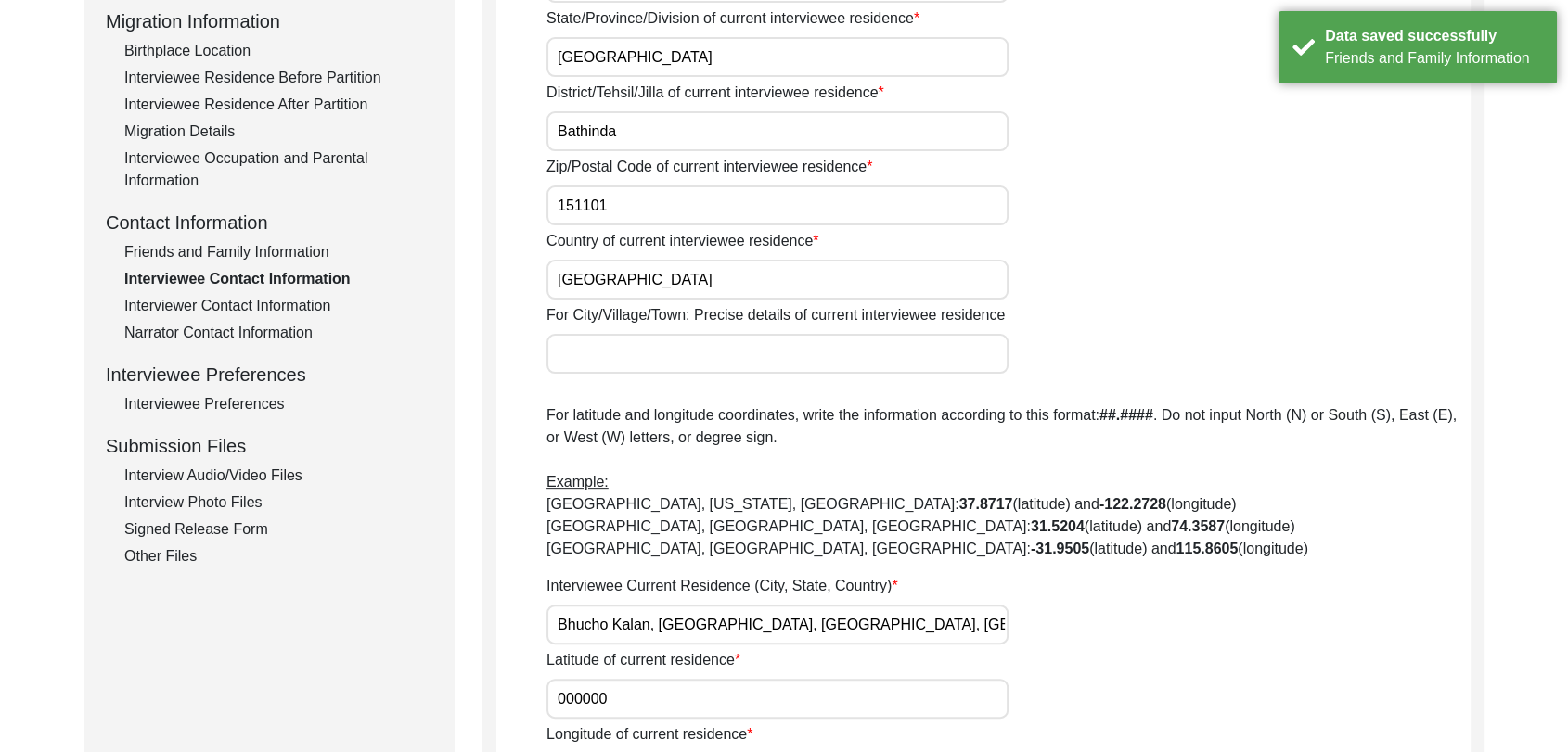
scroll to position [490, 0]
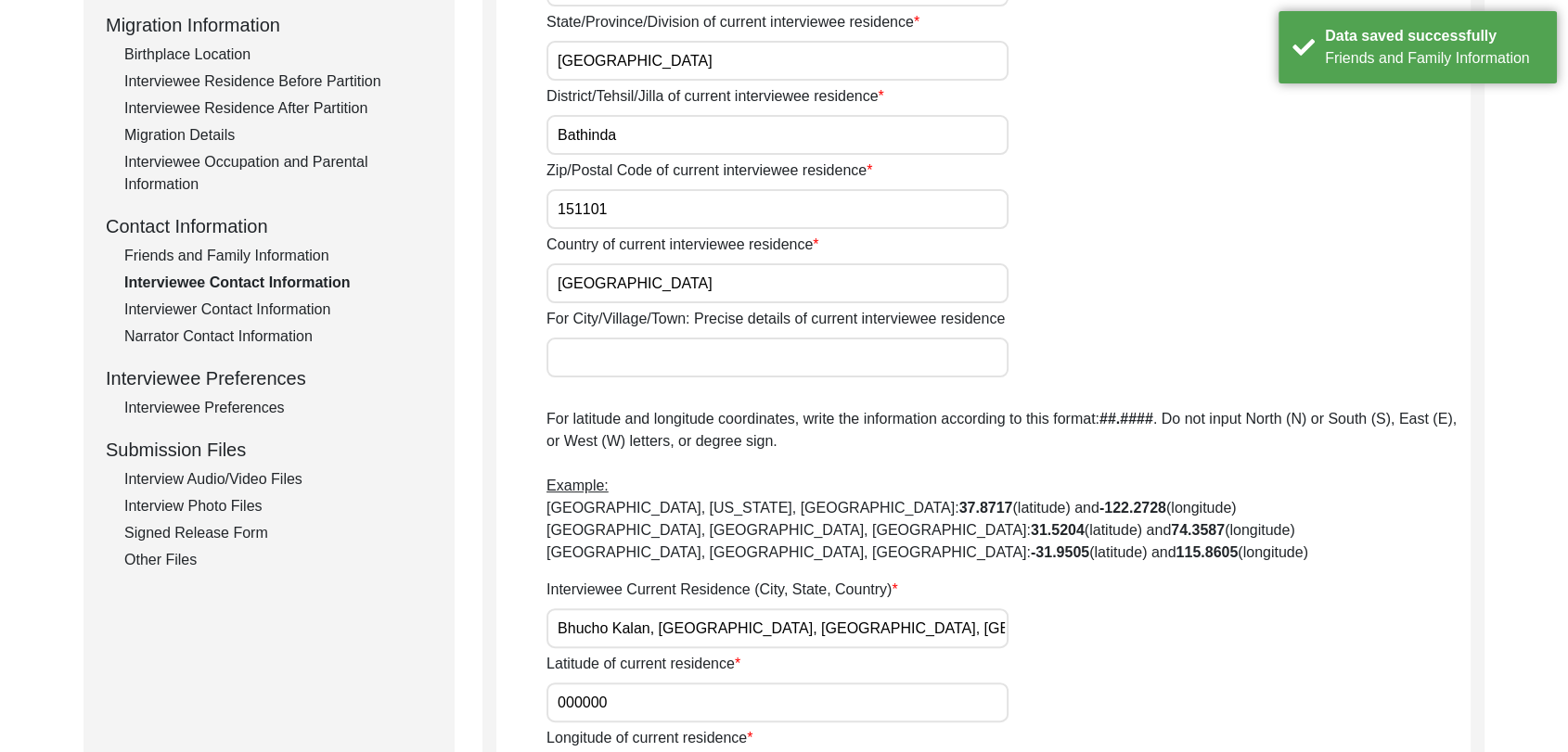
click at [244, 260] on div "Friends and Family Information" at bounding box center [278, 256] width 309 height 23
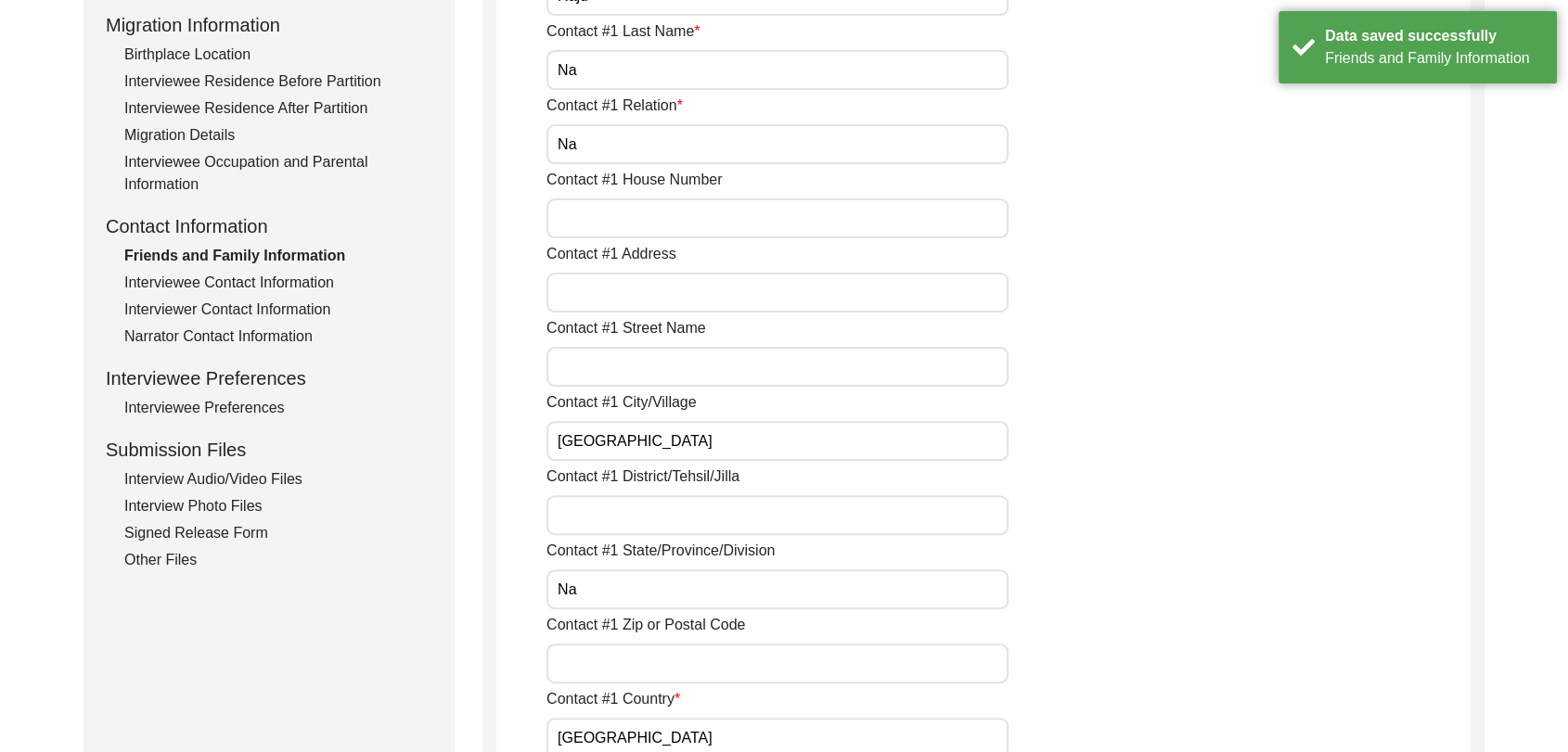
click at [244, 276] on div "Interviewee Contact Information" at bounding box center [278, 283] width 309 height 23
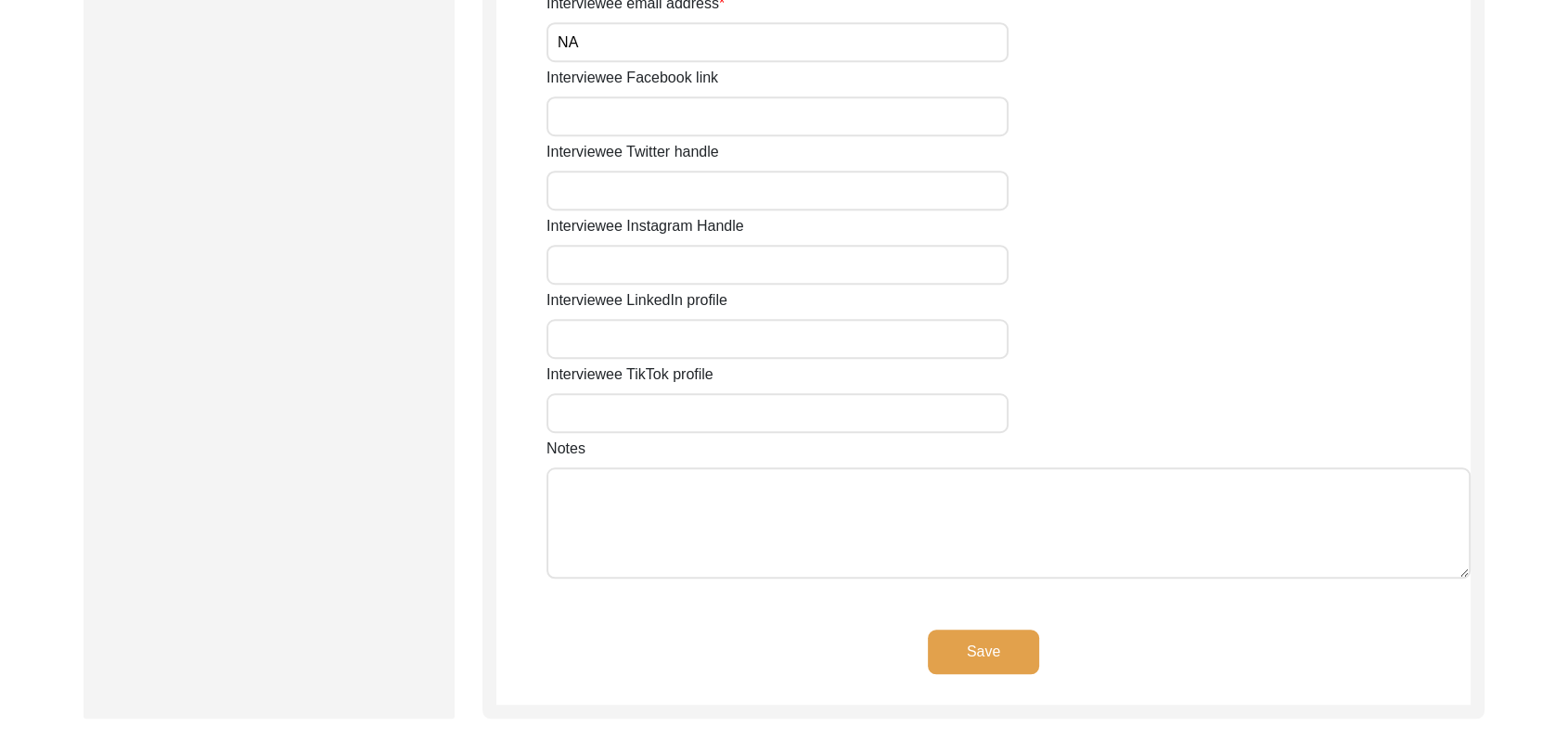
scroll to position [1603, 0]
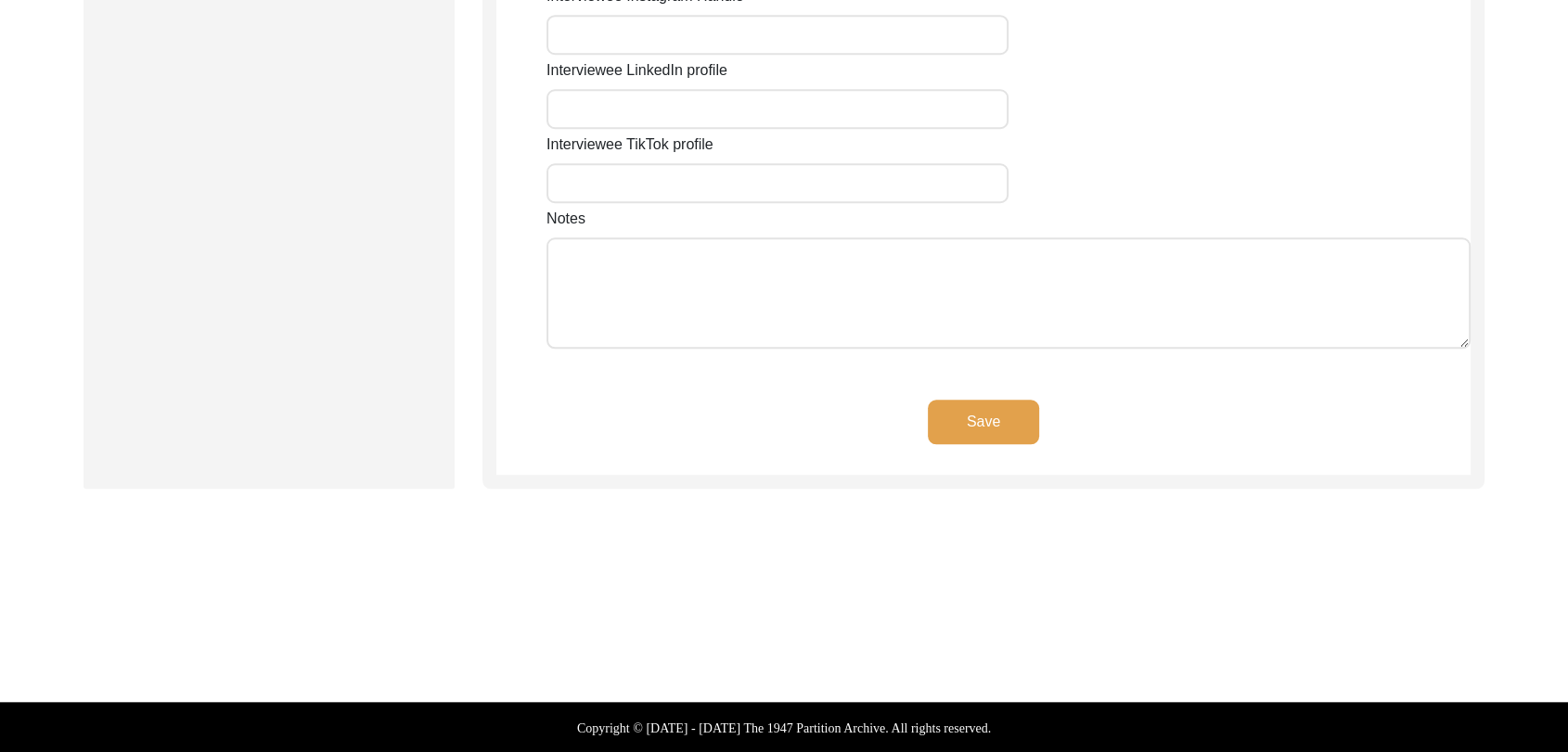
click at [985, 425] on button "Save" at bounding box center [984, 421] width 111 height 44
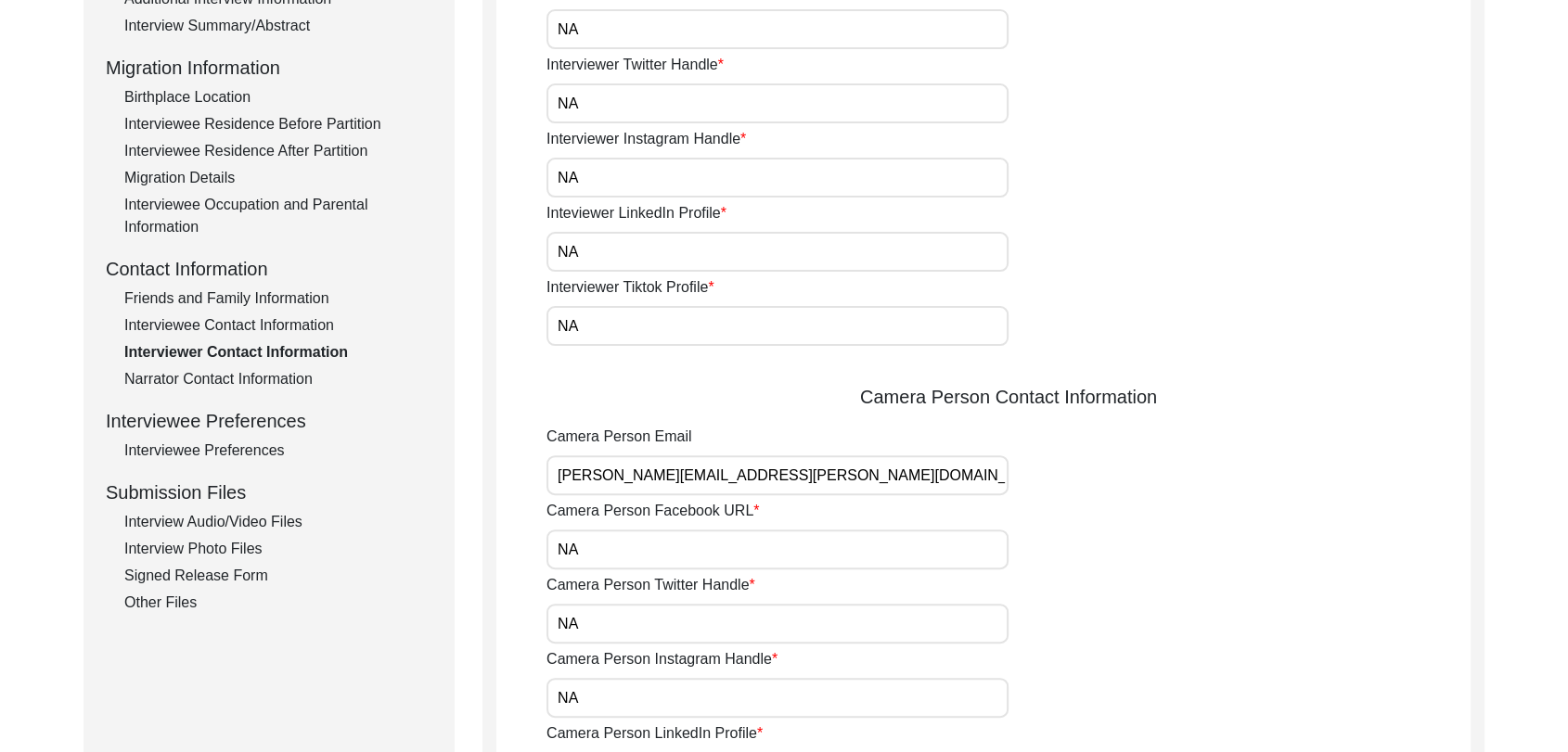
scroll to position [446, 0]
